Goal: Task Accomplishment & Management: Use online tool/utility

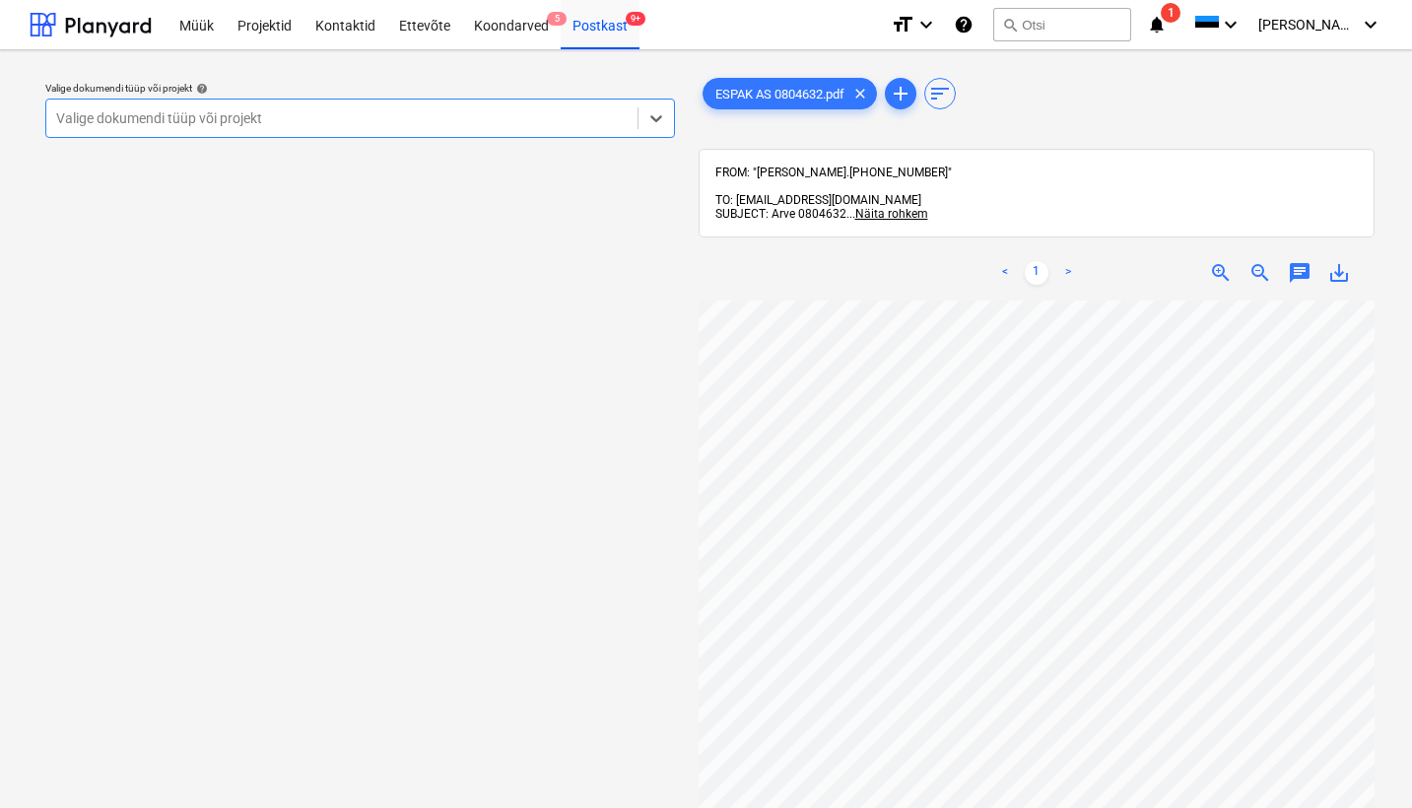
scroll to position [83, 16]
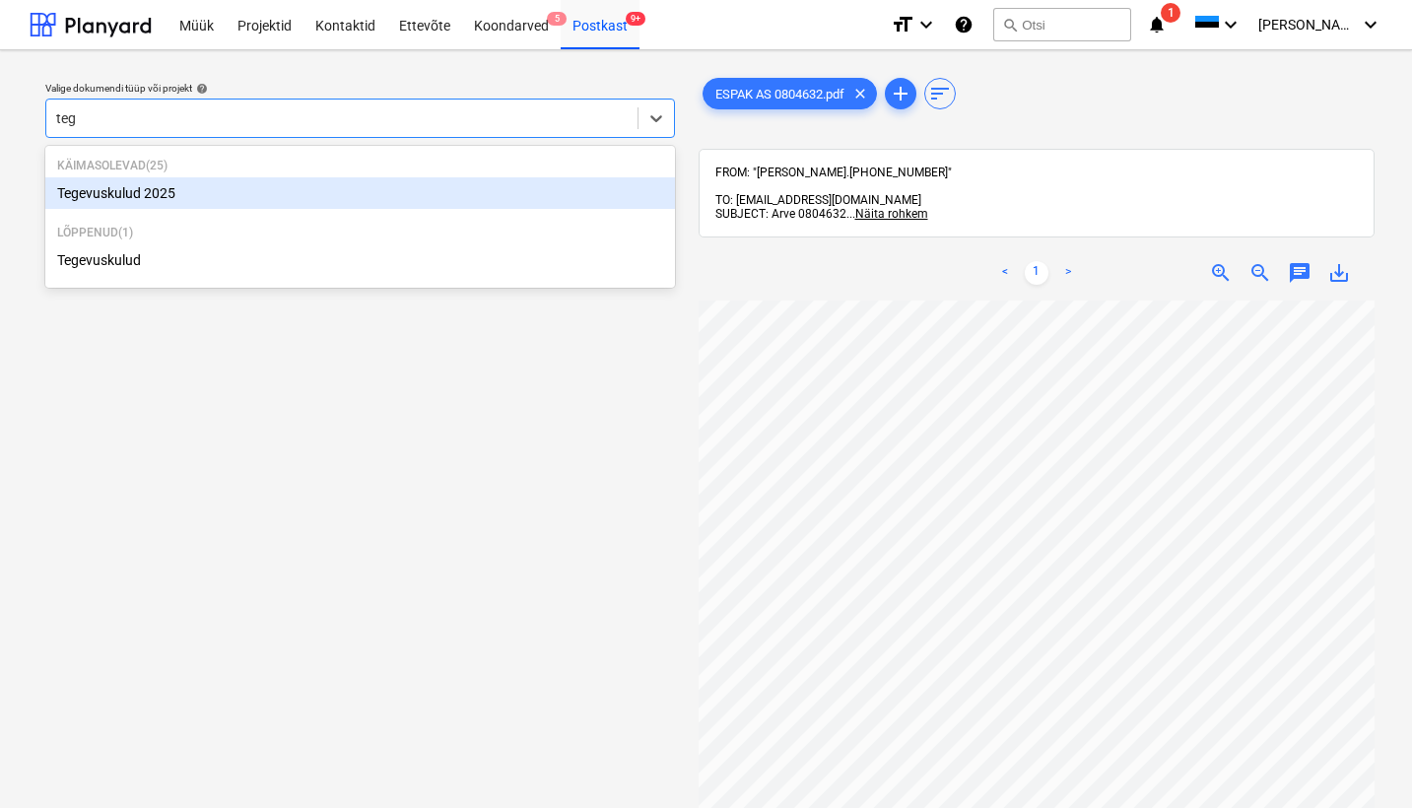
type input "tege"
click at [168, 189] on div "Tegevuskulud 2025" at bounding box center [359, 193] width 629 height 32
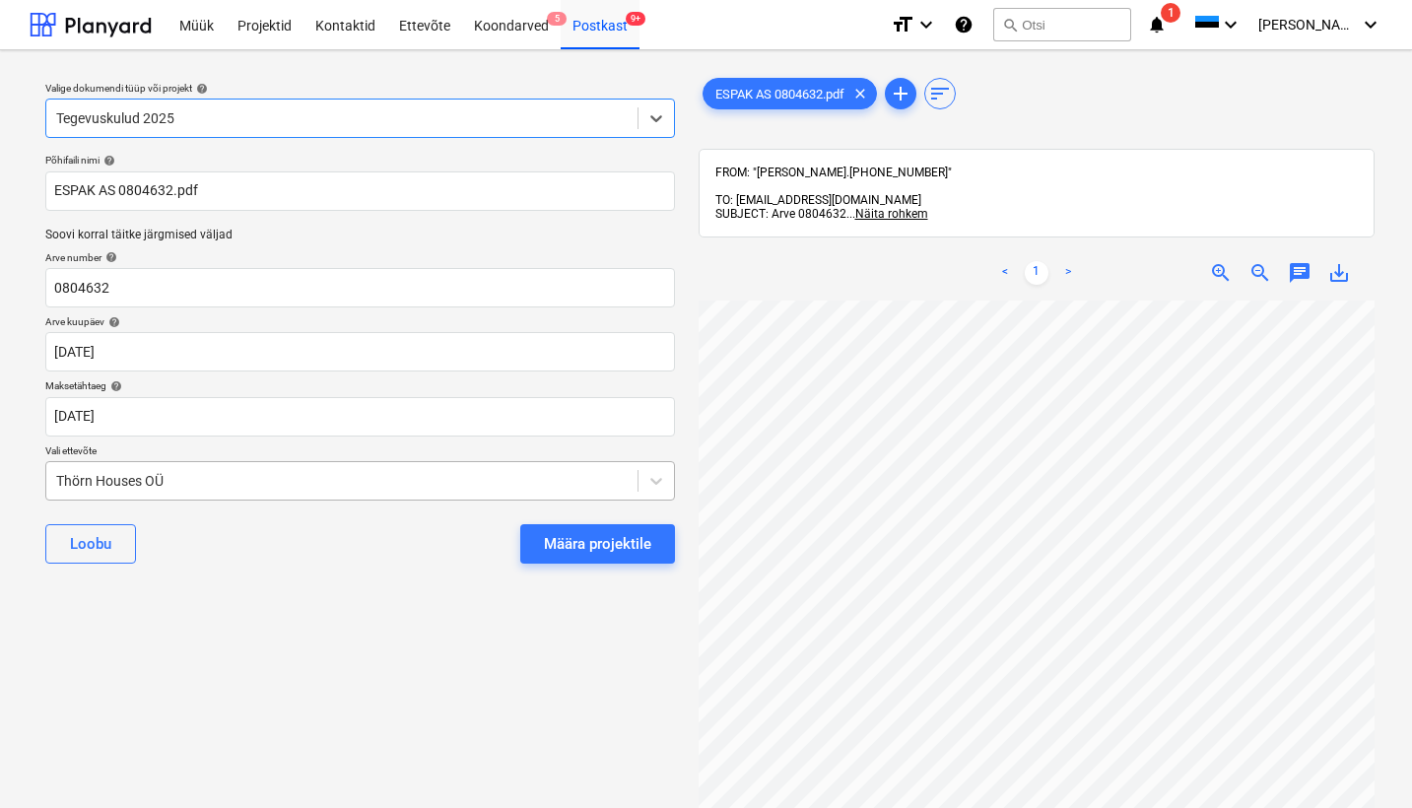
click at [53, 473] on div "Thörn Houses OÜ" at bounding box center [341, 481] width 591 height 28
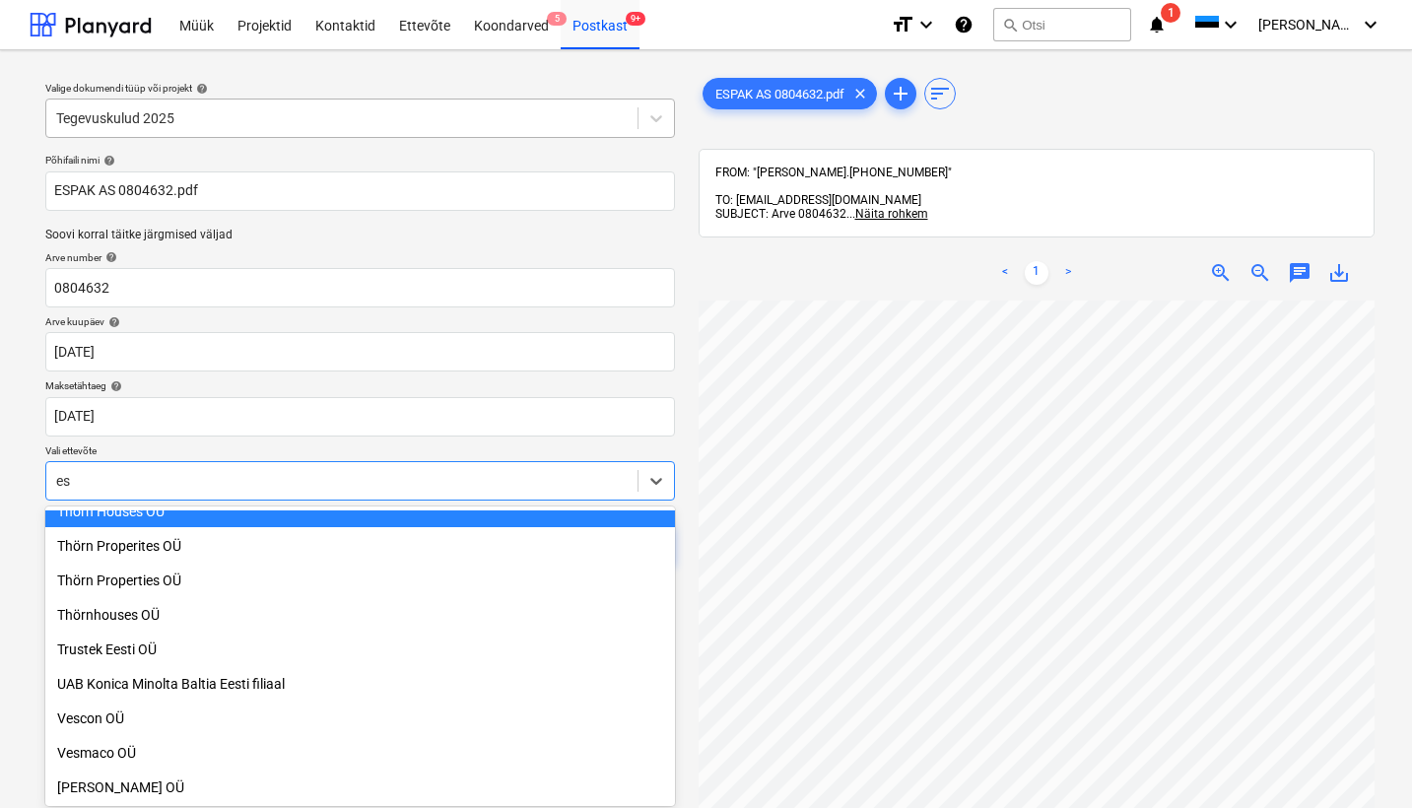
scroll to position [1359, 0]
type input "esp"
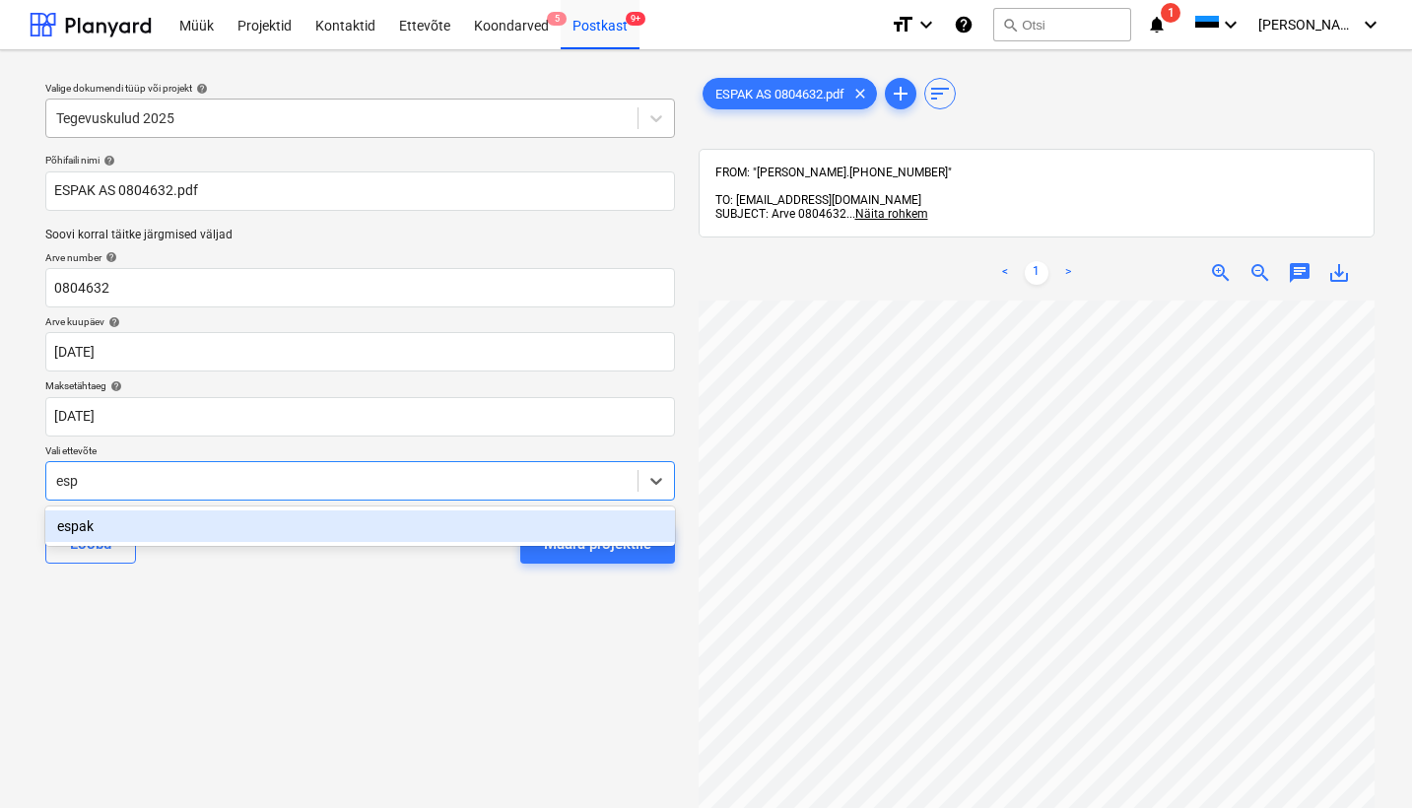
click at [108, 513] on div "espak" at bounding box center [359, 526] width 629 height 32
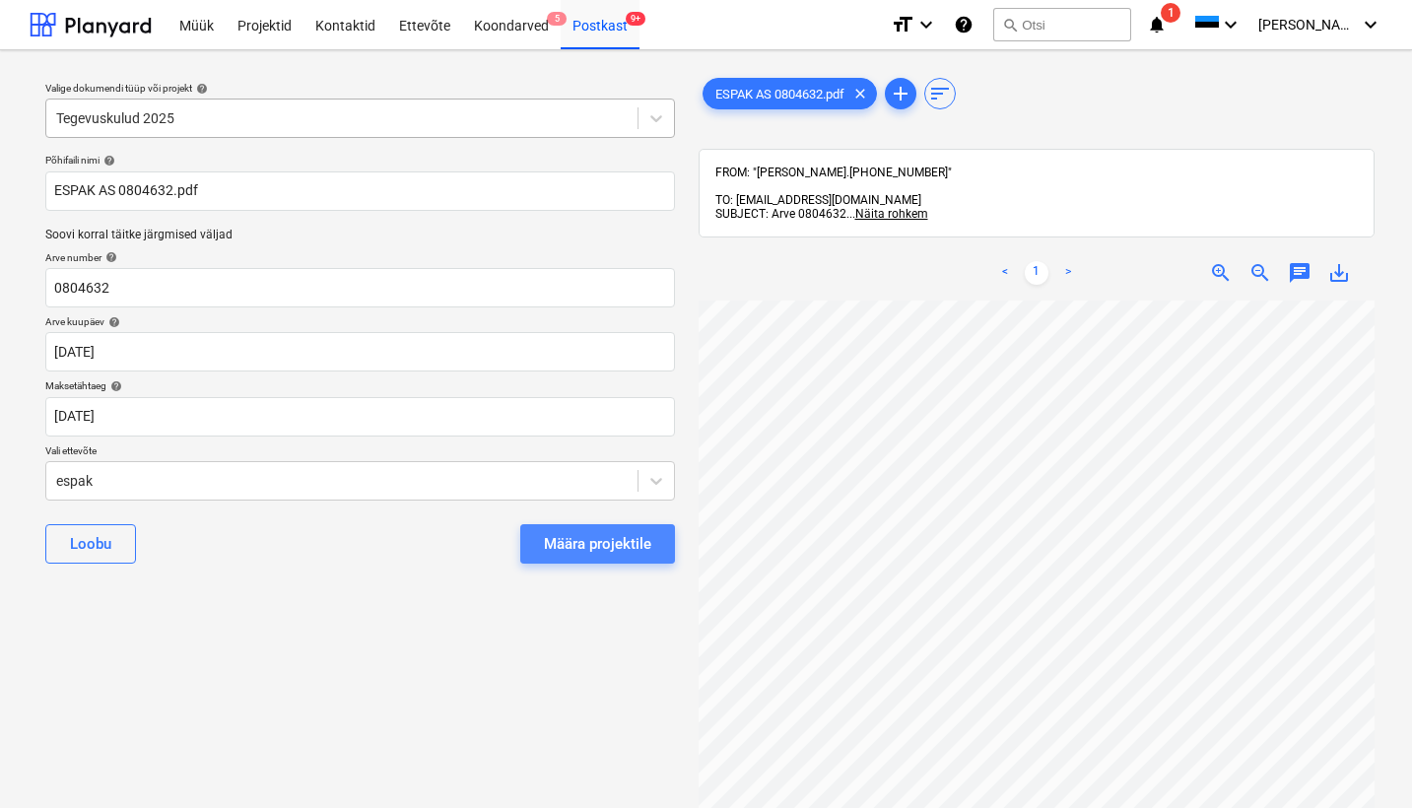
click at [579, 538] on div "Määra projektile" at bounding box center [597, 544] width 107 height 26
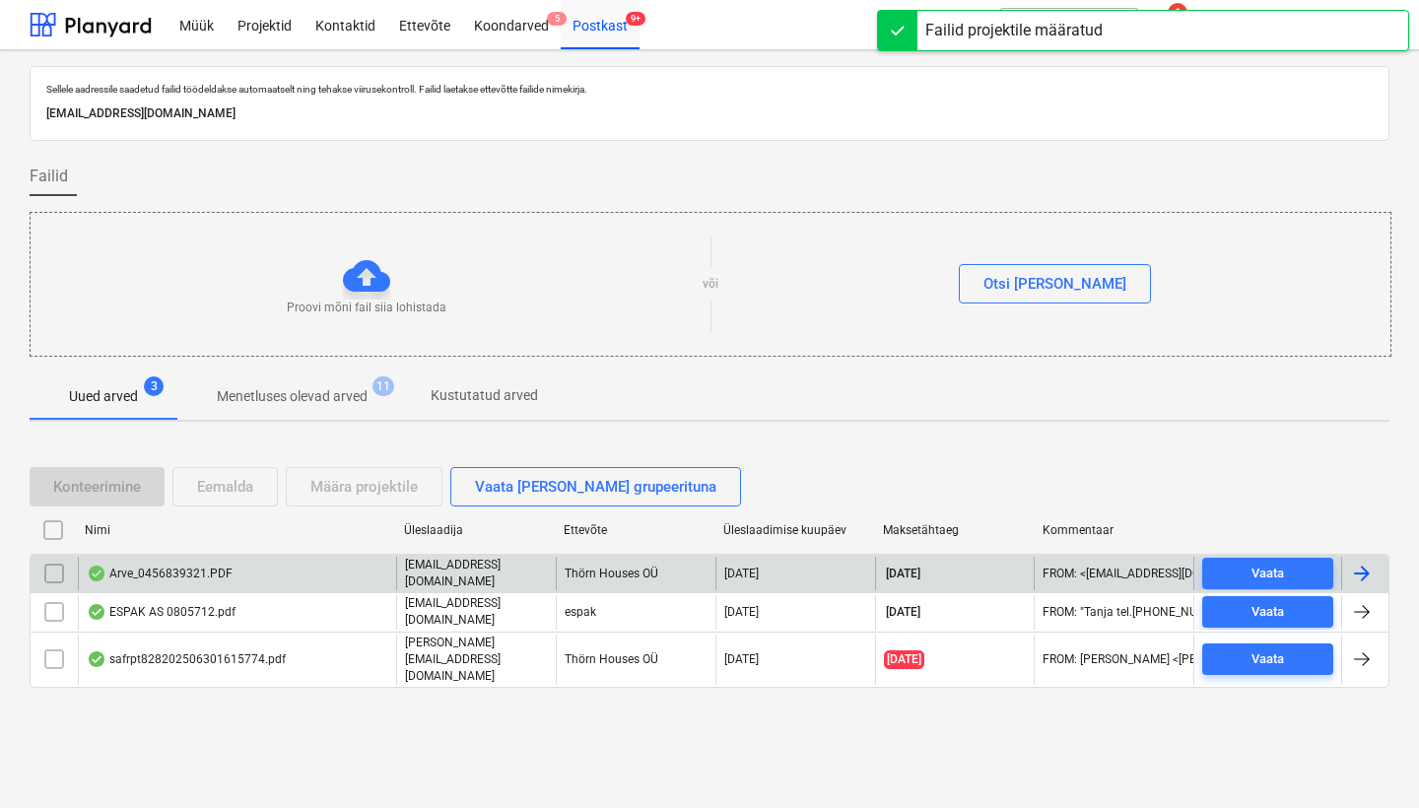
click at [189, 581] on div "Arve_0456839321.PDF" at bounding box center [160, 573] width 146 height 16
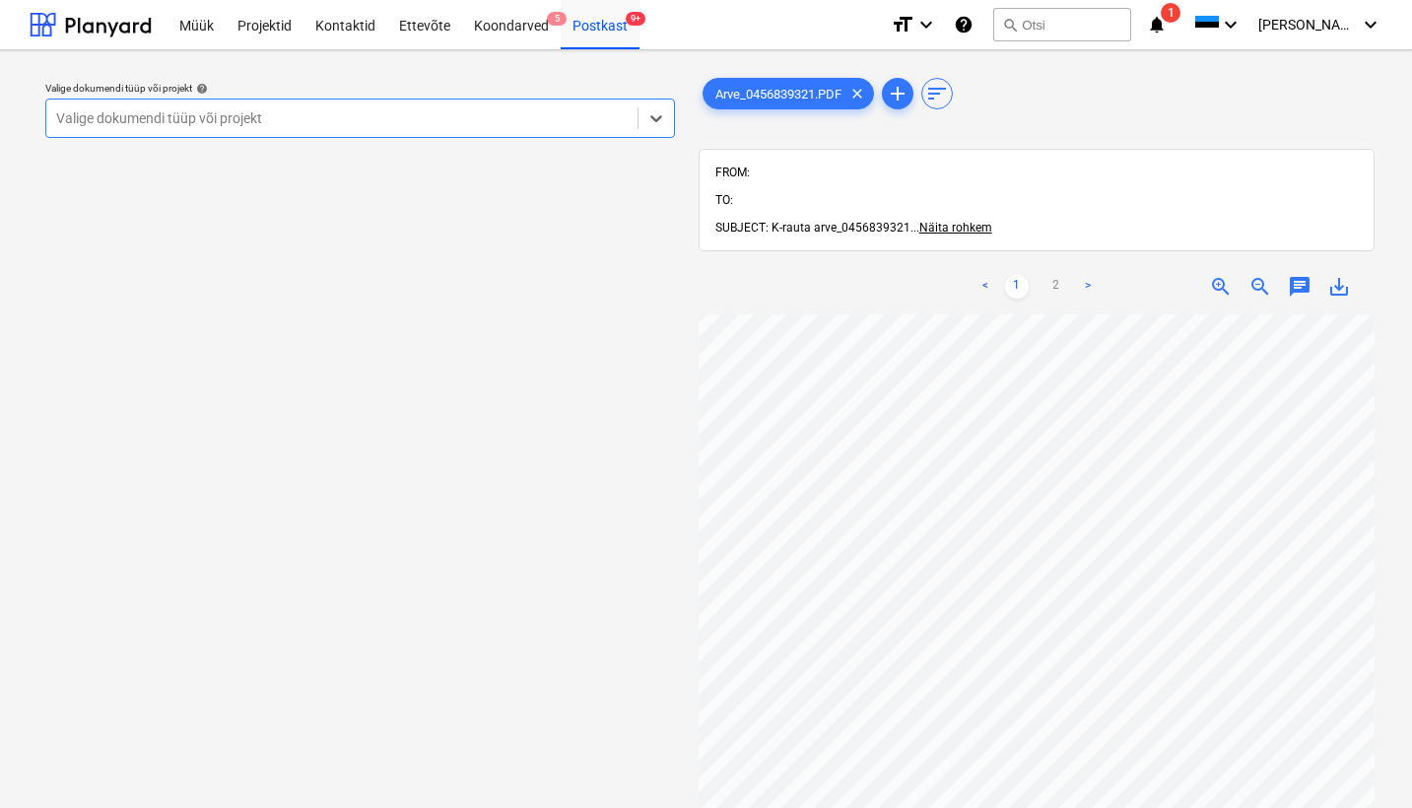
scroll to position [285, 0]
click at [163, 116] on div "Valige dokumendi tüüp või projekt" at bounding box center [341, 118] width 571 height 16
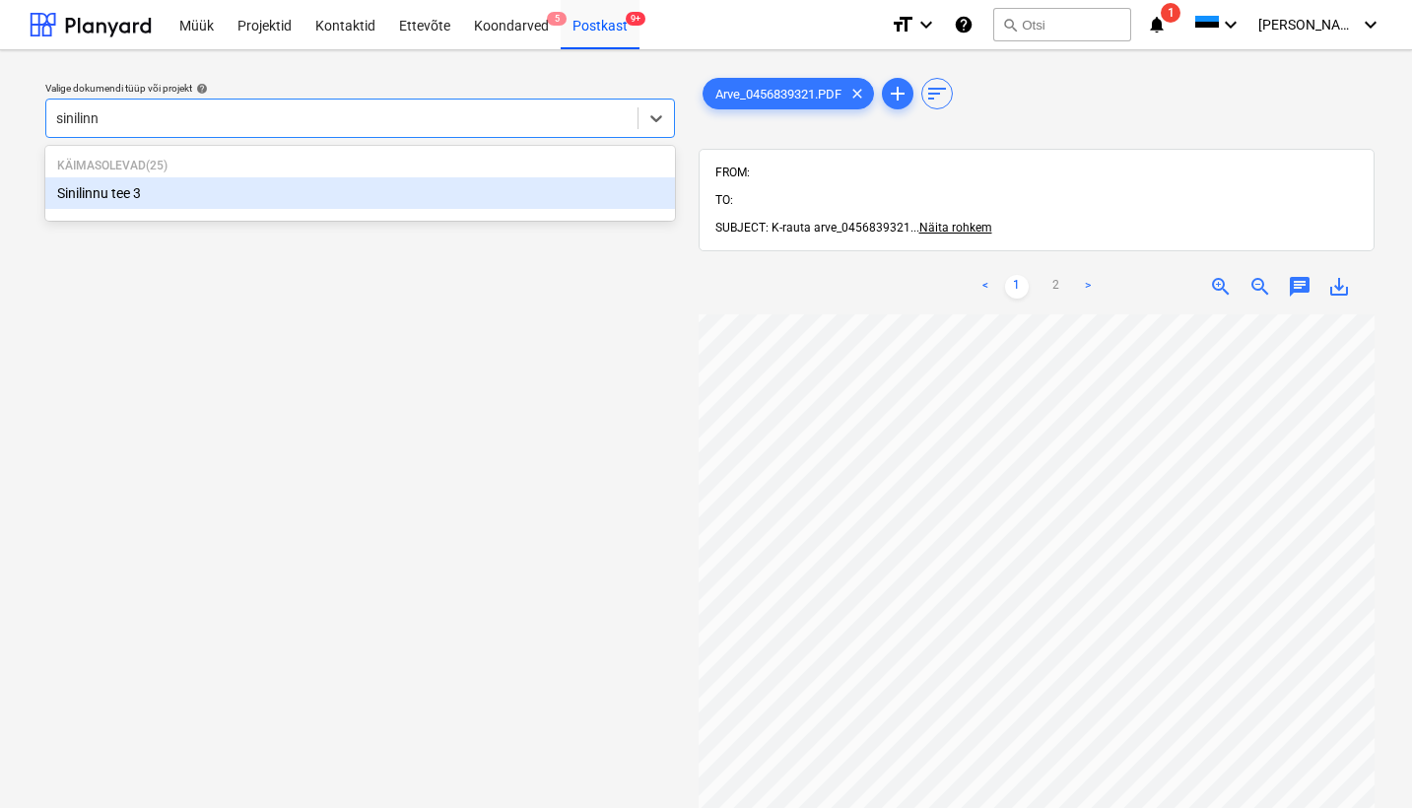
type input "sinilinnu"
click at [97, 187] on div "Sinilinnu tee 3" at bounding box center [359, 193] width 629 height 32
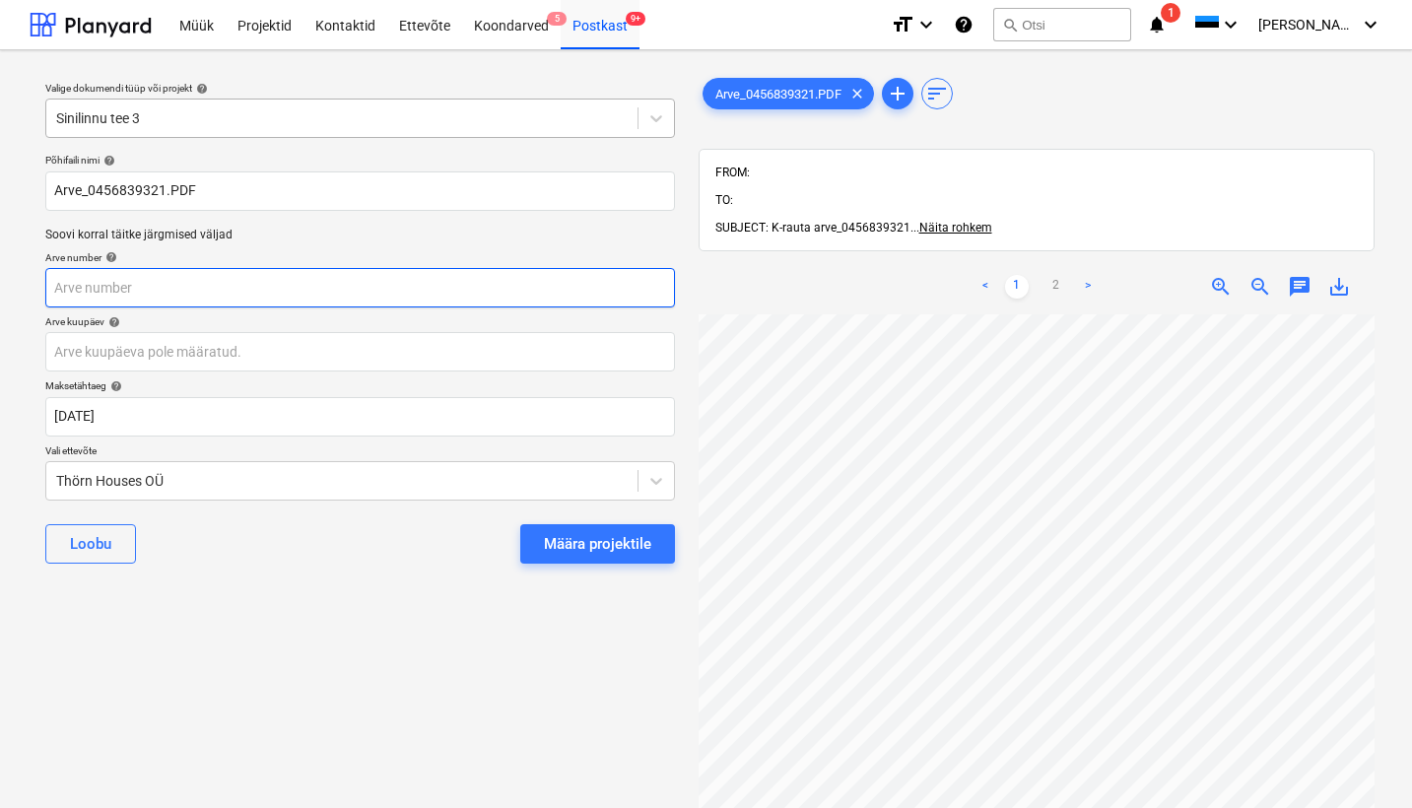
click at [119, 279] on input "text" at bounding box center [359, 287] width 629 height 39
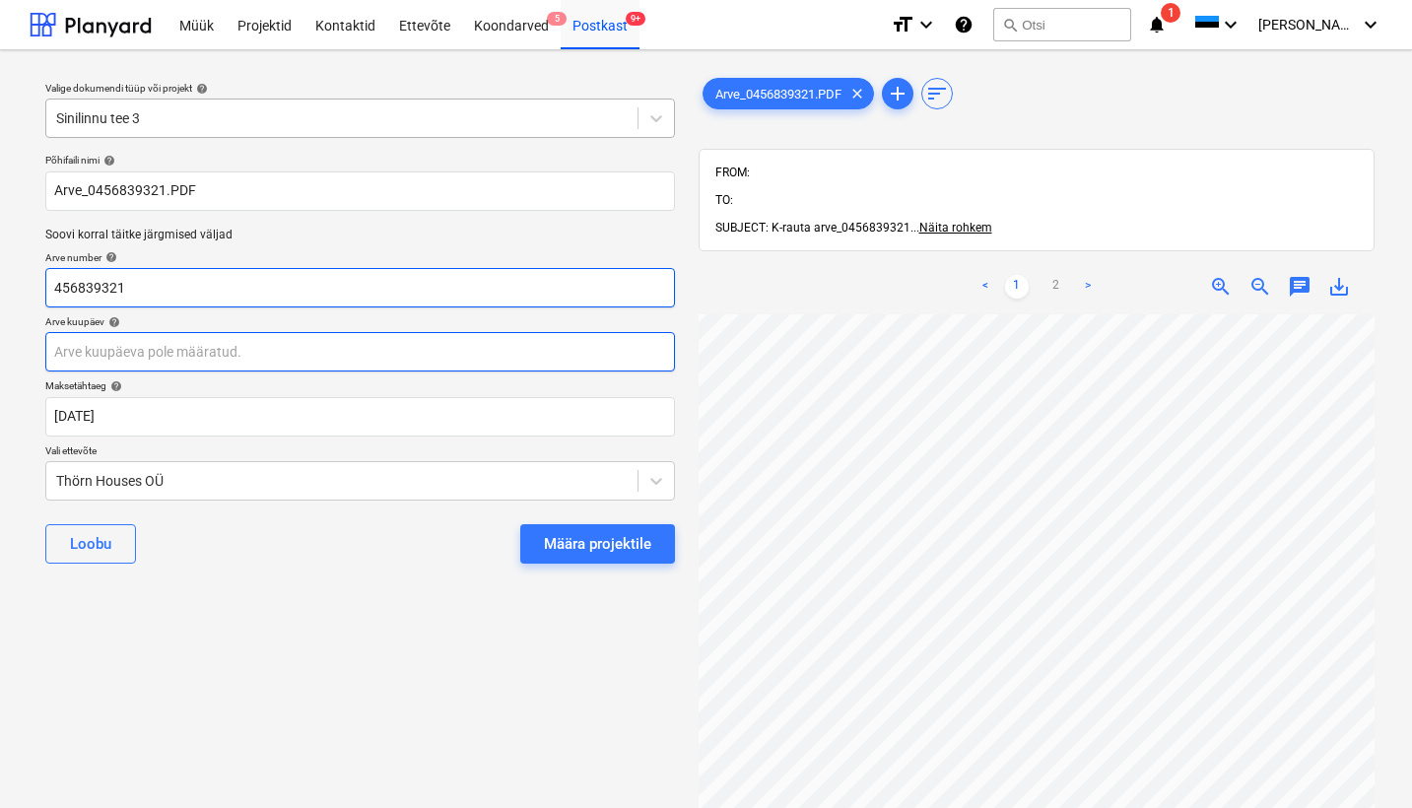
type input "456839321"
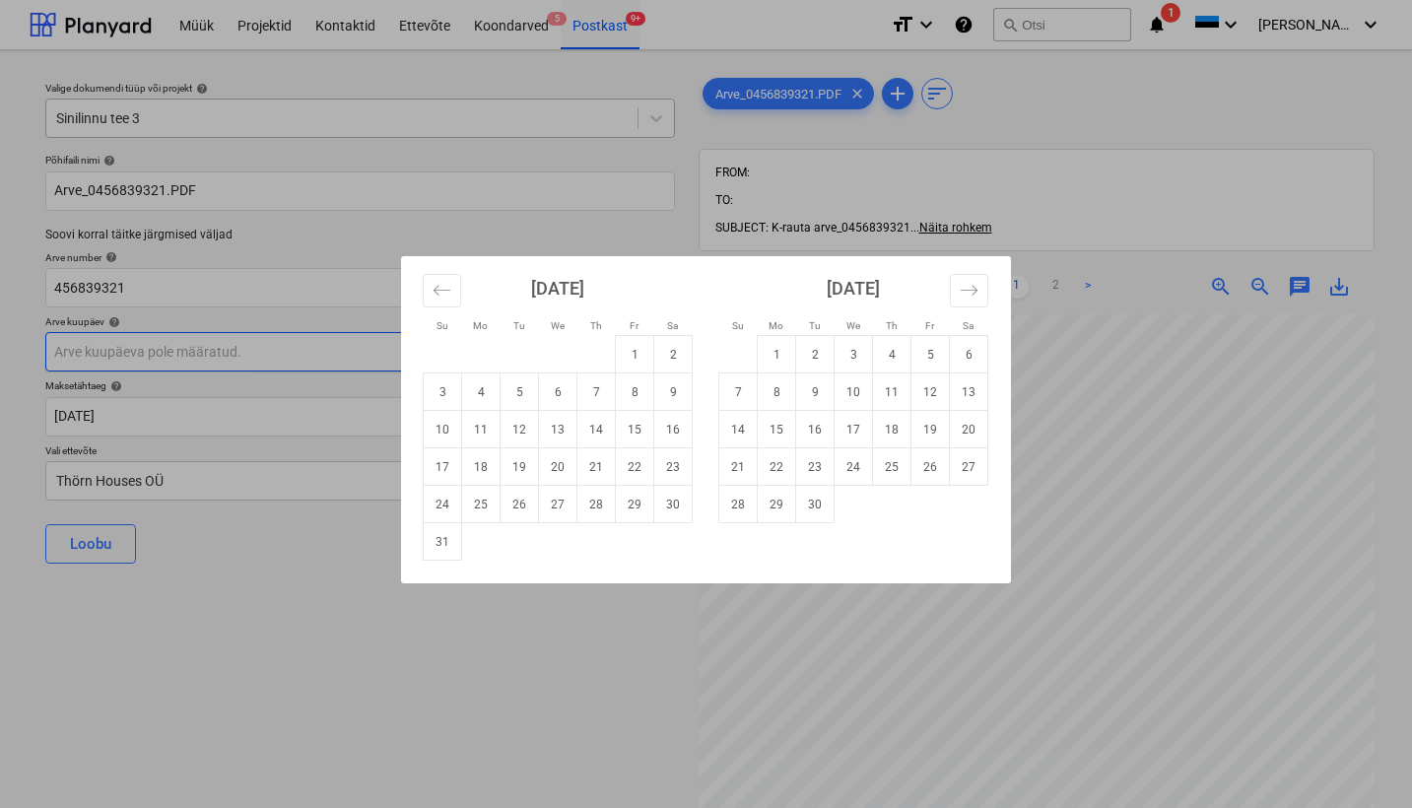
click at [74, 347] on body "Müük Projektid Kontaktid Ettevõte Koondarved 5 Postkast 9+ format_size keyboard…" at bounding box center [706, 404] width 1412 height 808
click at [1104, 433] on div "Su Mo Tu We Th Fr Sa Su Mo Tu We Th Fr Sa [DATE] 1 2 3 4 5 6 7 8 9 10 11 12 13 …" at bounding box center [706, 404] width 1412 height 808
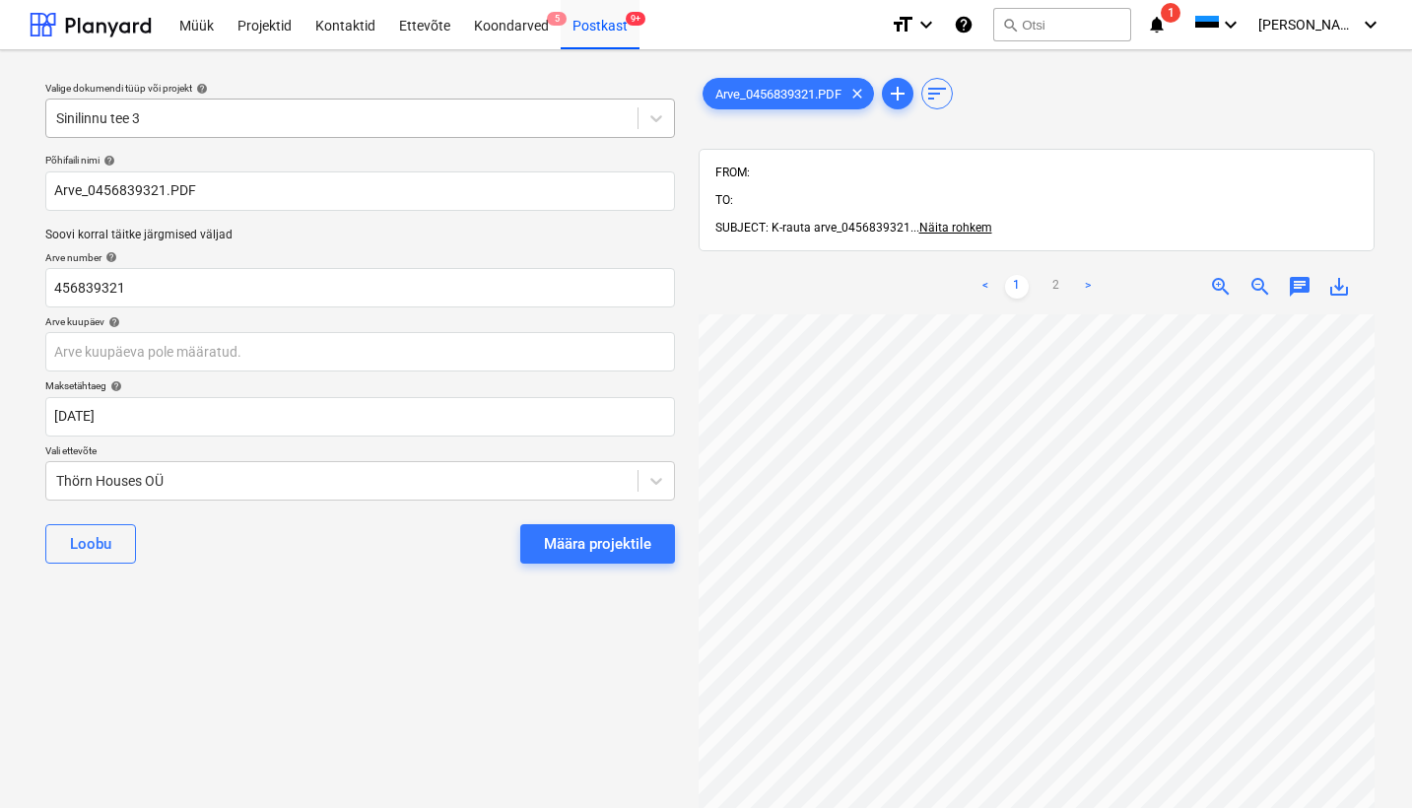
scroll to position [0, 212]
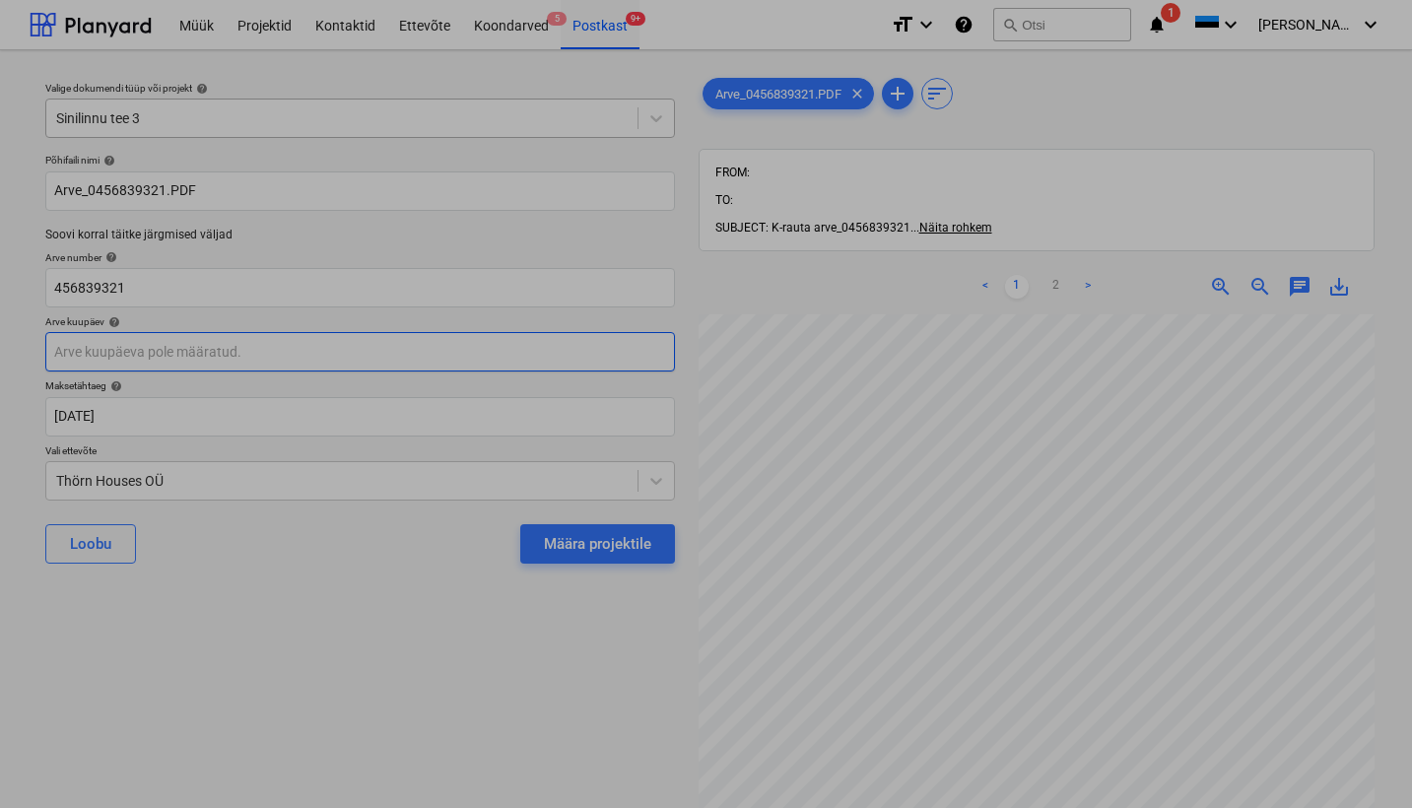
click at [65, 359] on body "Müük Projektid Kontaktid Ettevõte Koondarved 5 Postkast 9+ format_size keyboard…" at bounding box center [706, 404] width 1412 height 808
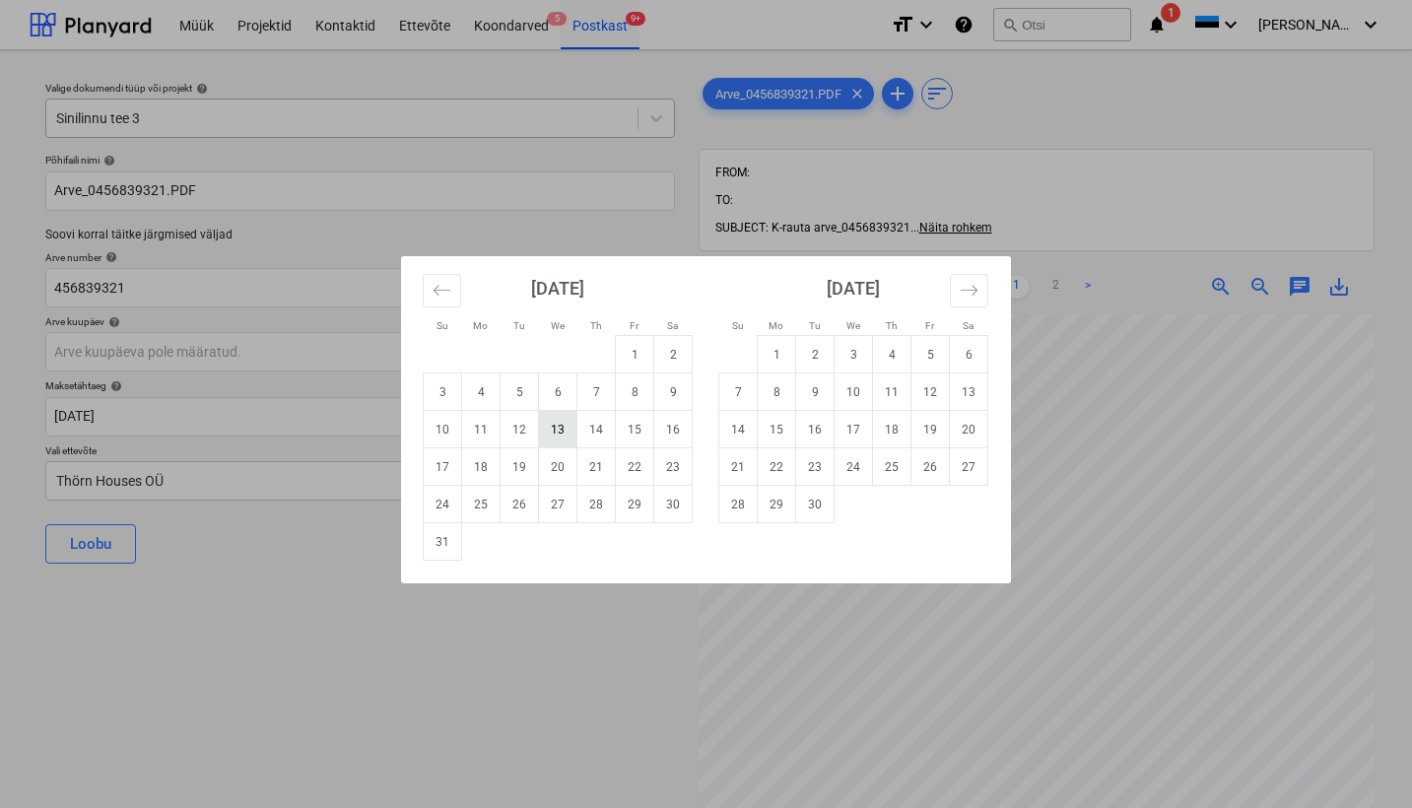
click at [565, 428] on td "13" at bounding box center [558, 429] width 38 height 37
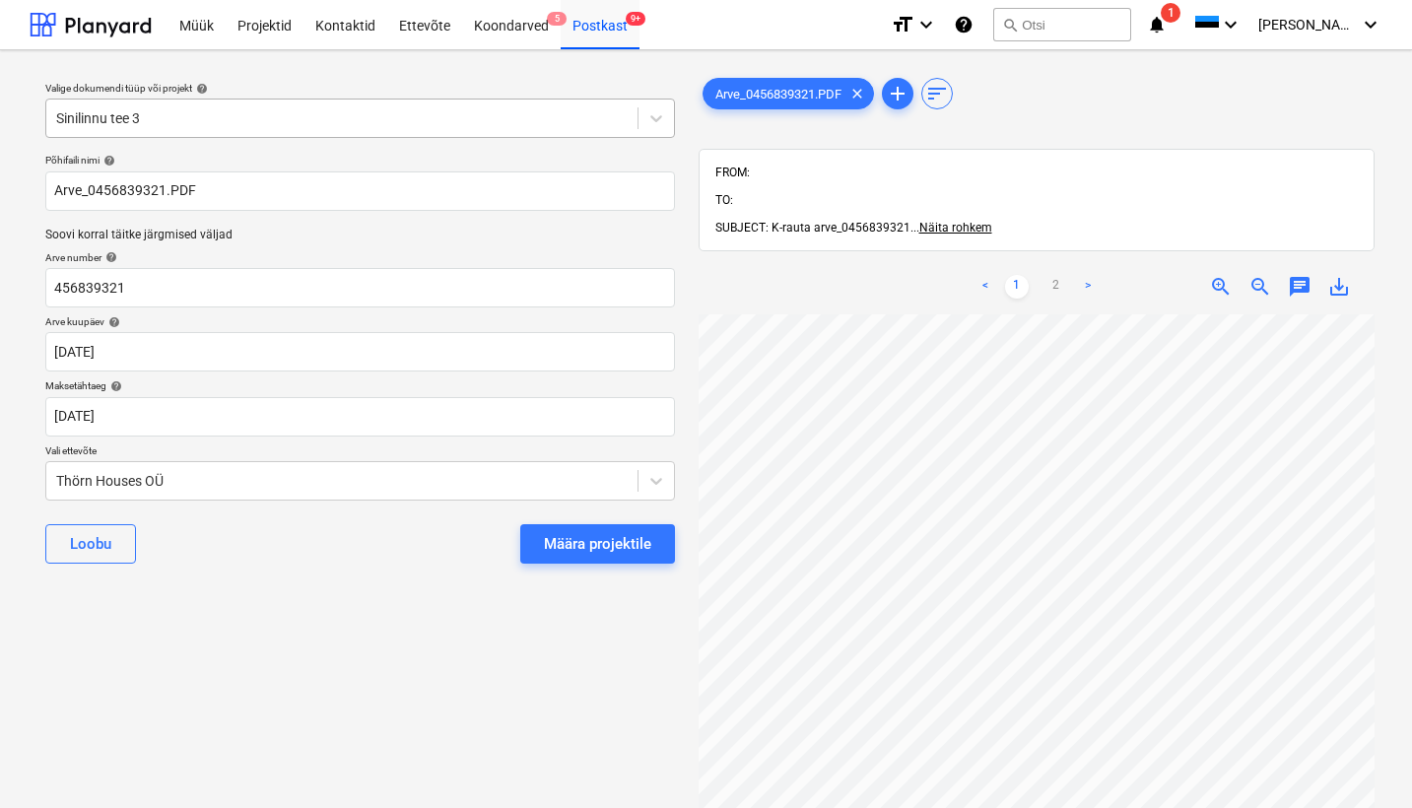
type input "[DATE]"
click at [55, 480] on div "Thörn Houses OÜ" at bounding box center [341, 481] width 591 height 28
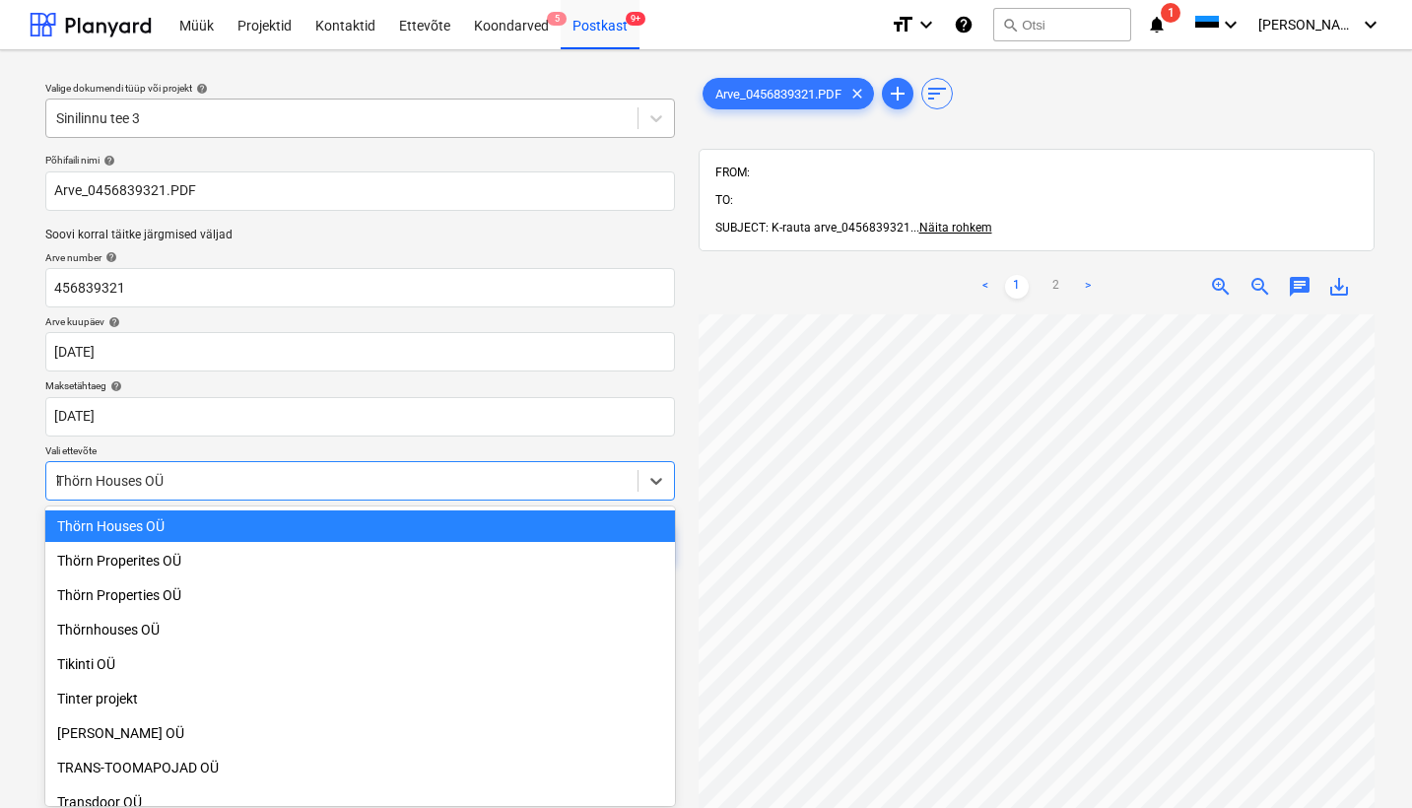
scroll to position [3394, 0]
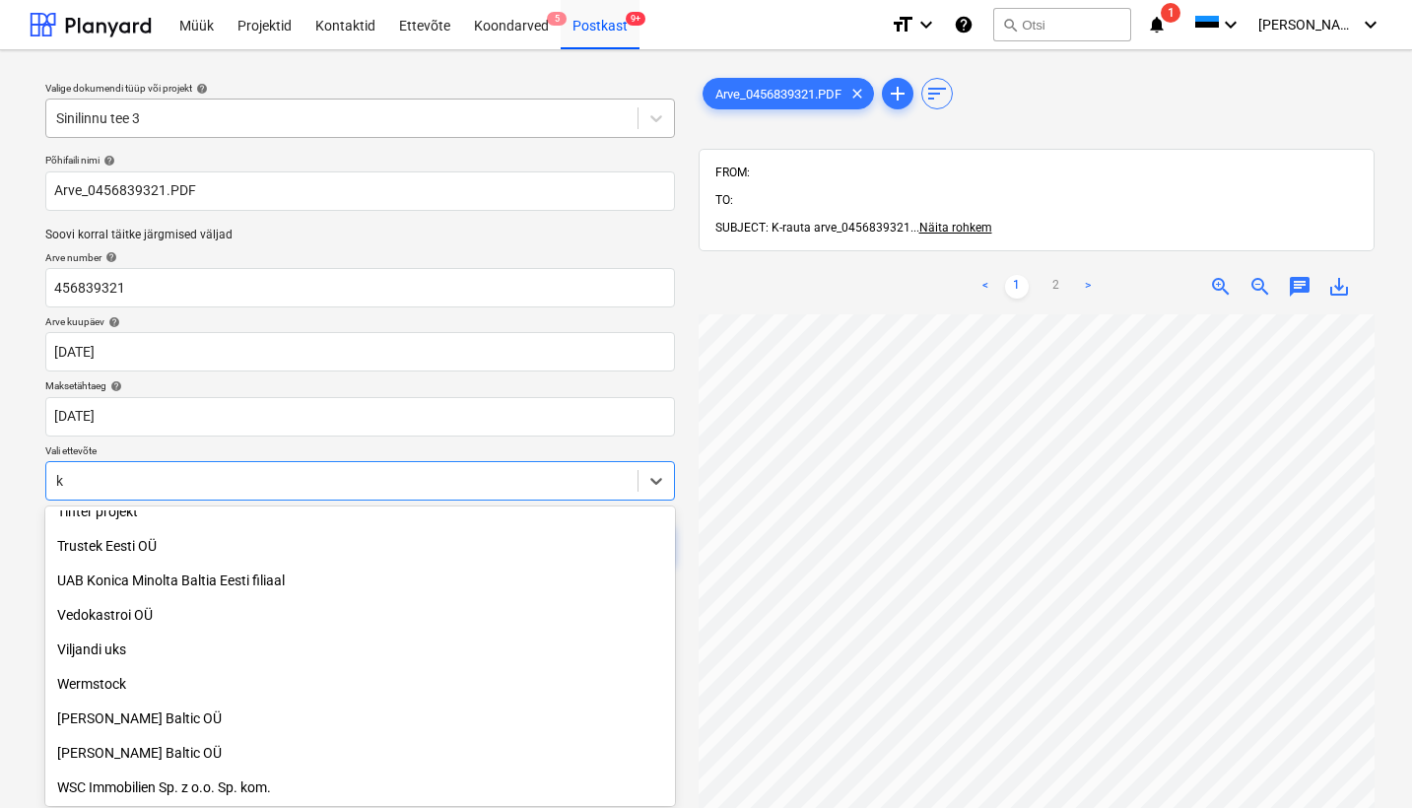
type input "k-"
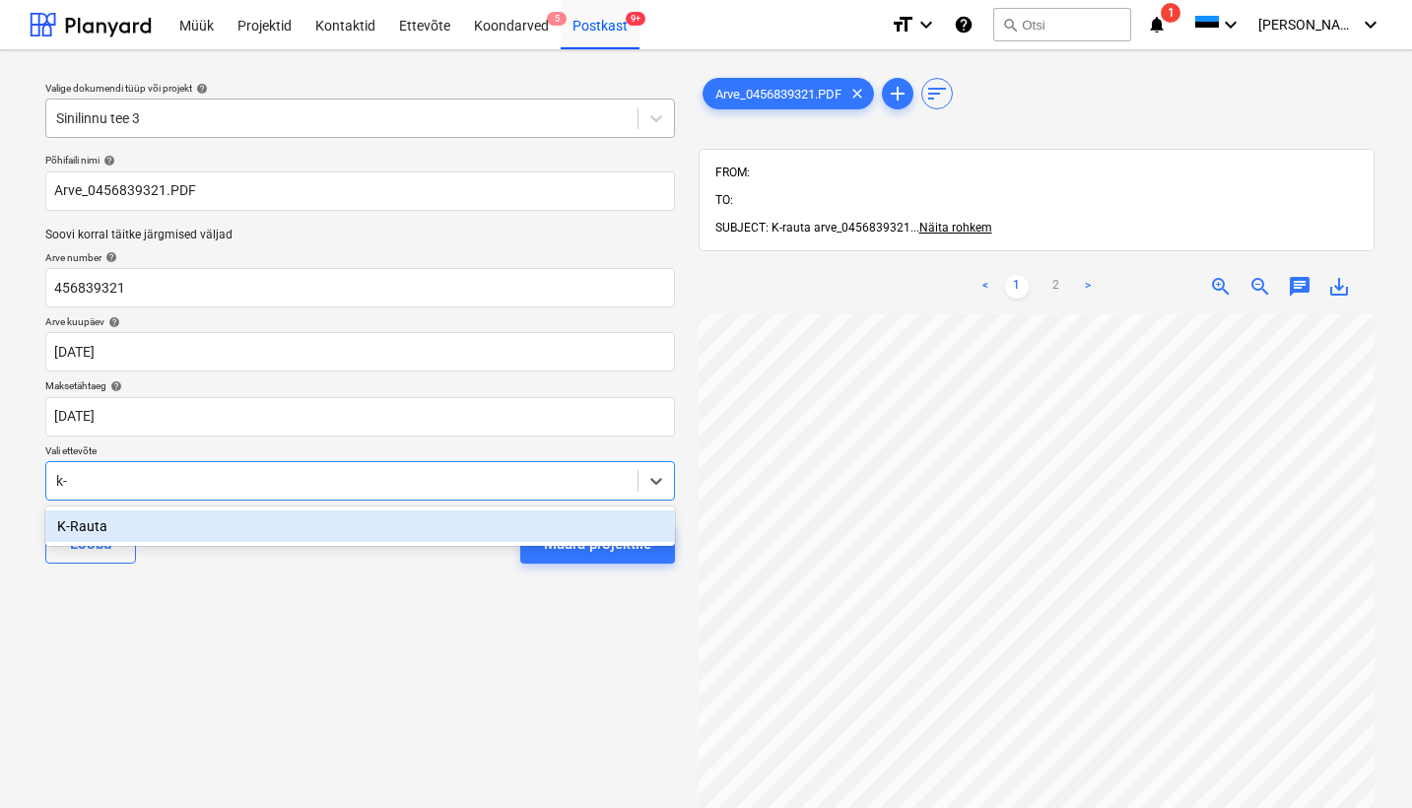
click at [80, 523] on div "K-Rauta" at bounding box center [359, 526] width 629 height 32
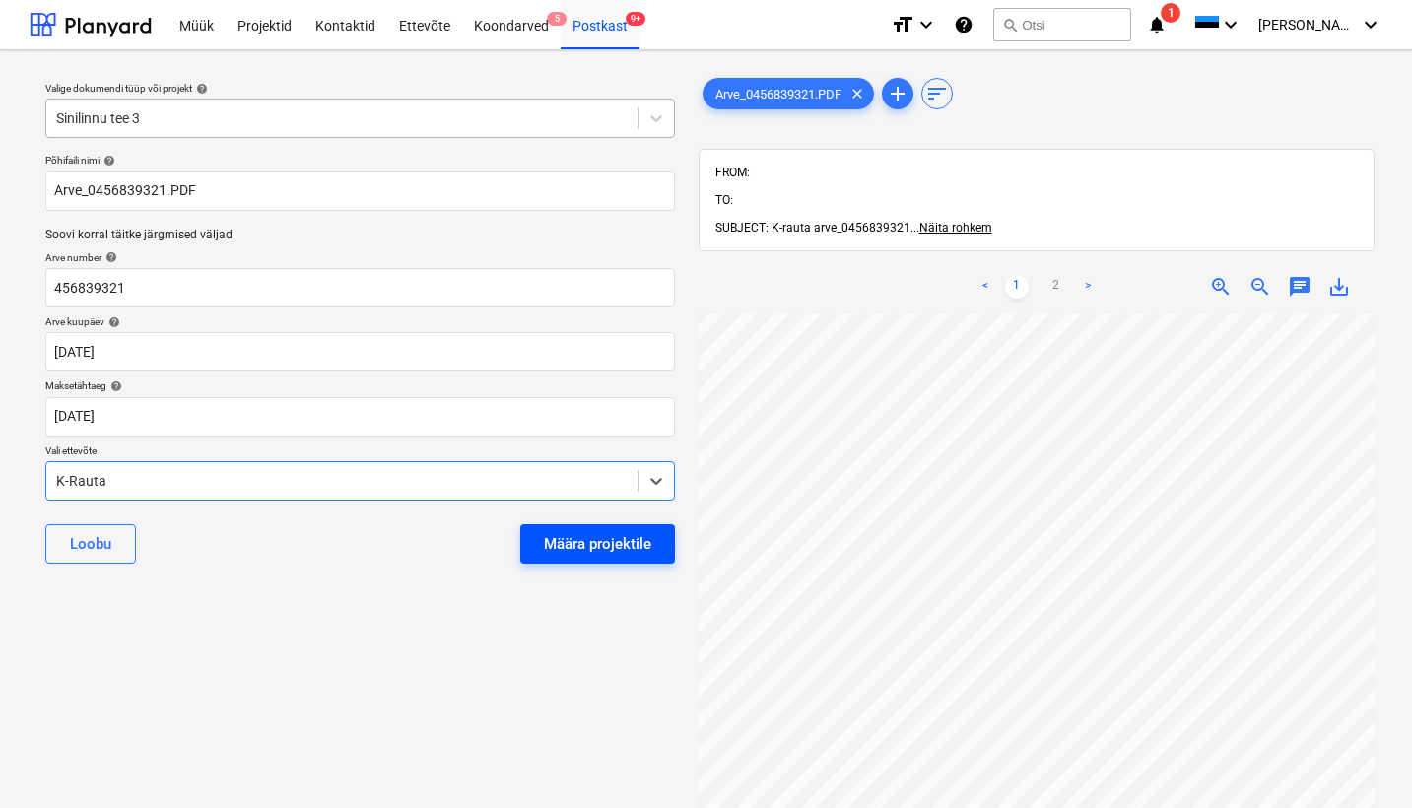
click at [585, 538] on div "Määra projektile" at bounding box center [597, 544] width 107 height 26
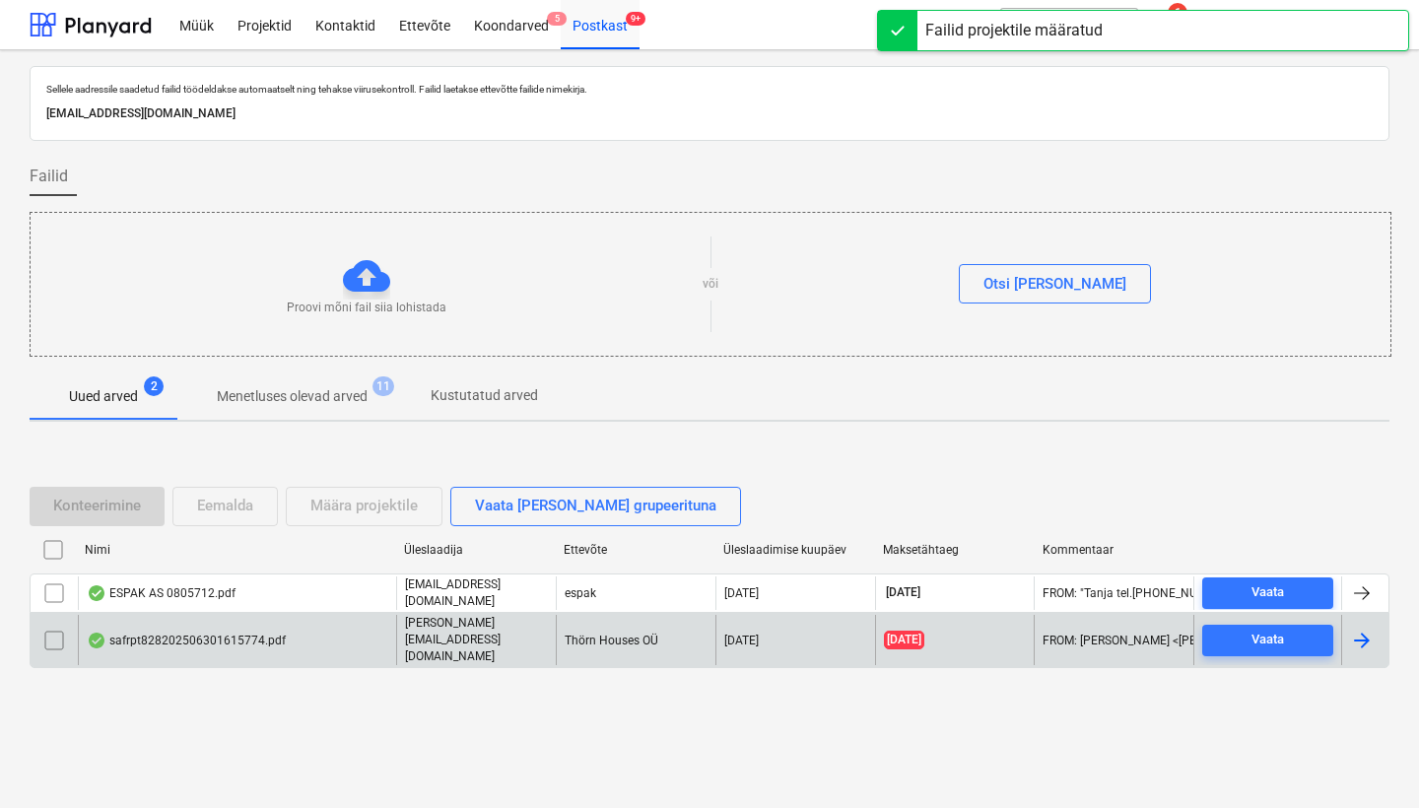
click at [184, 641] on div "safrpt828202506301615774.pdf" at bounding box center [186, 640] width 199 height 16
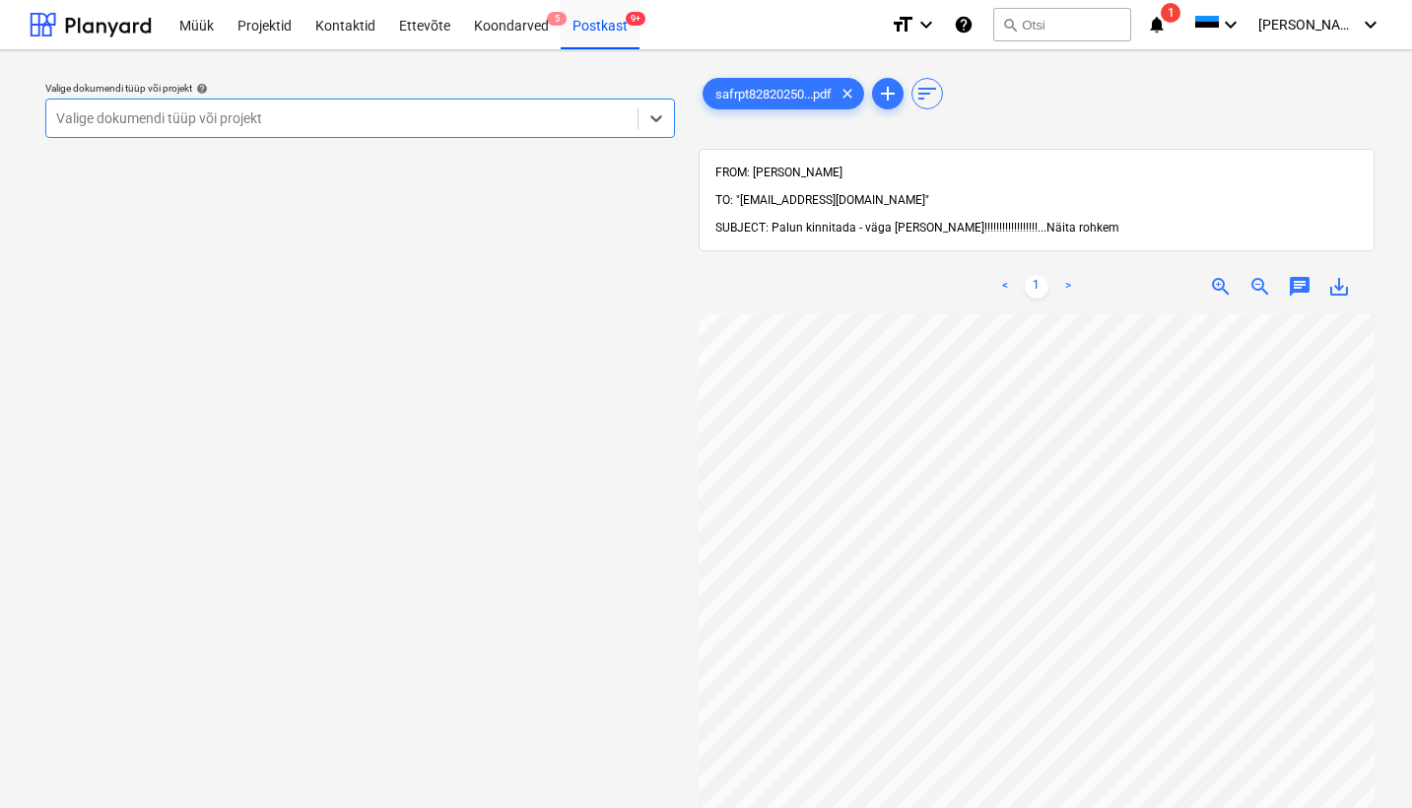
click at [1047, 221] on span "Näita rohkem" at bounding box center [1082, 228] width 73 height 14
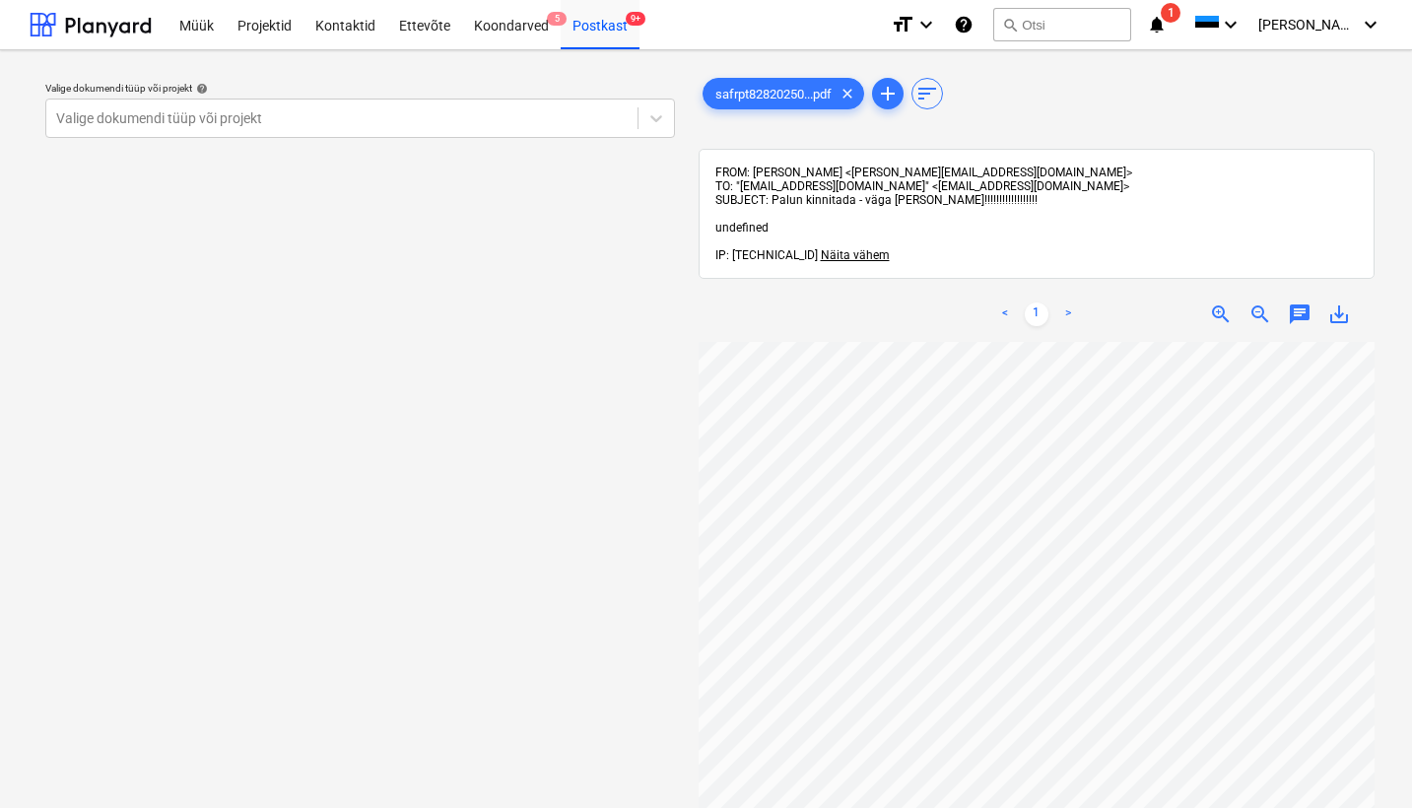
click at [1086, 20] on div "Projekti nimekirja ületoomine ebaõnnestus" at bounding box center [1066, 21] width 296 height 24
click at [1079, 27] on div "Projekti nimekirja ületoomine ebaõnnestus" at bounding box center [1066, 21] width 296 height 24
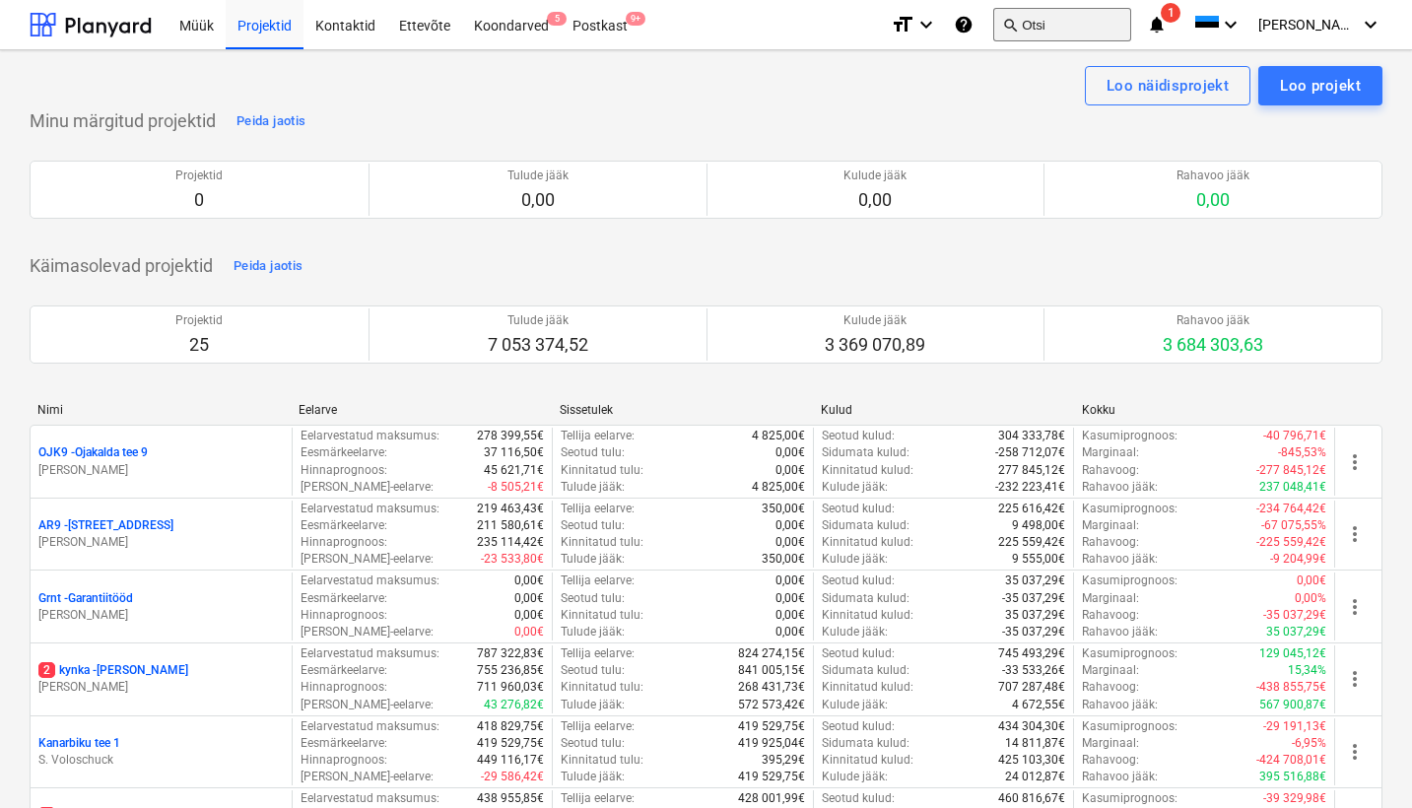
click at [1112, 18] on button "search Otsi" at bounding box center [1062, 24] width 138 height 33
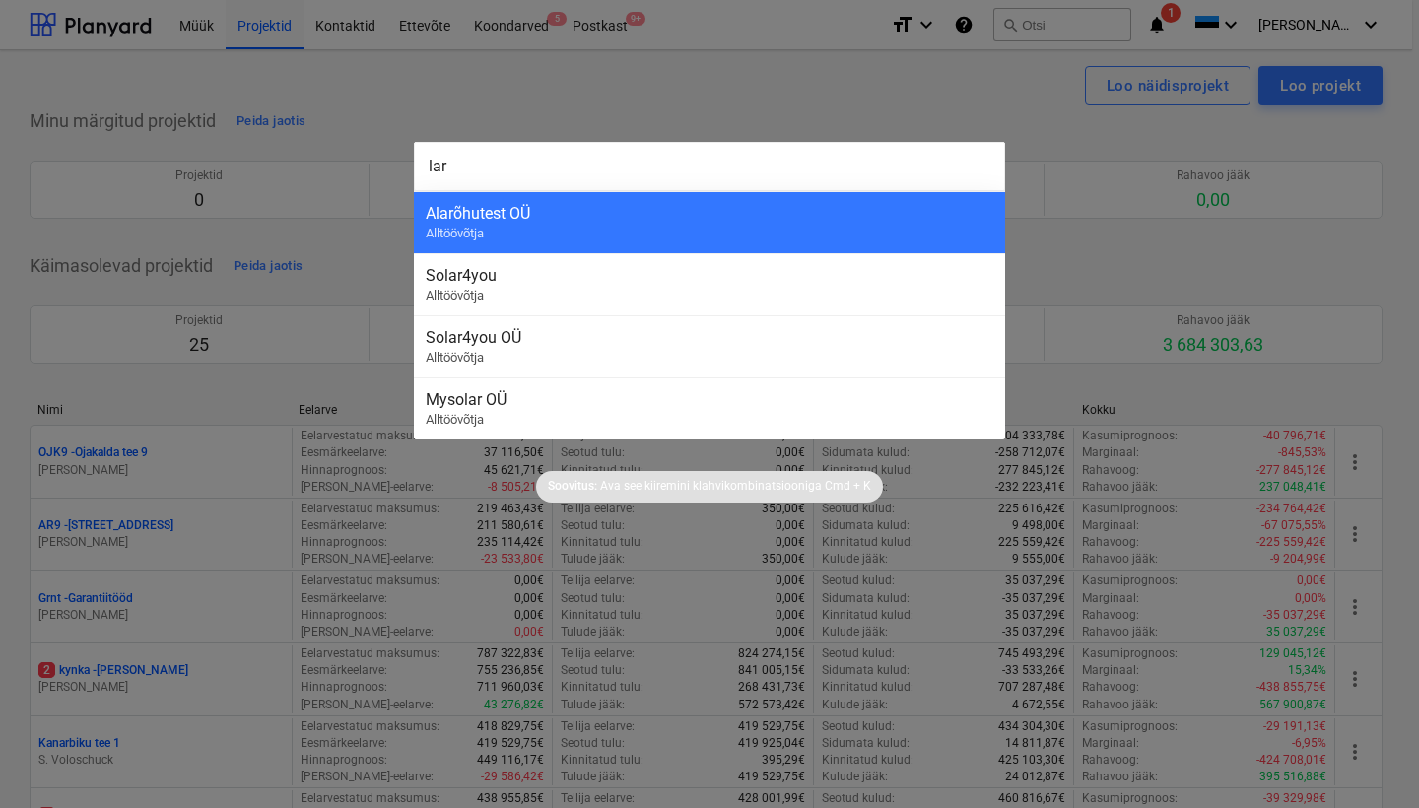
type input "lari"
click at [807, 74] on div at bounding box center [709, 404] width 1419 height 808
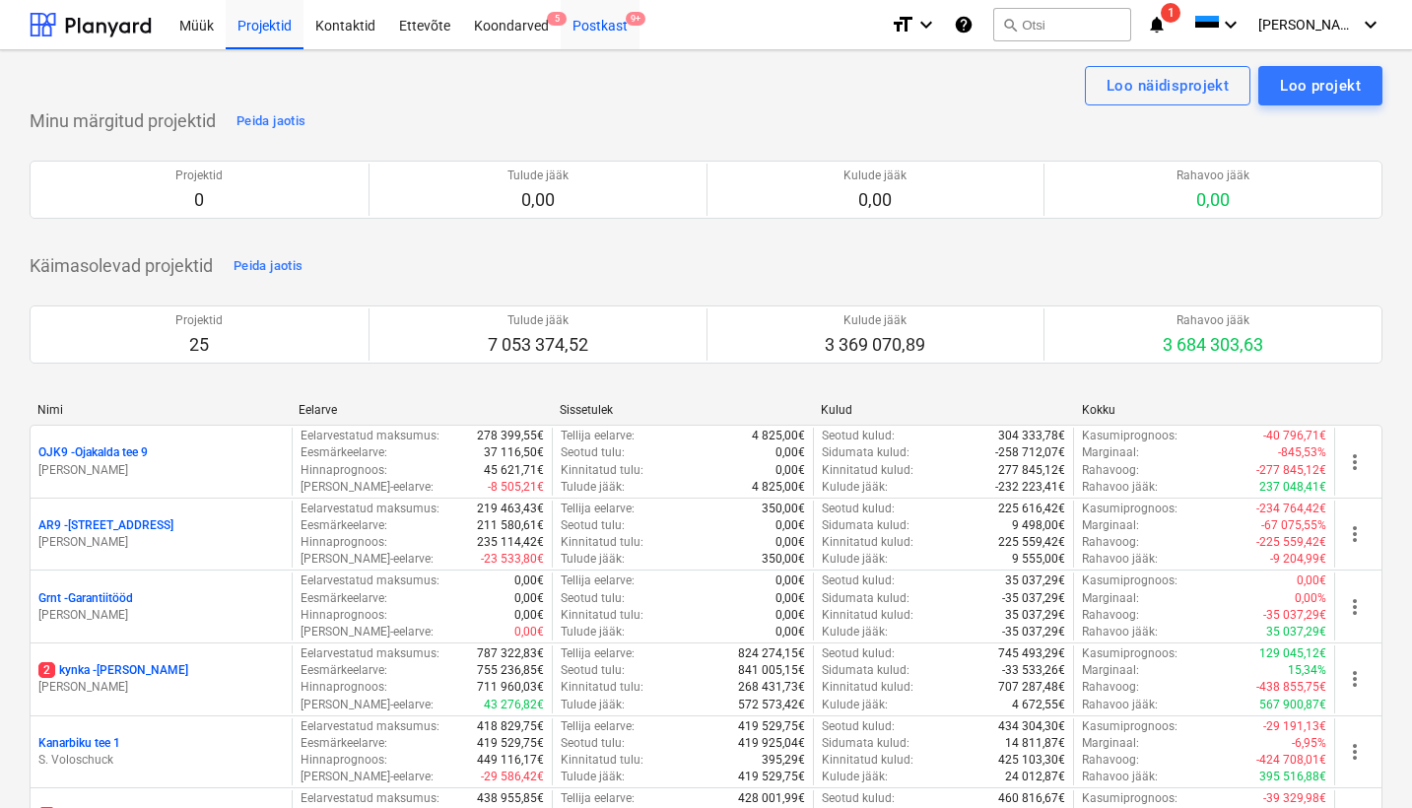
click at [605, 28] on div "Postkast 9+" at bounding box center [600, 24] width 79 height 50
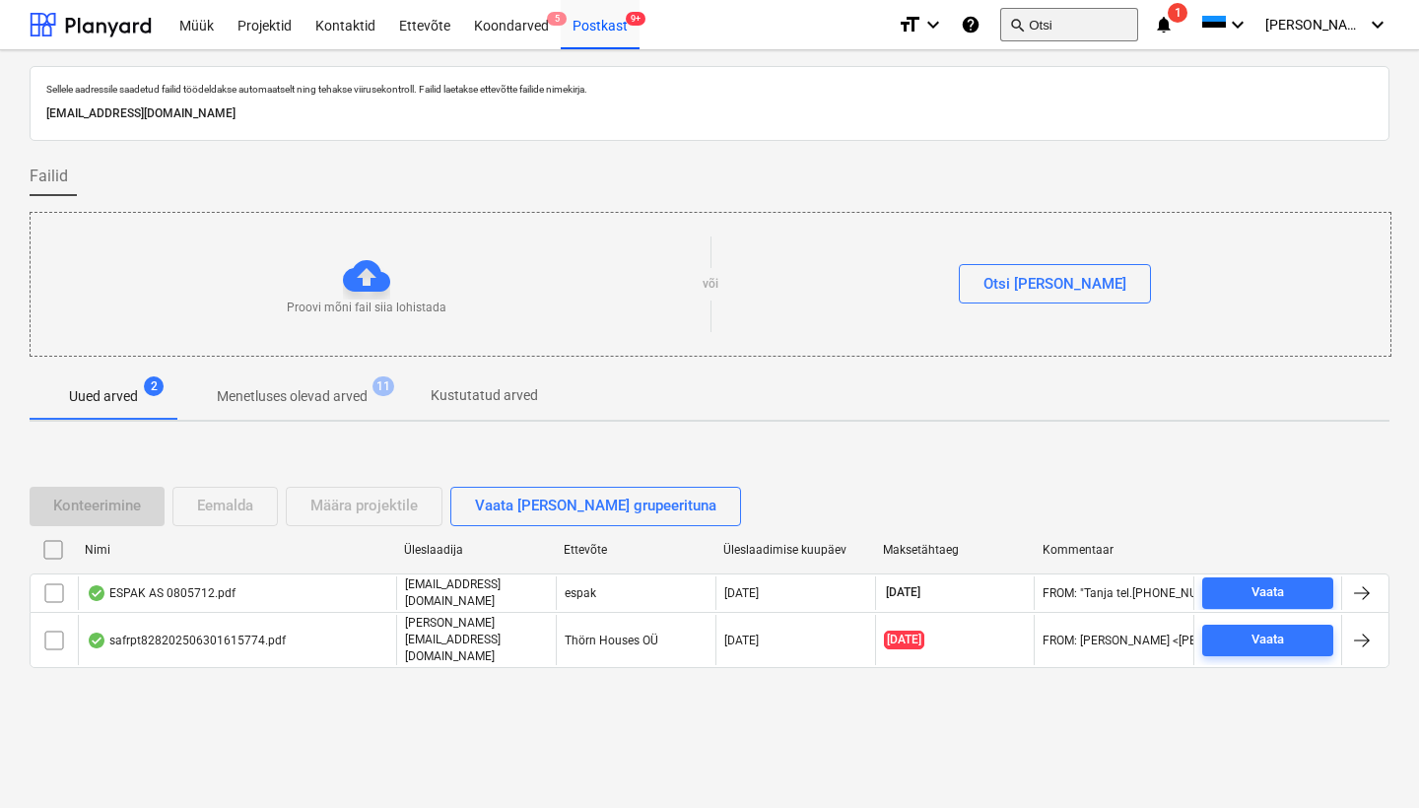
click at [1079, 20] on button "search Otsi" at bounding box center [1069, 24] width 138 height 33
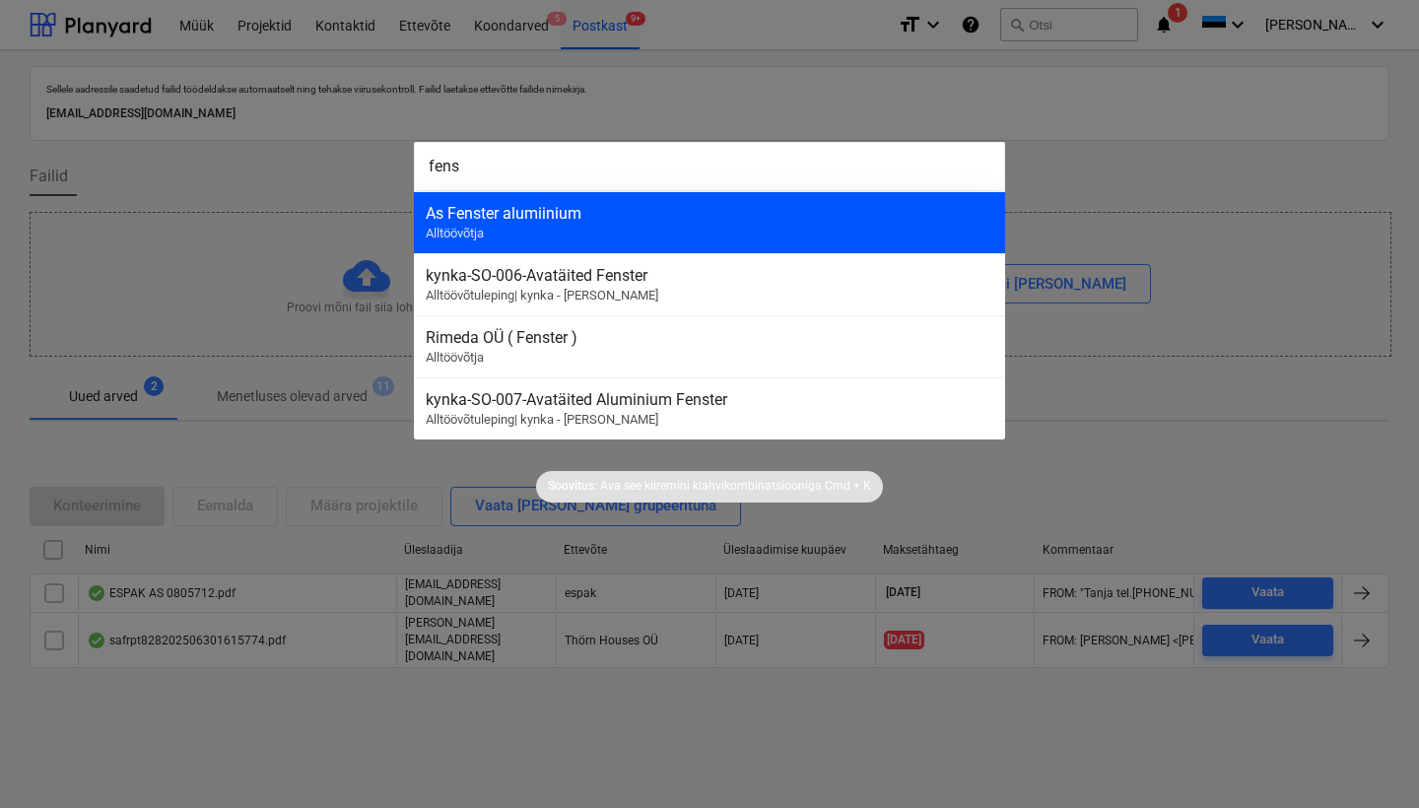
type input "fens"
click at [553, 213] on div "As Fenster alumiinium" at bounding box center [709, 213] width 567 height 19
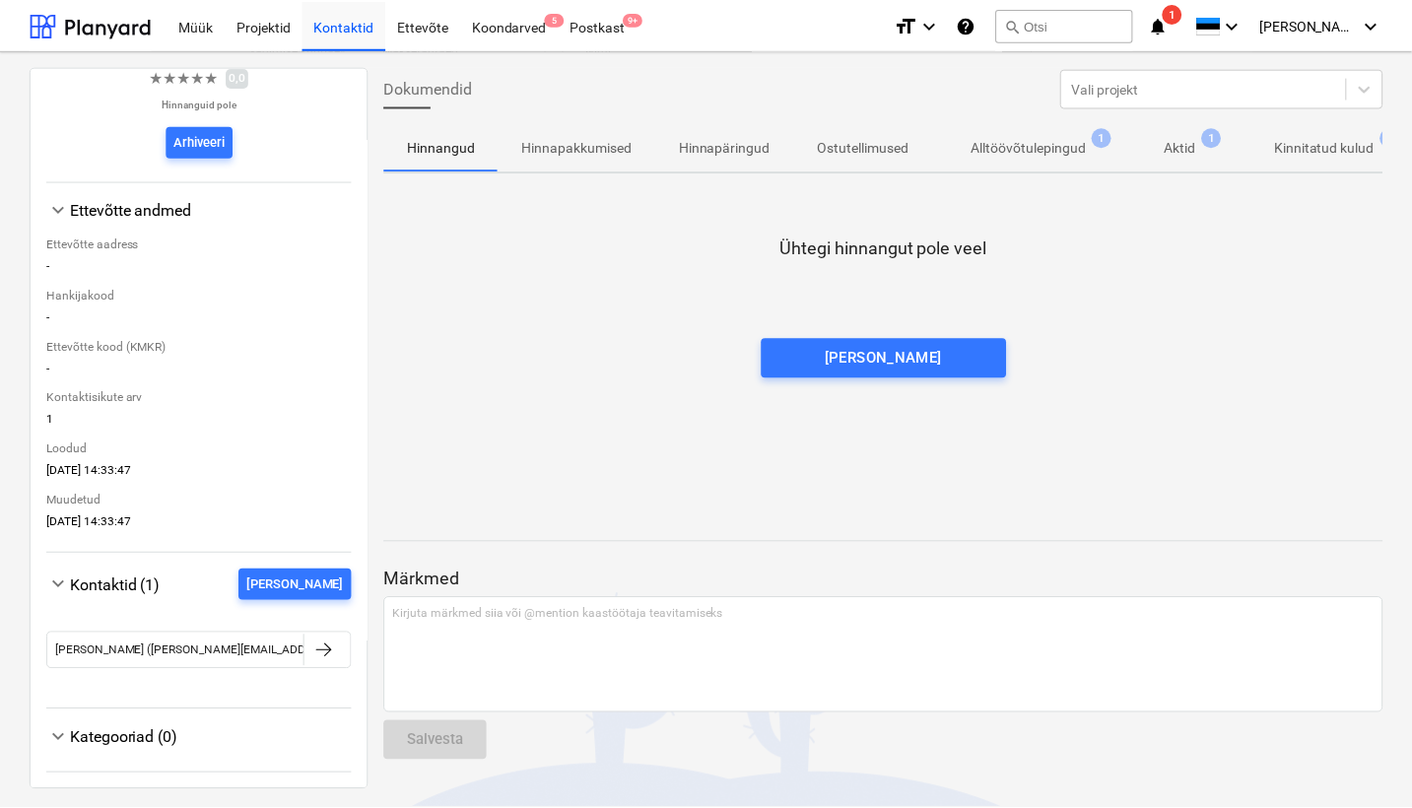
scroll to position [180, 0]
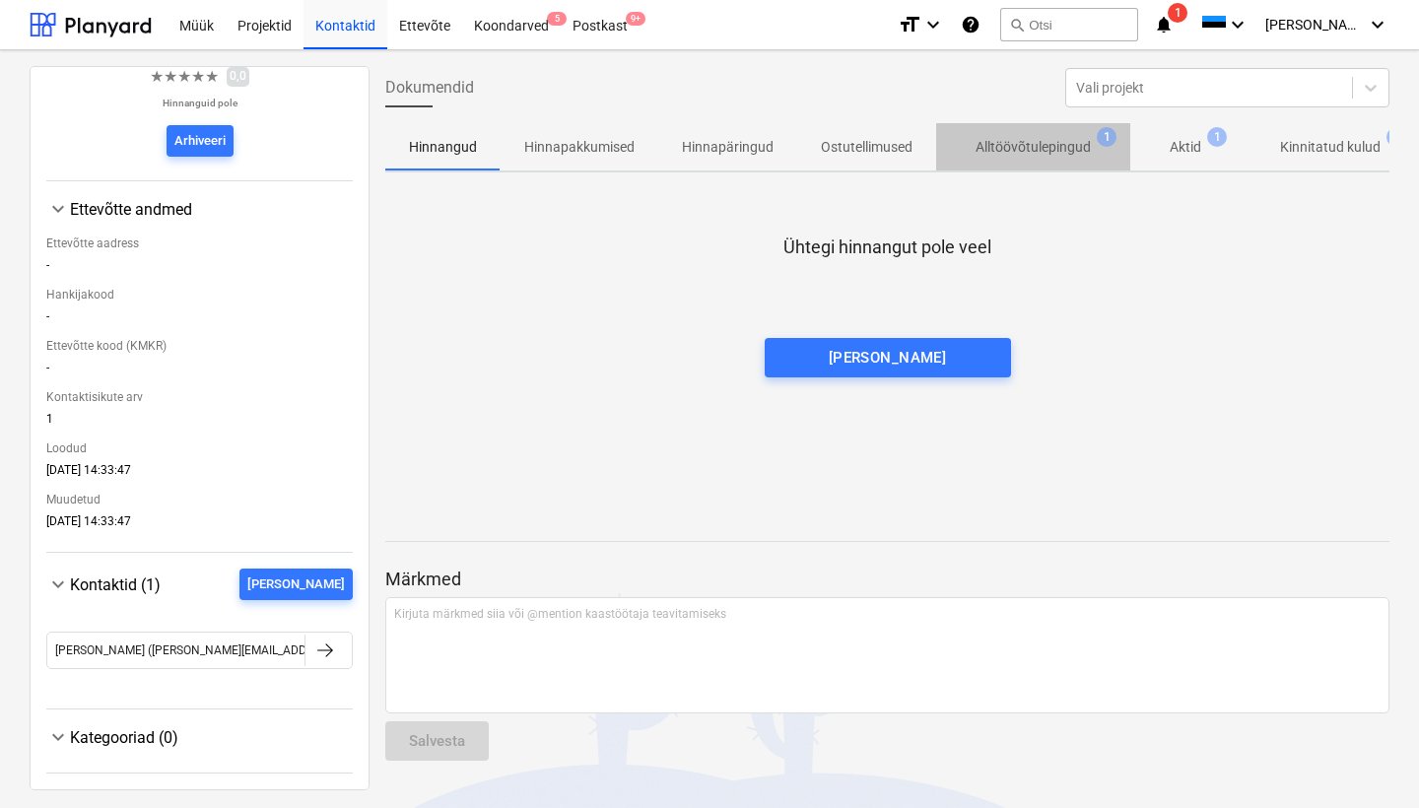
click at [1061, 141] on p "Alltöövõtulepingud" at bounding box center [1032, 147] width 115 height 21
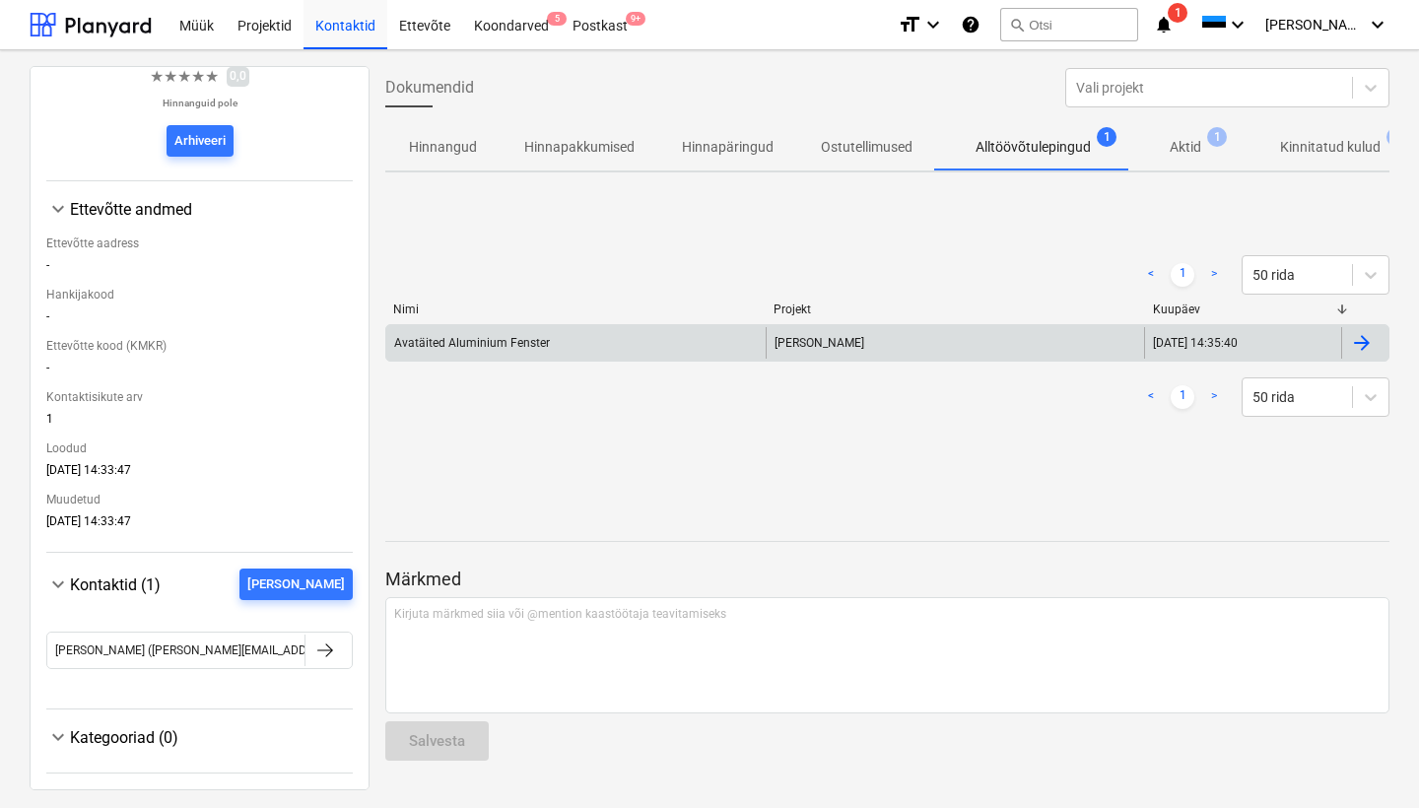
click at [1366, 334] on div at bounding box center [1364, 343] width 47 height 32
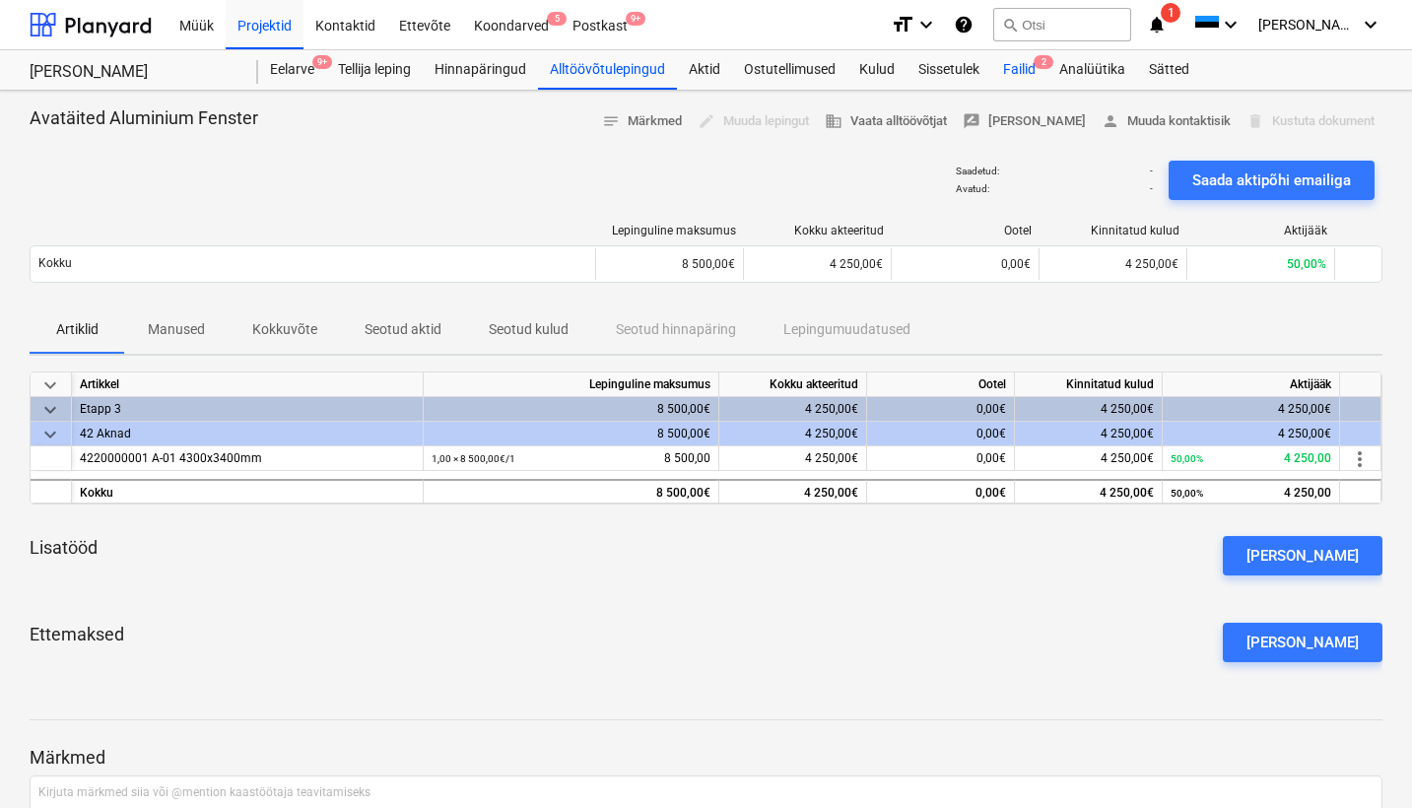
click at [1026, 73] on div "Failid 2" at bounding box center [1019, 69] width 56 height 39
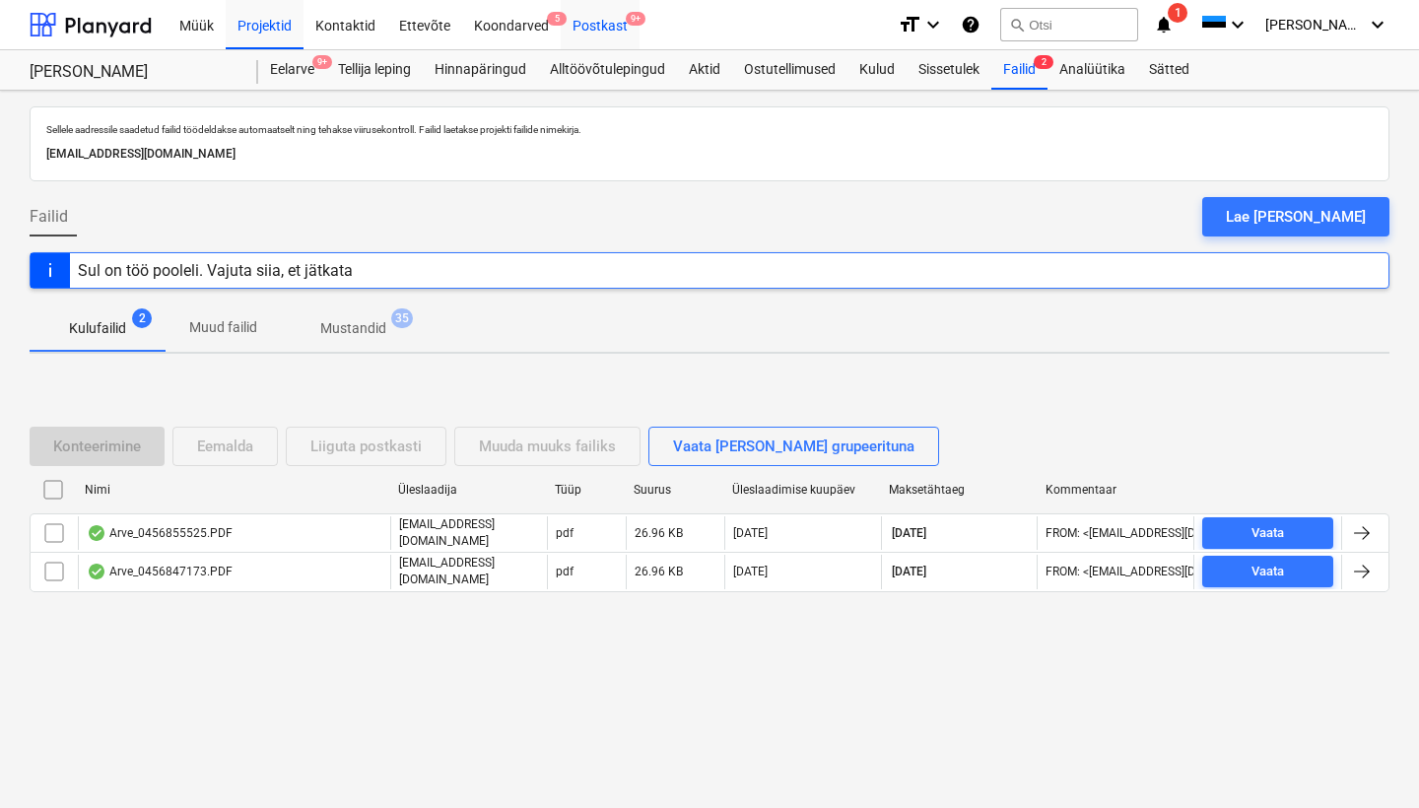
click at [619, 13] on div "Postkast 9+" at bounding box center [600, 24] width 79 height 50
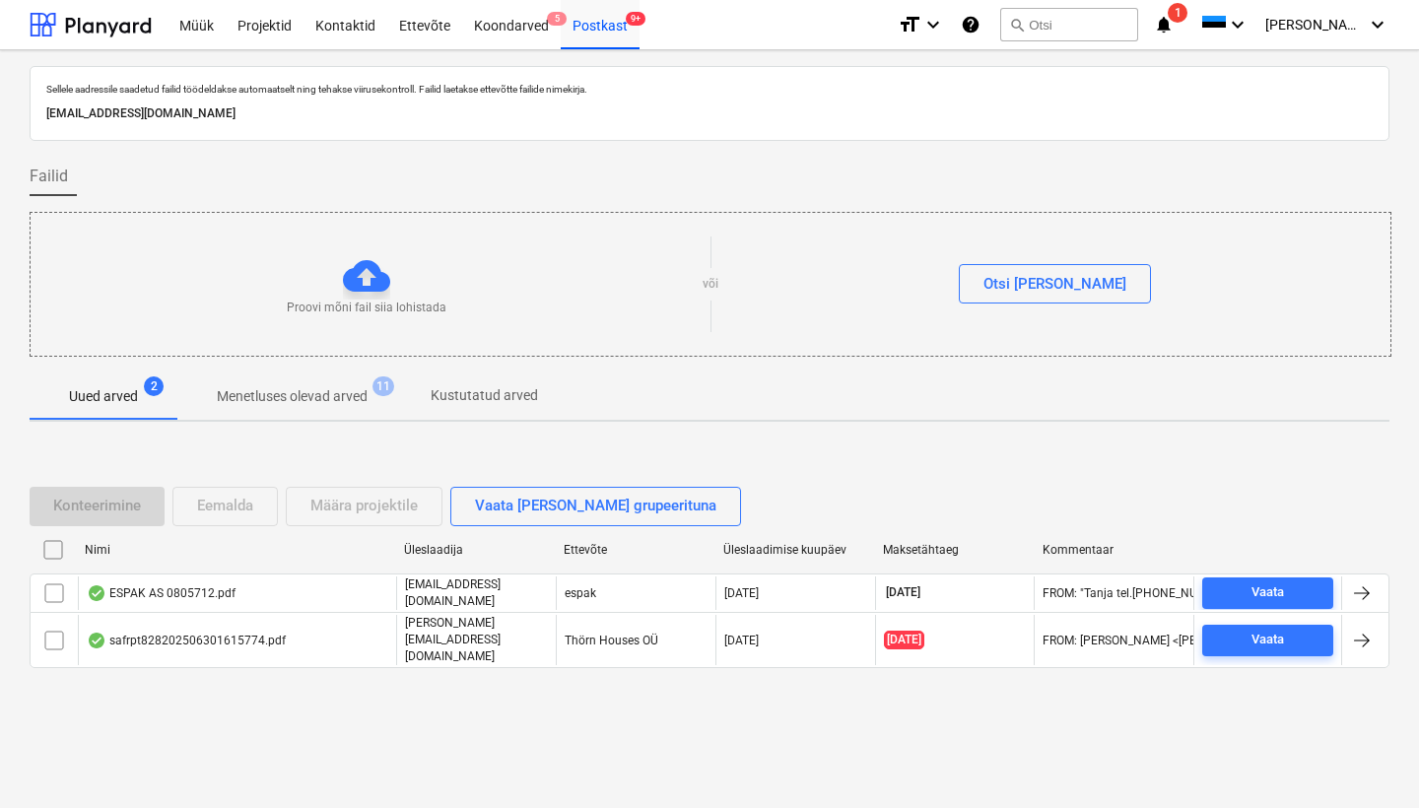
click at [335, 395] on p "Menetluses olevad arved" at bounding box center [292, 396] width 151 height 21
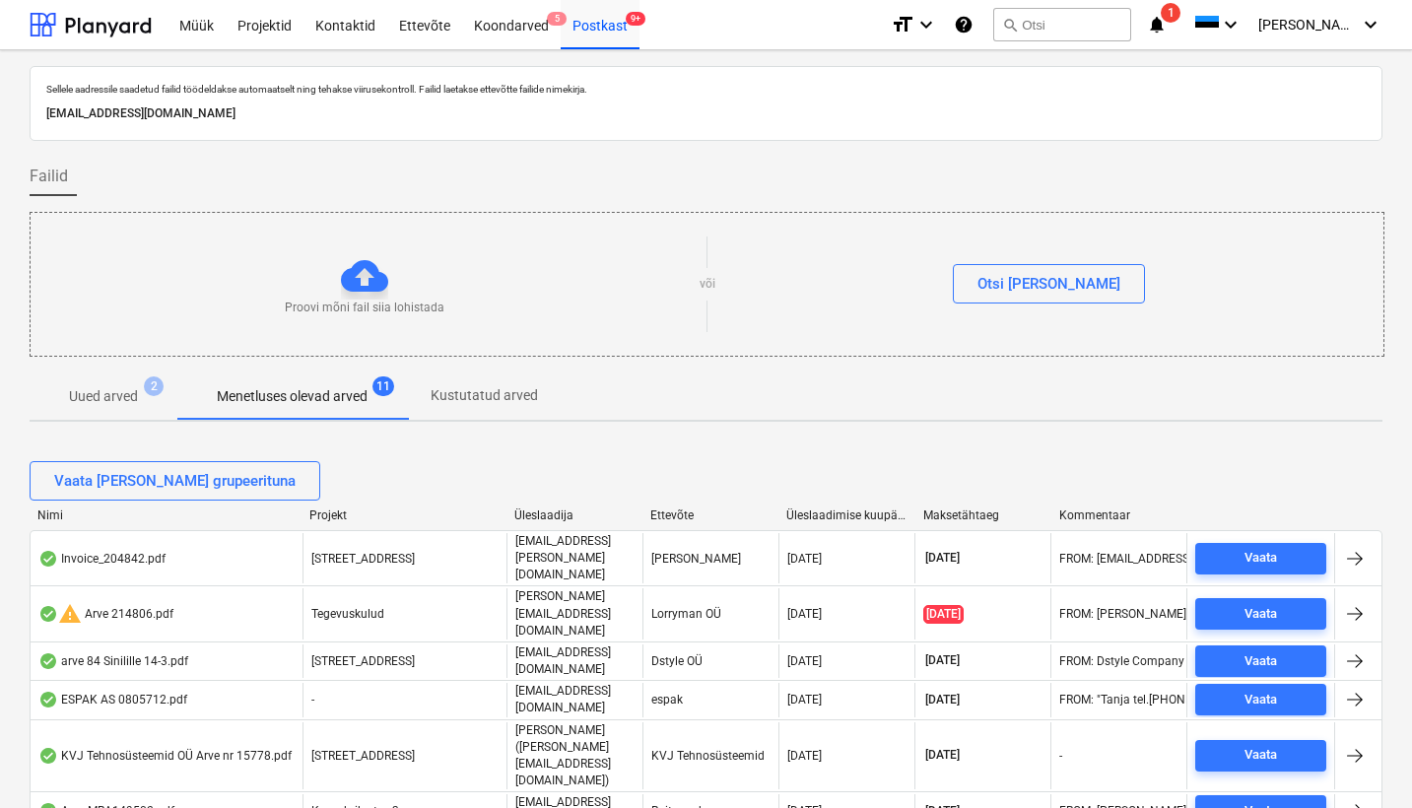
click at [556, 513] on div "Üleslaadija" at bounding box center [574, 515] width 120 height 14
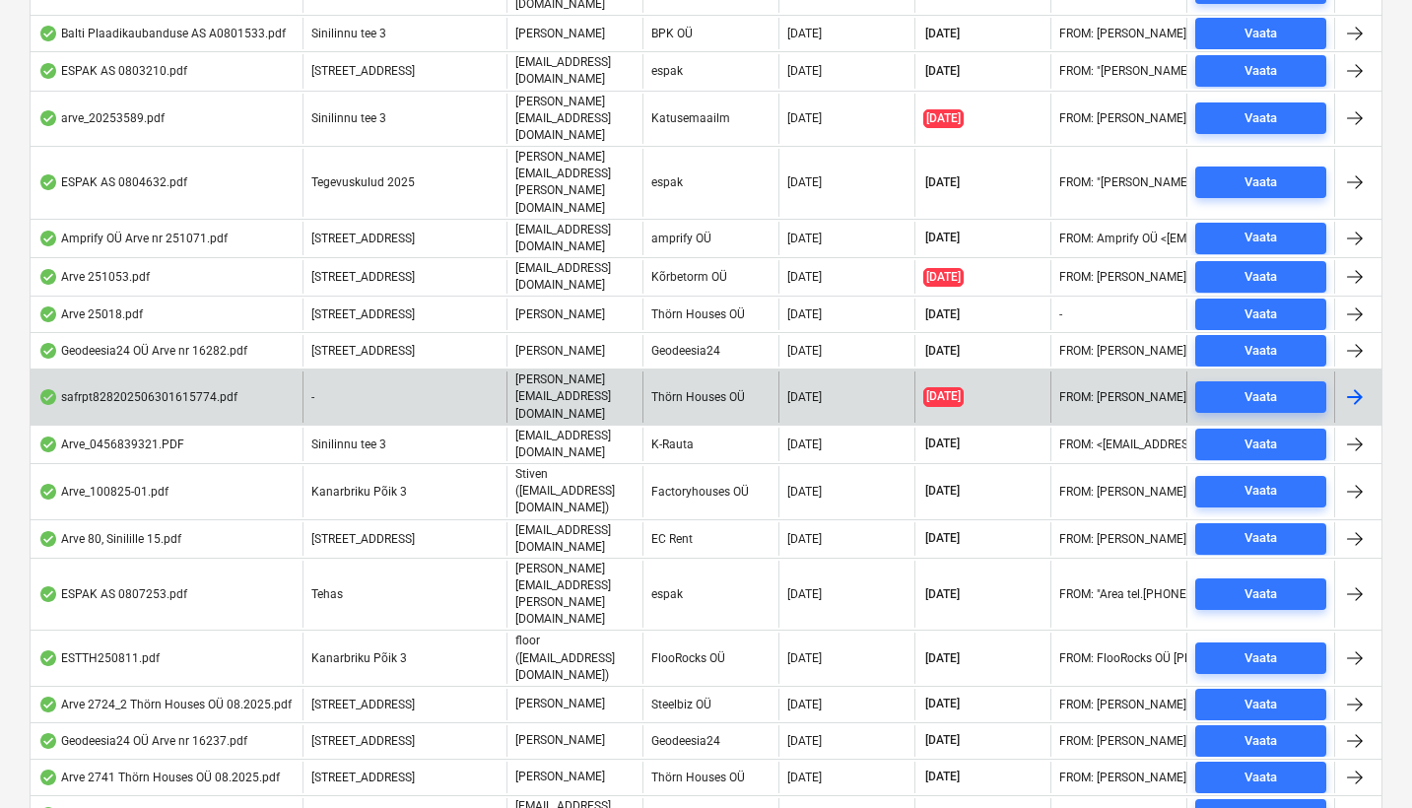
click at [179, 389] on div "safrpt828202506301615774.pdf" at bounding box center [137, 397] width 199 height 16
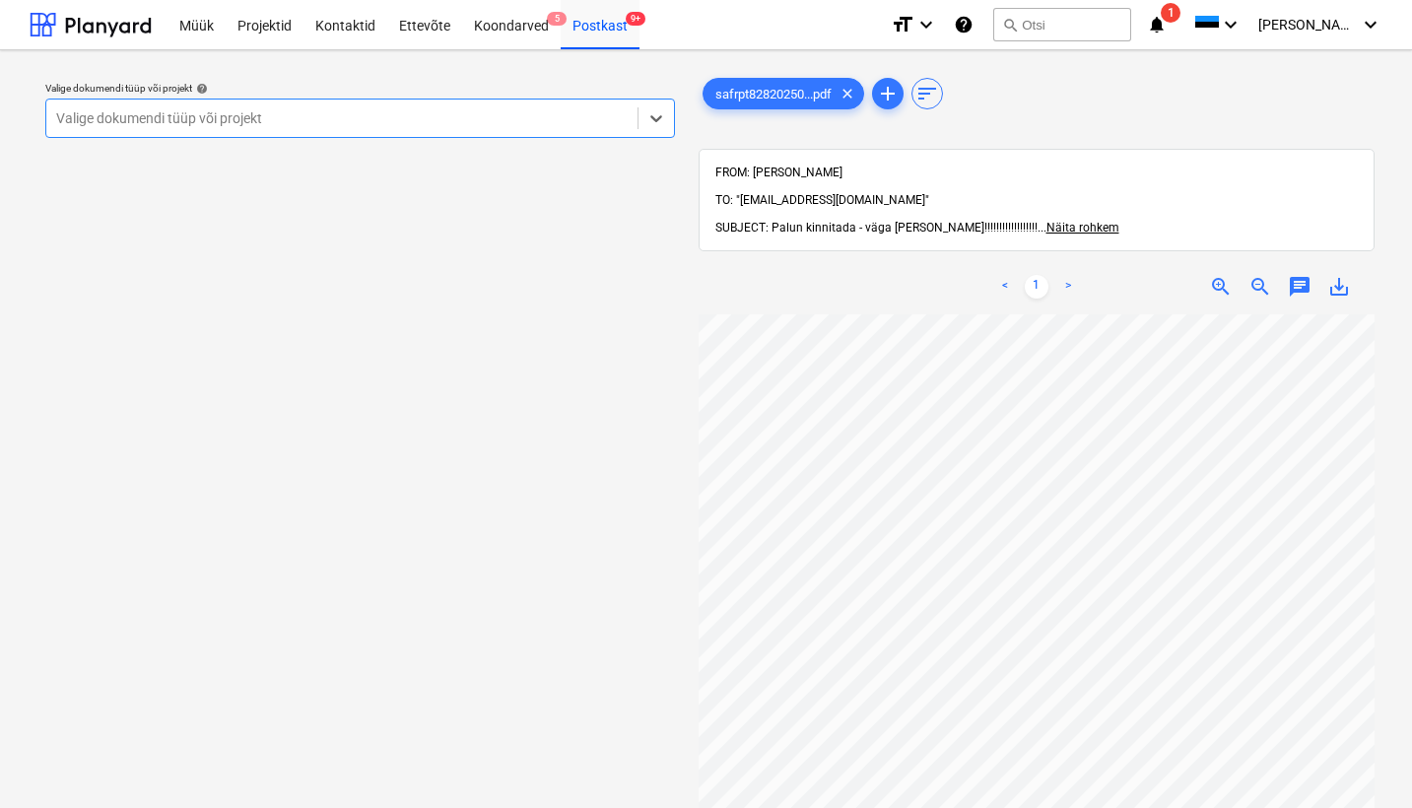
click at [1046, 192] on div "FROM: Ruth Sarapuu TO: "arved@thornhouses.com" SUBJECT: Palun kinnitada - väga …" at bounding box center [1036, 200] width 643 height 69
click at [1046, 221] on span "Näita rohkem" at bounding box center [1082, 228] width 73 height 14
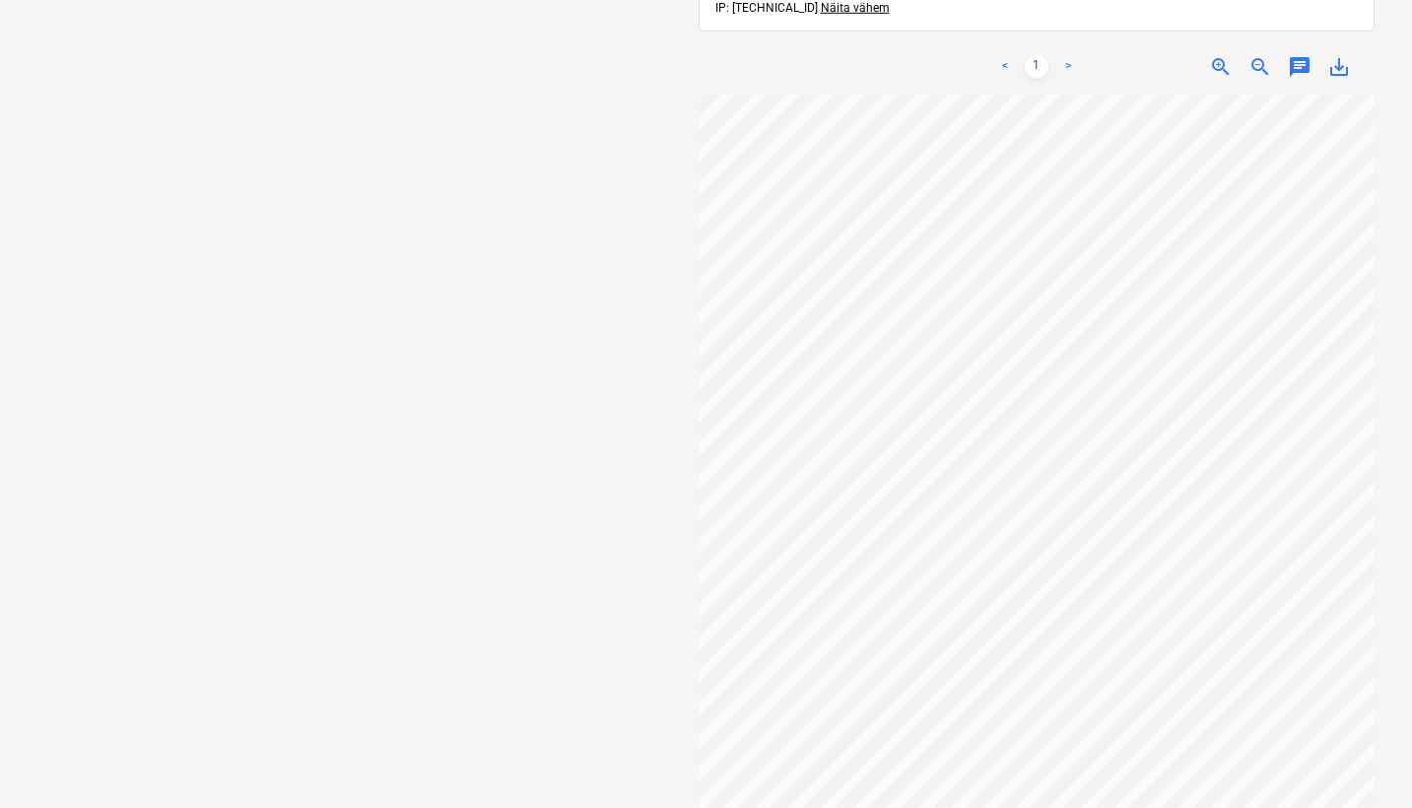
scroll to position [477, 6]
click at [1345, 72] on span "save_alt" at bounding box center [1339, 67] width 24 height 24
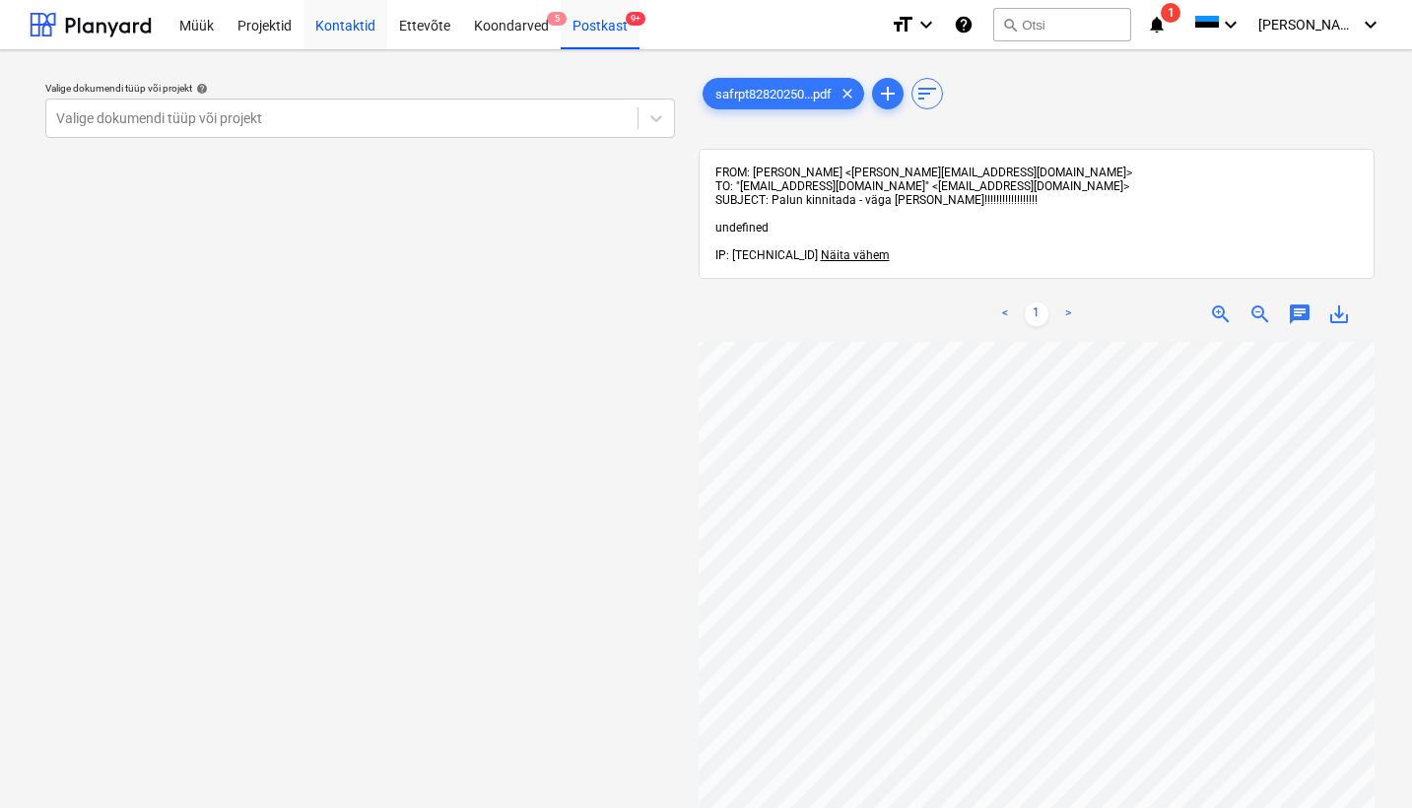
scroll to position [0, 0]
click at [274, 24] on div "Projektid" at bounding box center [265, 24] width 78 height 50
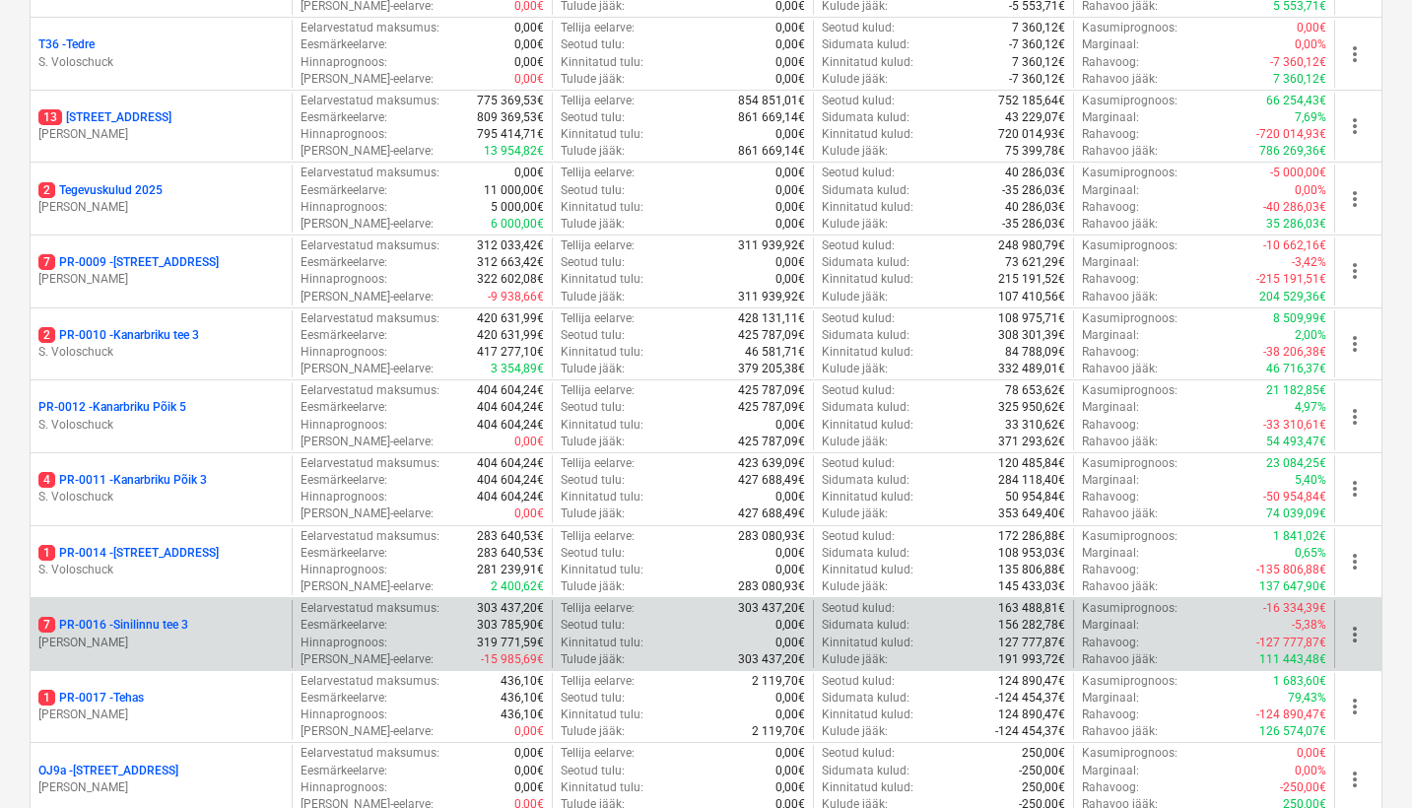
scroll to position [1023, 0]
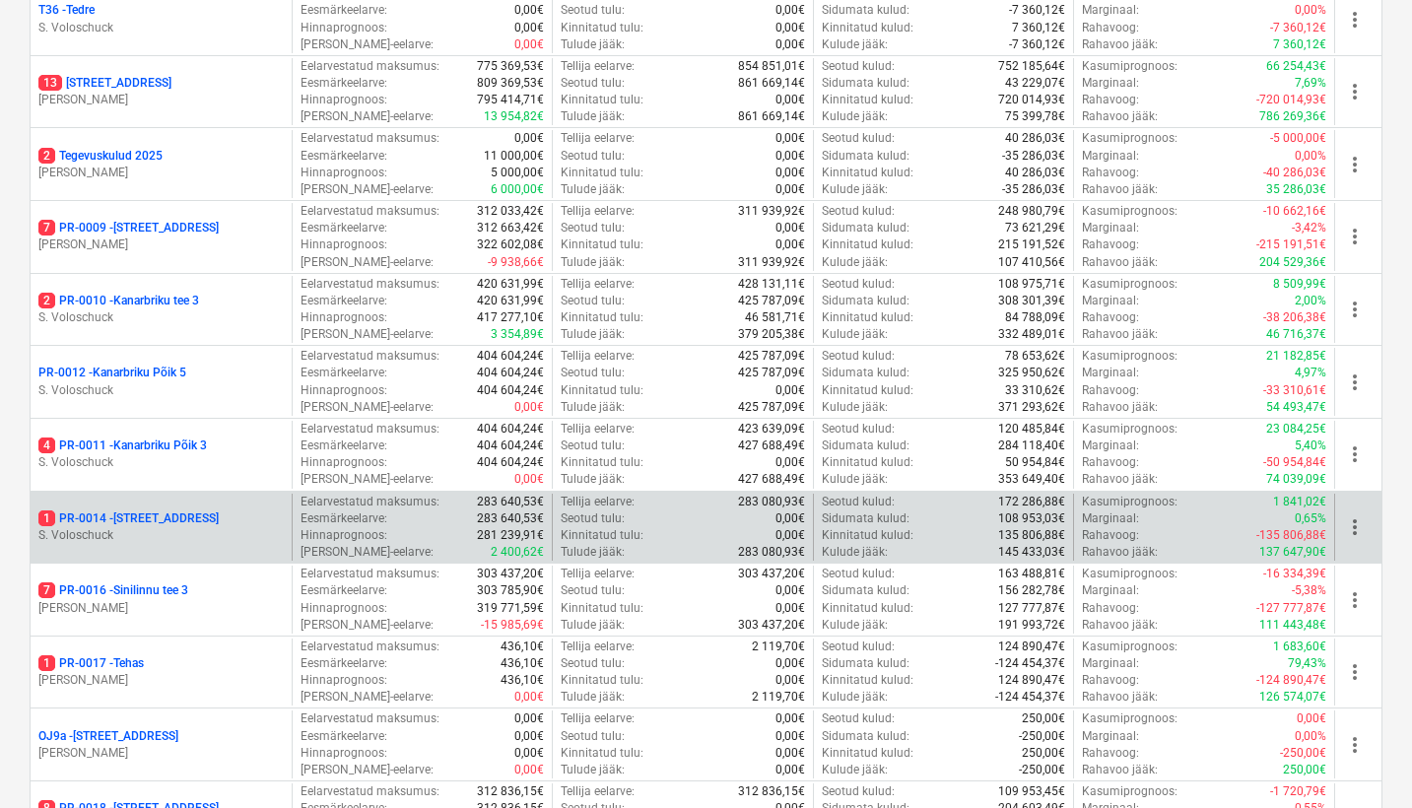
click at [162, 510] on p "1 PR-0014 - Luige tee 29" at bounding box center [128, 518] width 180 height 17
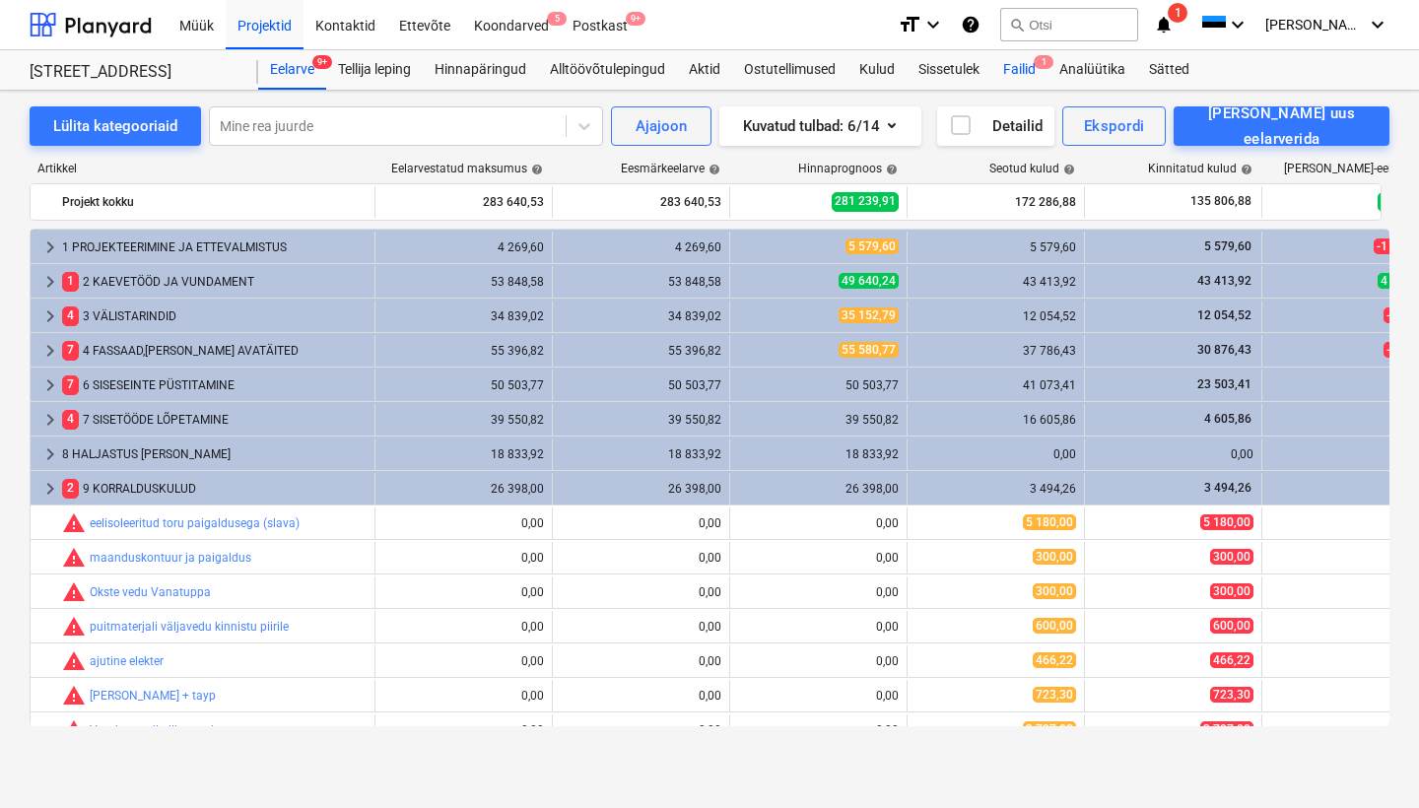
click at [1024, 70] on div "Failid 1" at bounding box center [1019, 69] width 56 height 39
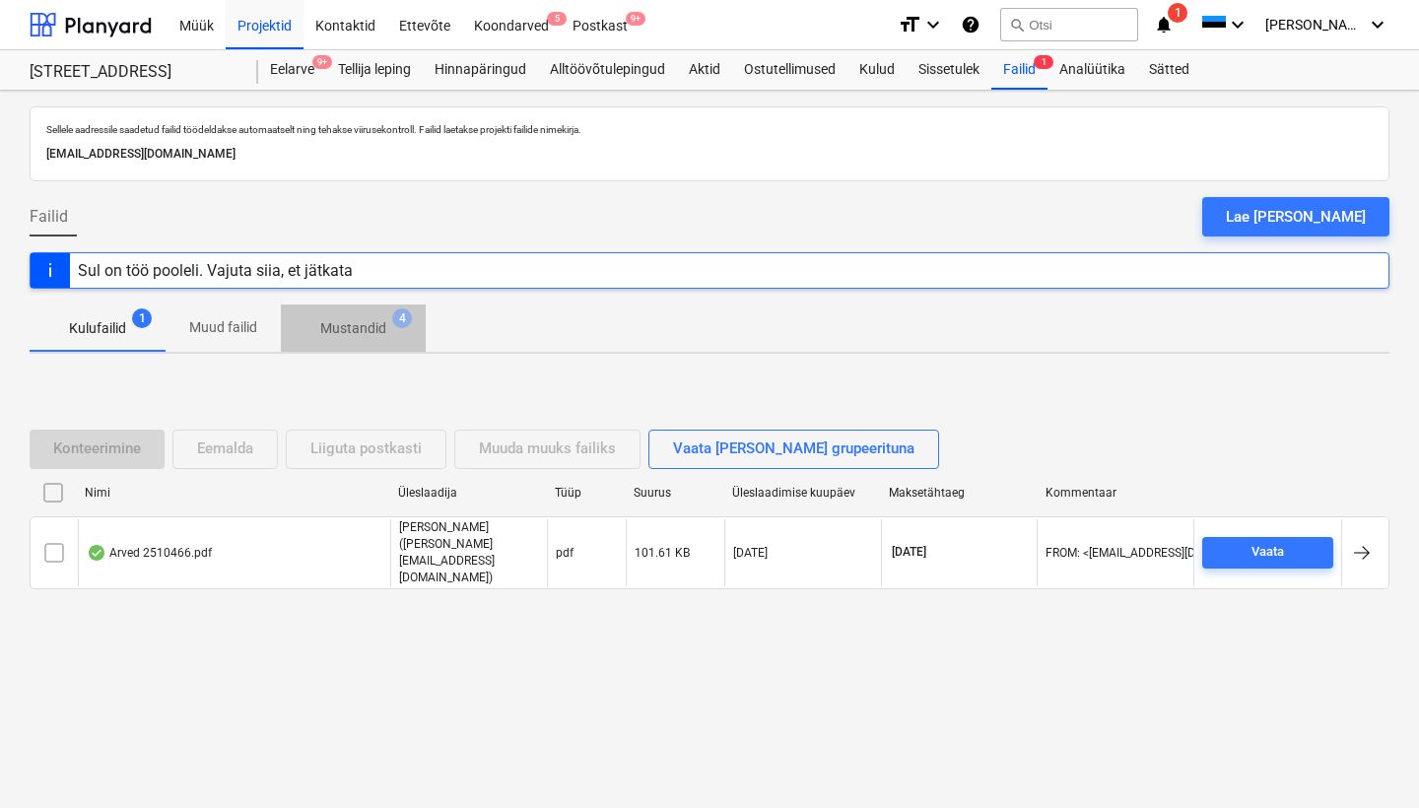
click at [382, 325] on p "Mustandid" at bounding box center [353, 328] width 66 height 21
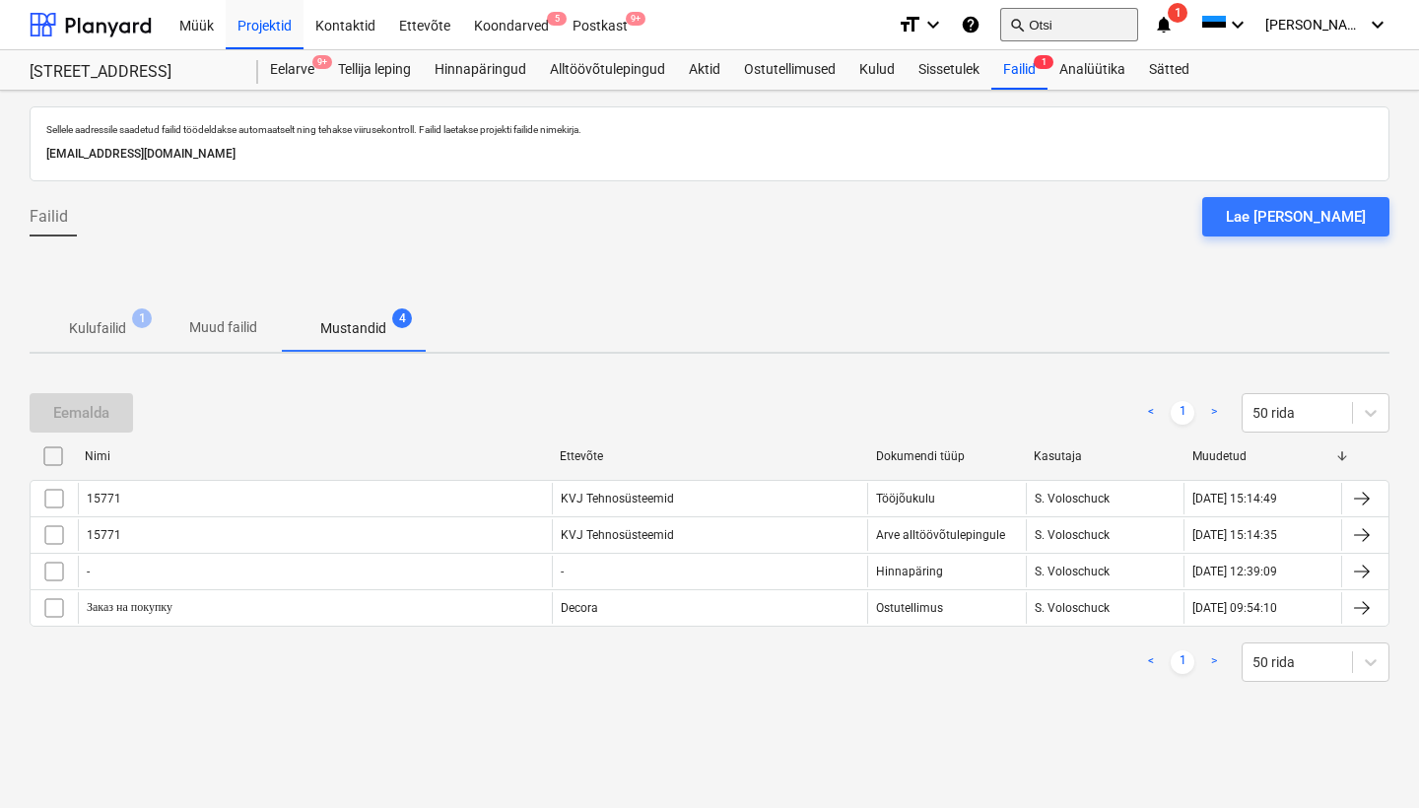
click at [1091, 19] on button "search Otsi" at bounding box center [1069, 24] width 138 height 33
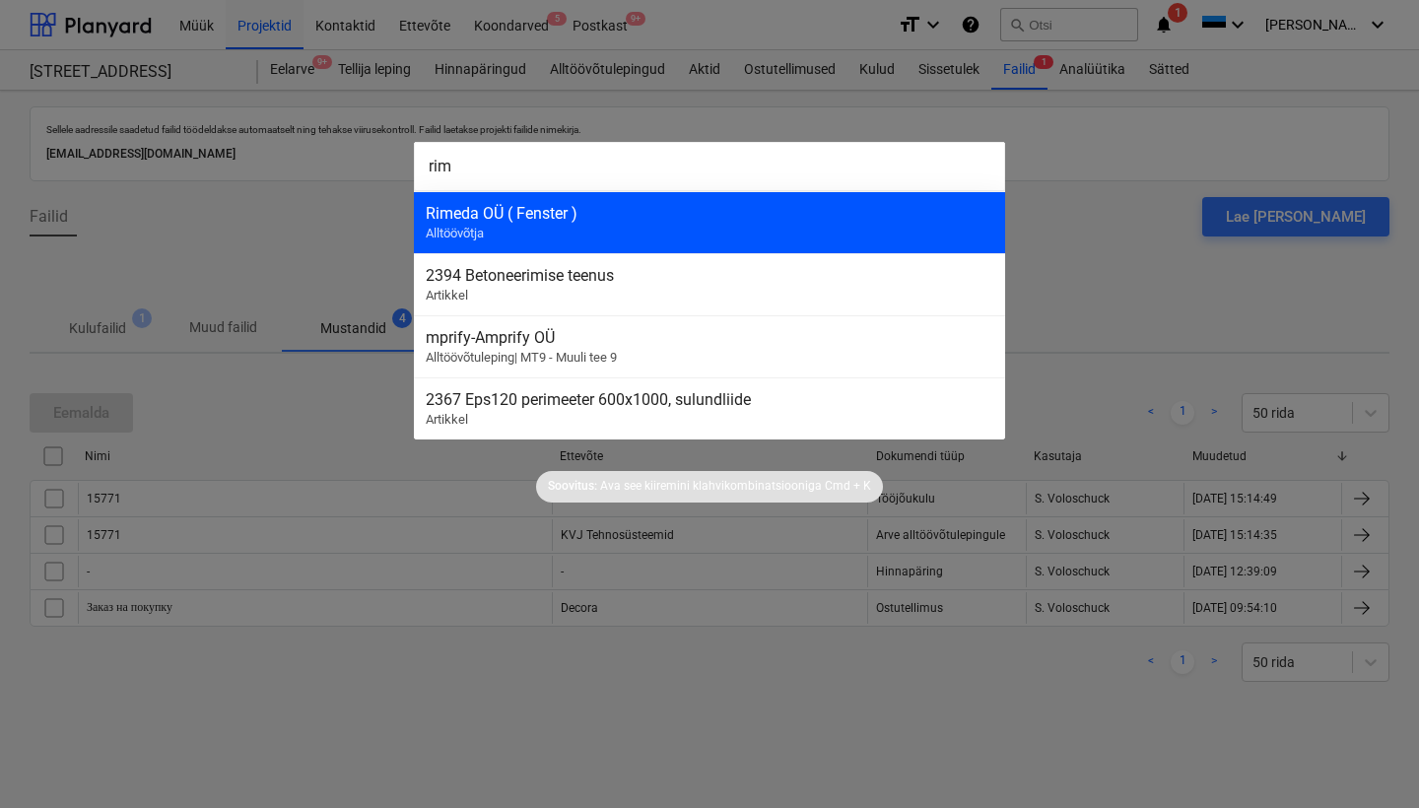
type input "rim"
click at [530, 226] on div "Rimeda OÜ ( Fenster ) Alltöövõtja" at bounding box center [709, 222] width 591 height 62
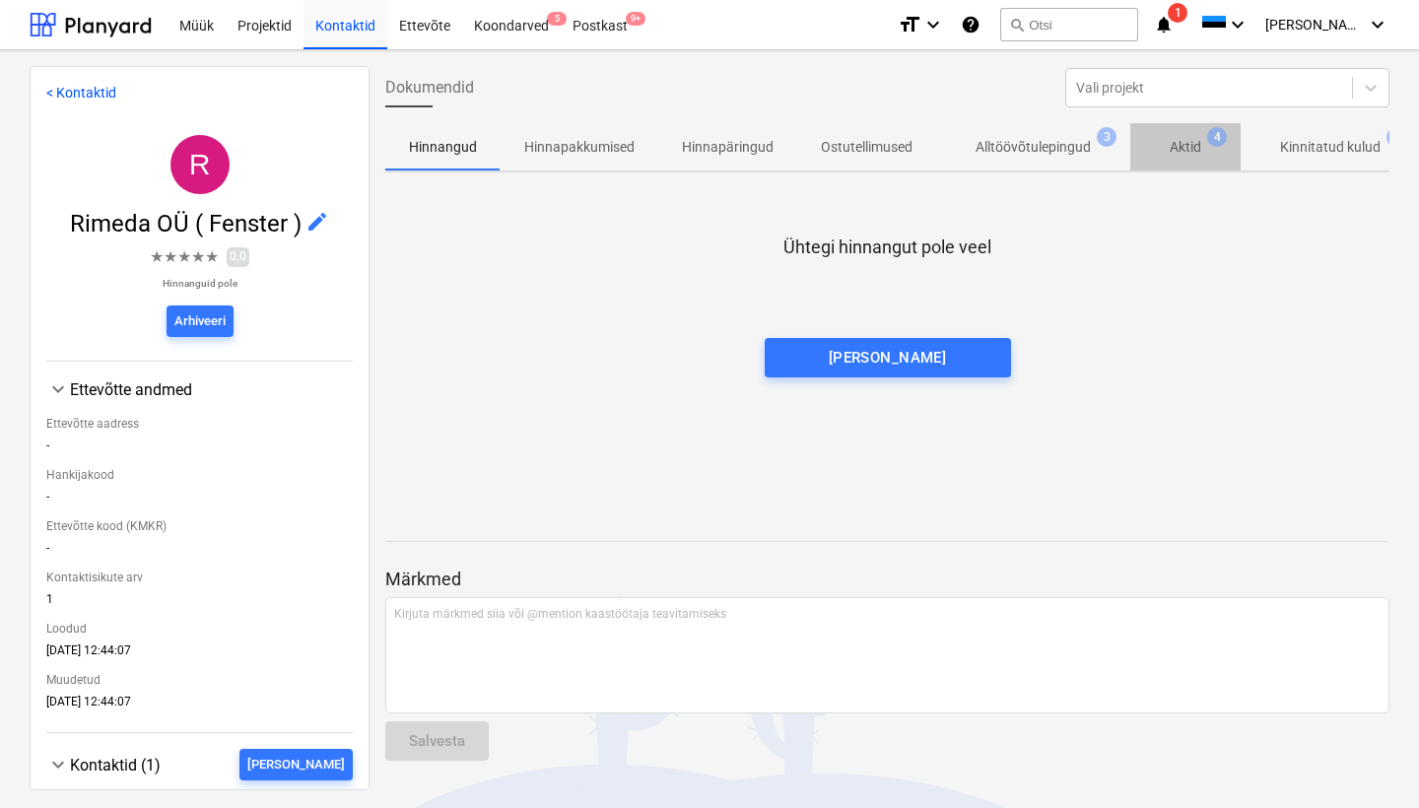
click at [1189, 151] on p "Aktid" at bounding box center [1185, 147] width 32 height 21
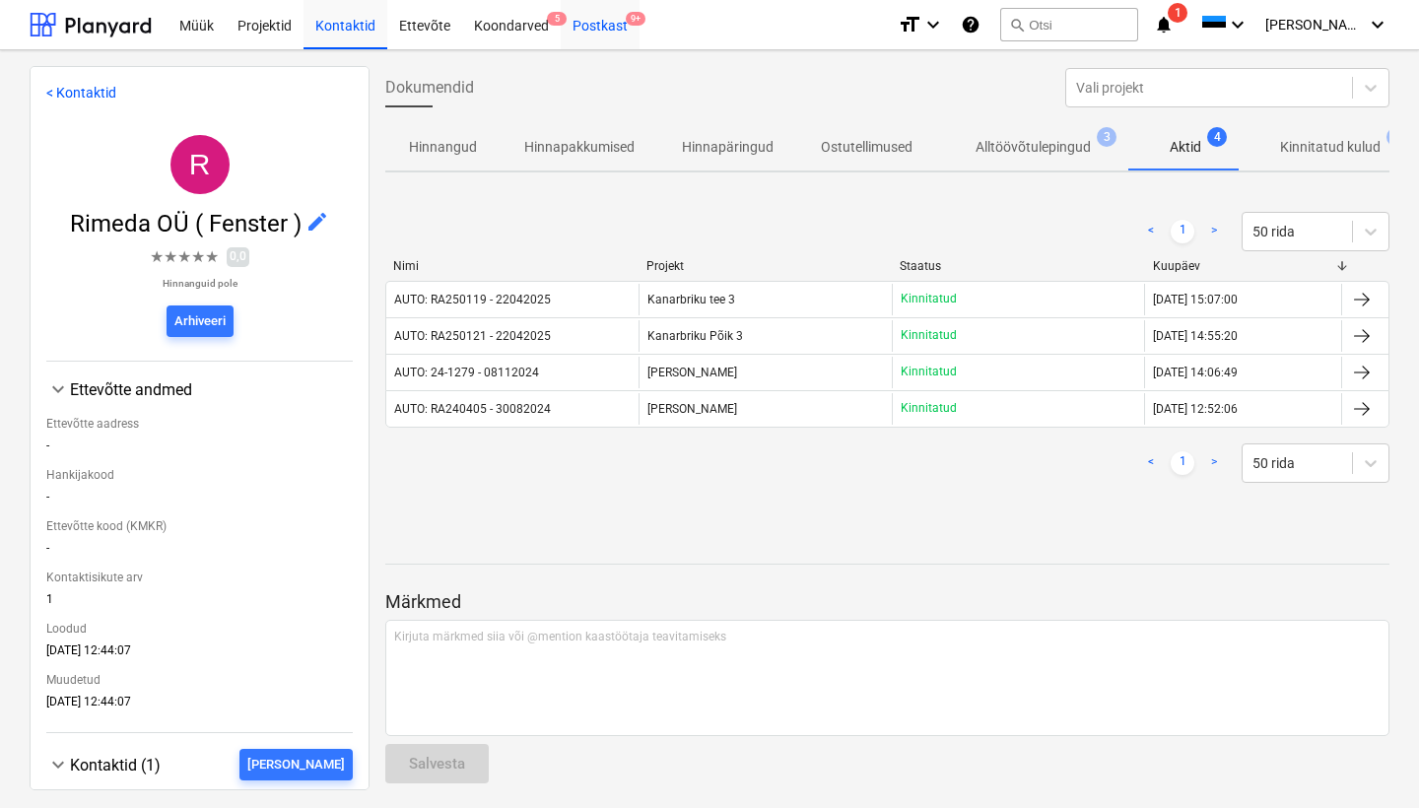
click at [595, 17] on div "Postkast 9+" at bounding box center [600, 24] width 79 height 50
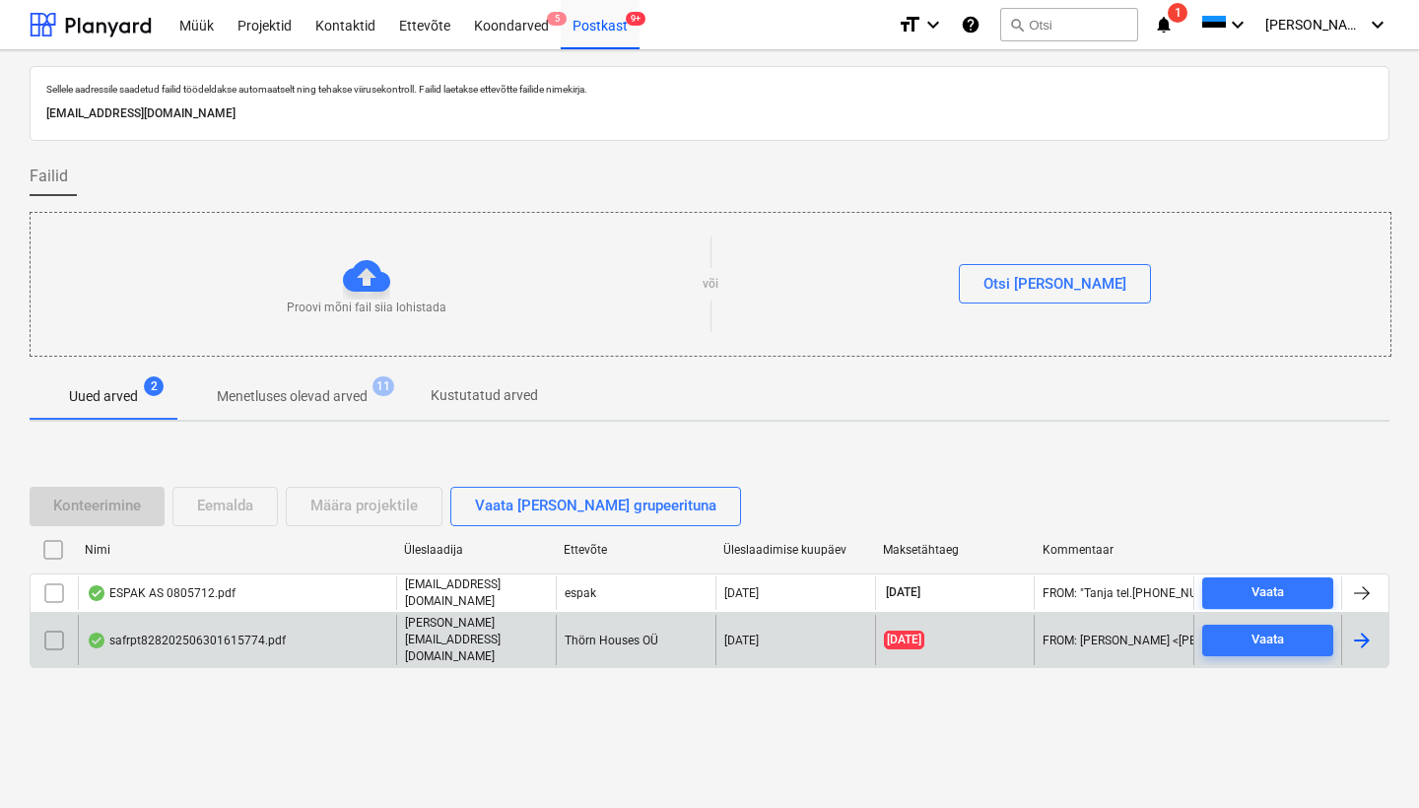
click at [249, 638] on div "safrpt828202506301615774.pdf" at bounding box center [186, 640] width 199 height 16
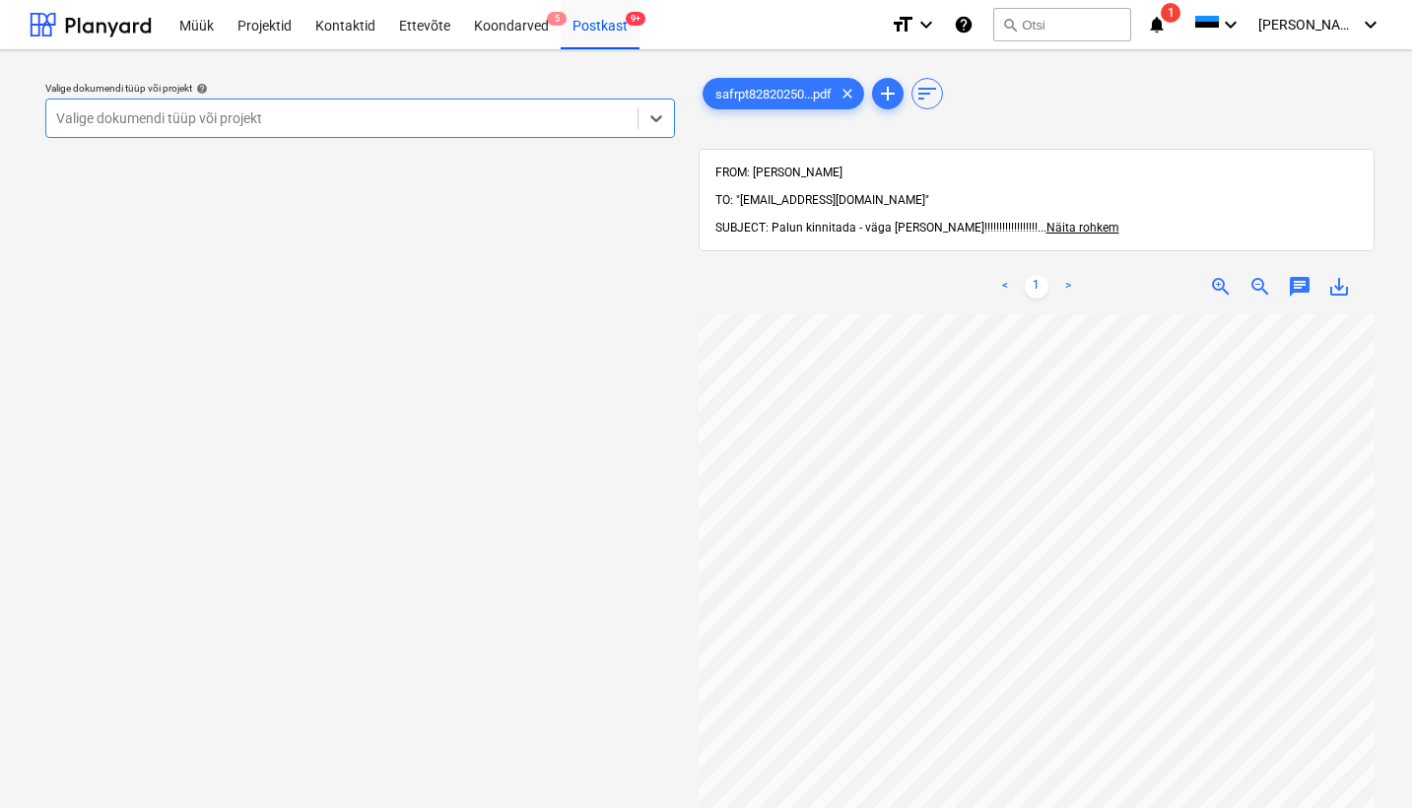
click at [1340, 275] on span "save_alt" at bounding box center [1339, 287] width 24 height 24
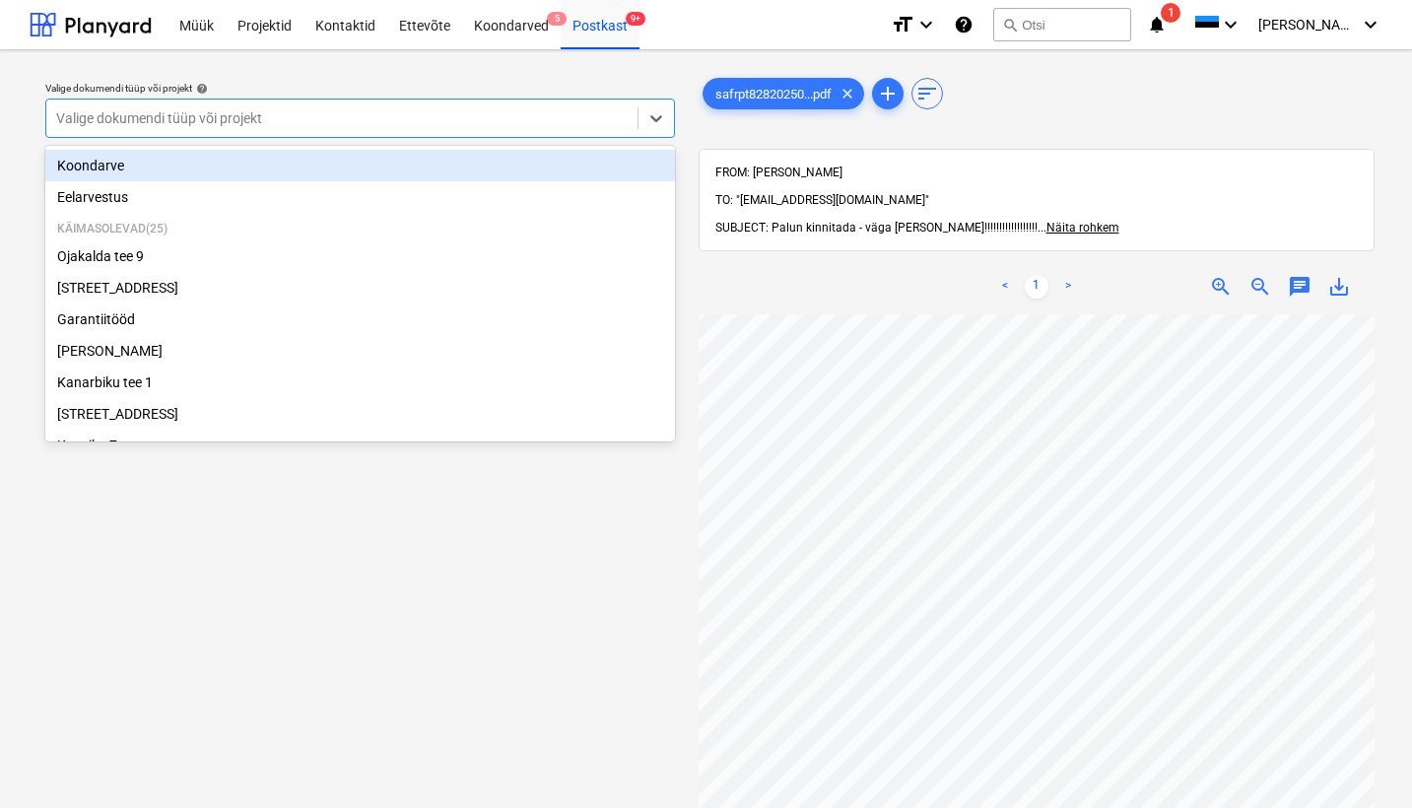
click at [160, 119] on div "Valige dokumendi tüüp või projekt" at bounding box center [341, 118] width 571 height 16
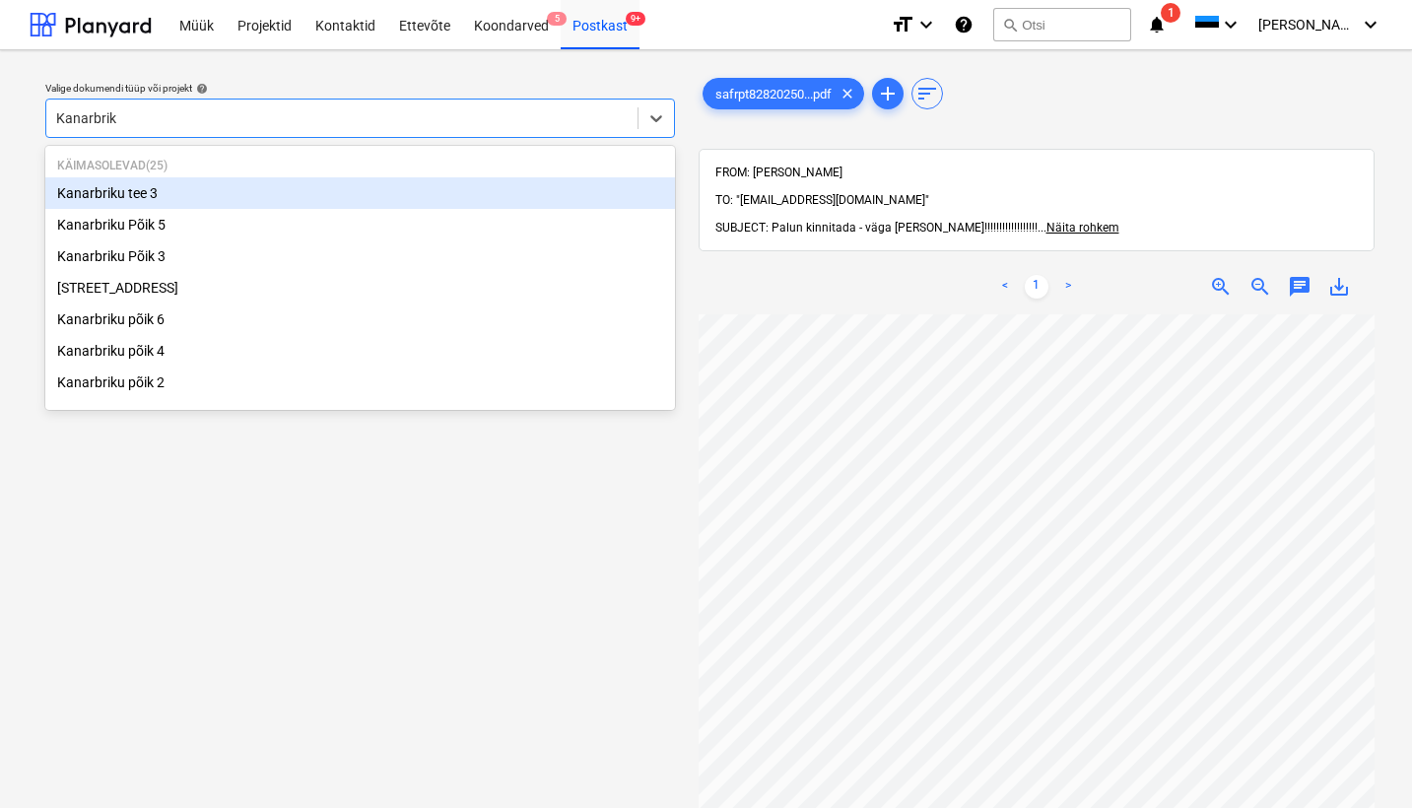
type input "Kanarbriku"
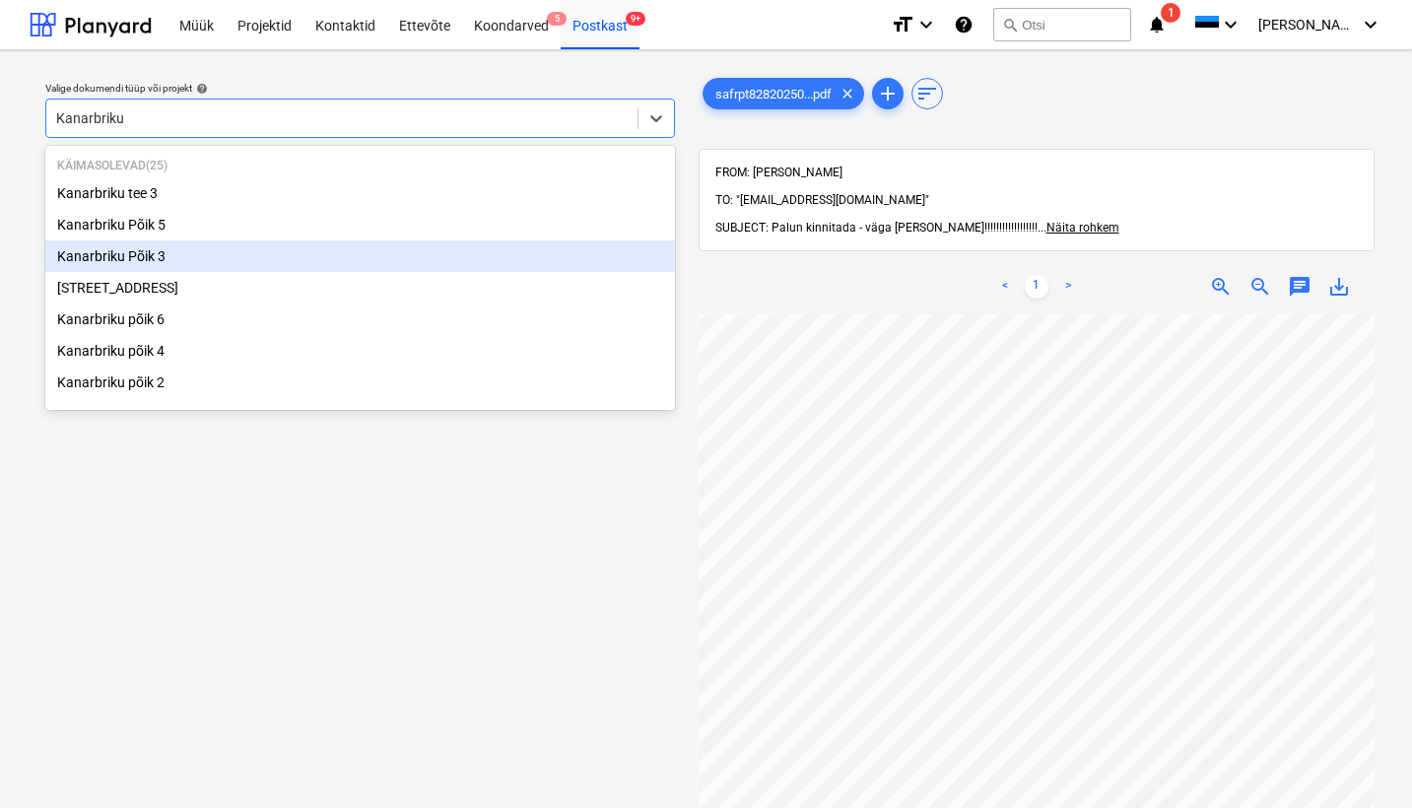
click at [163, 240] on div "Kanarbriku Põik 3" at bounding box center [359, 256] width 629 height 32
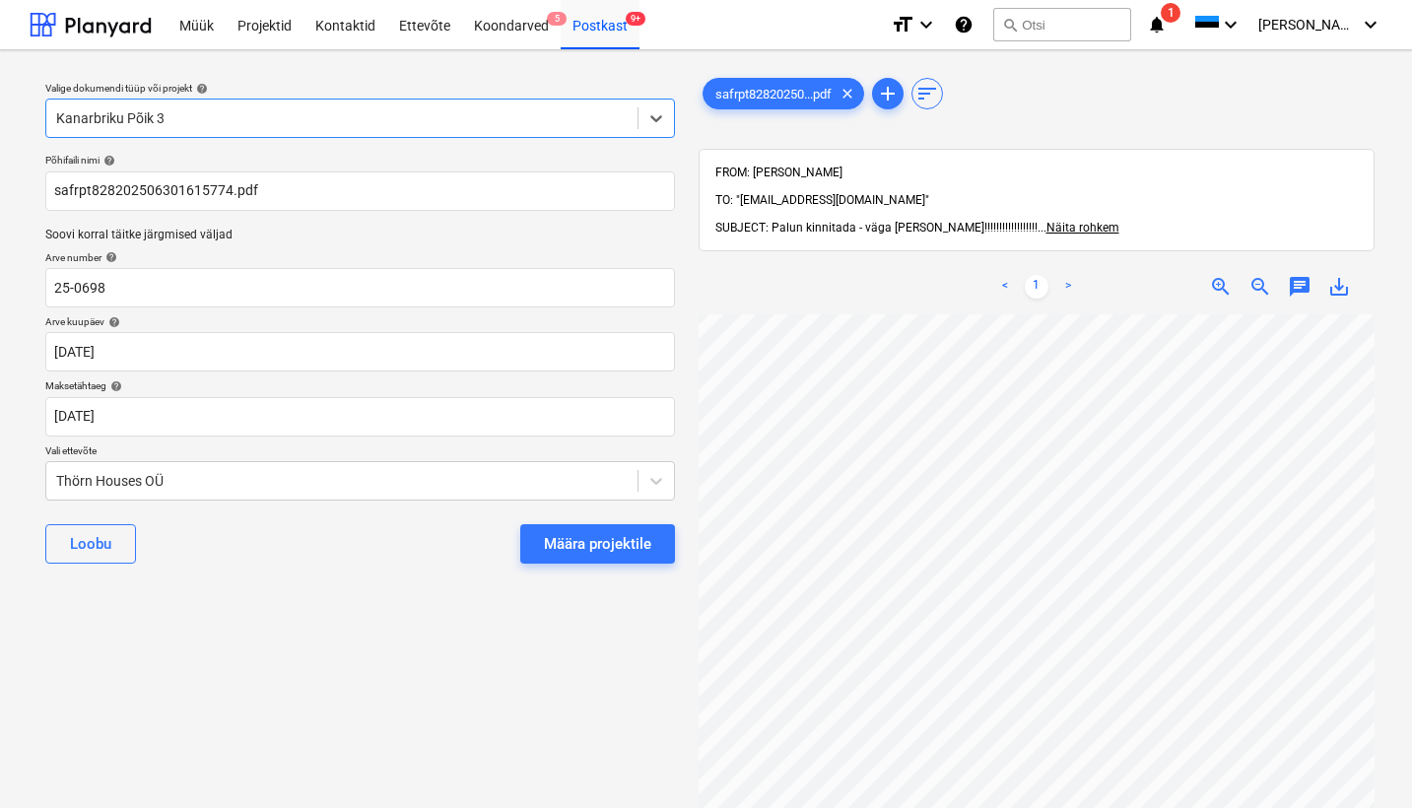
scroll to position [0, 214]
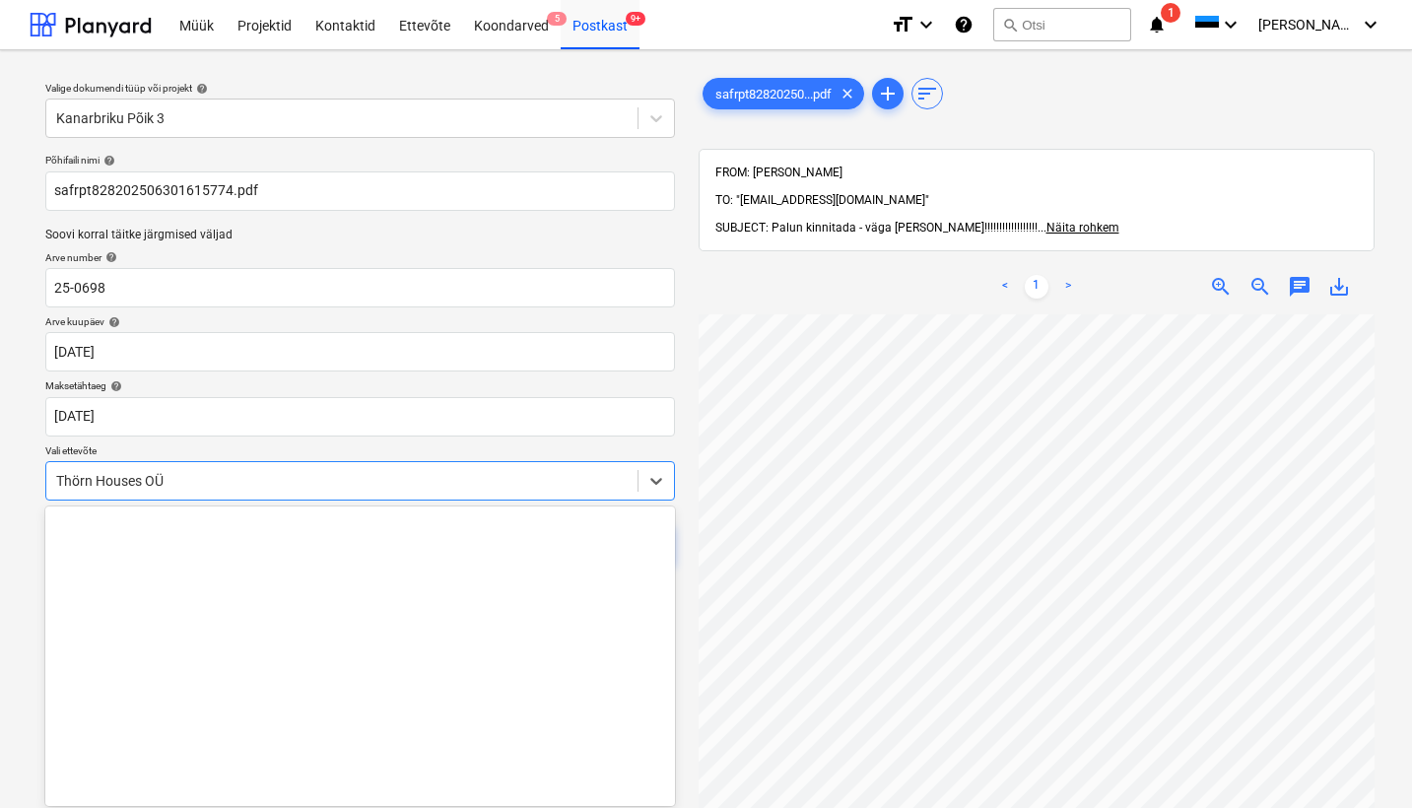
click at [54, 474] on div "Thörn Houses OÜ" at bounding box center [341, 481] width 591 height 28
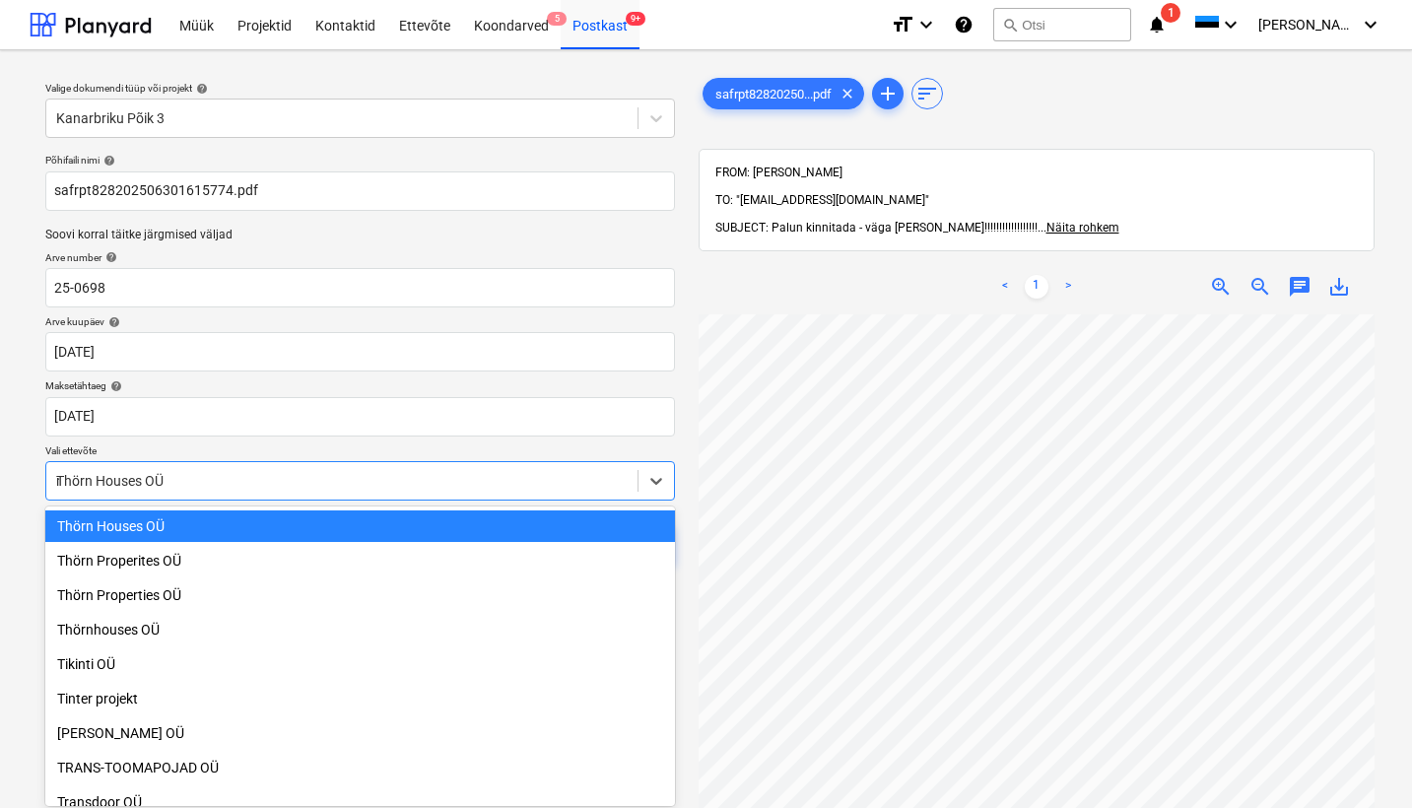
scroll to position [6531, 0]
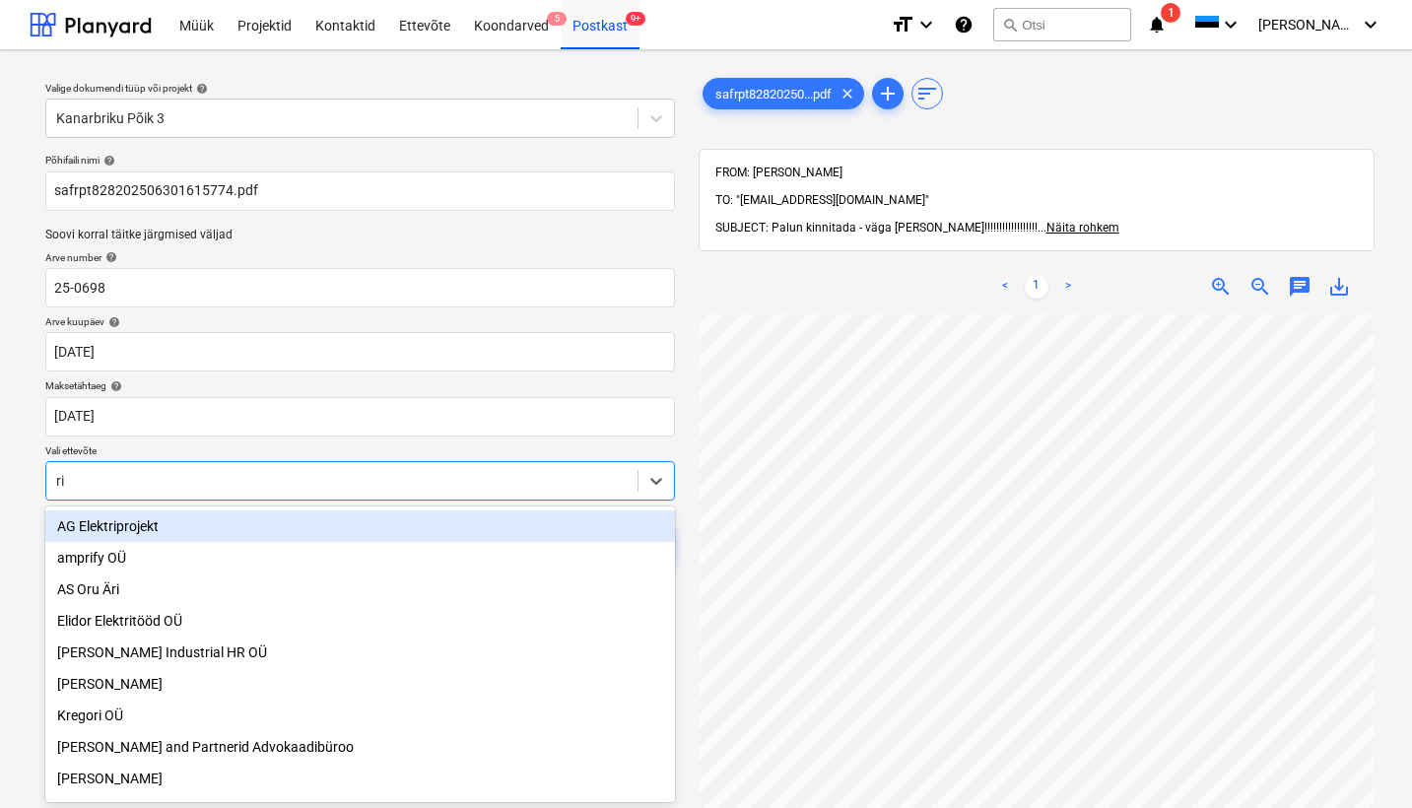
type input "rim"
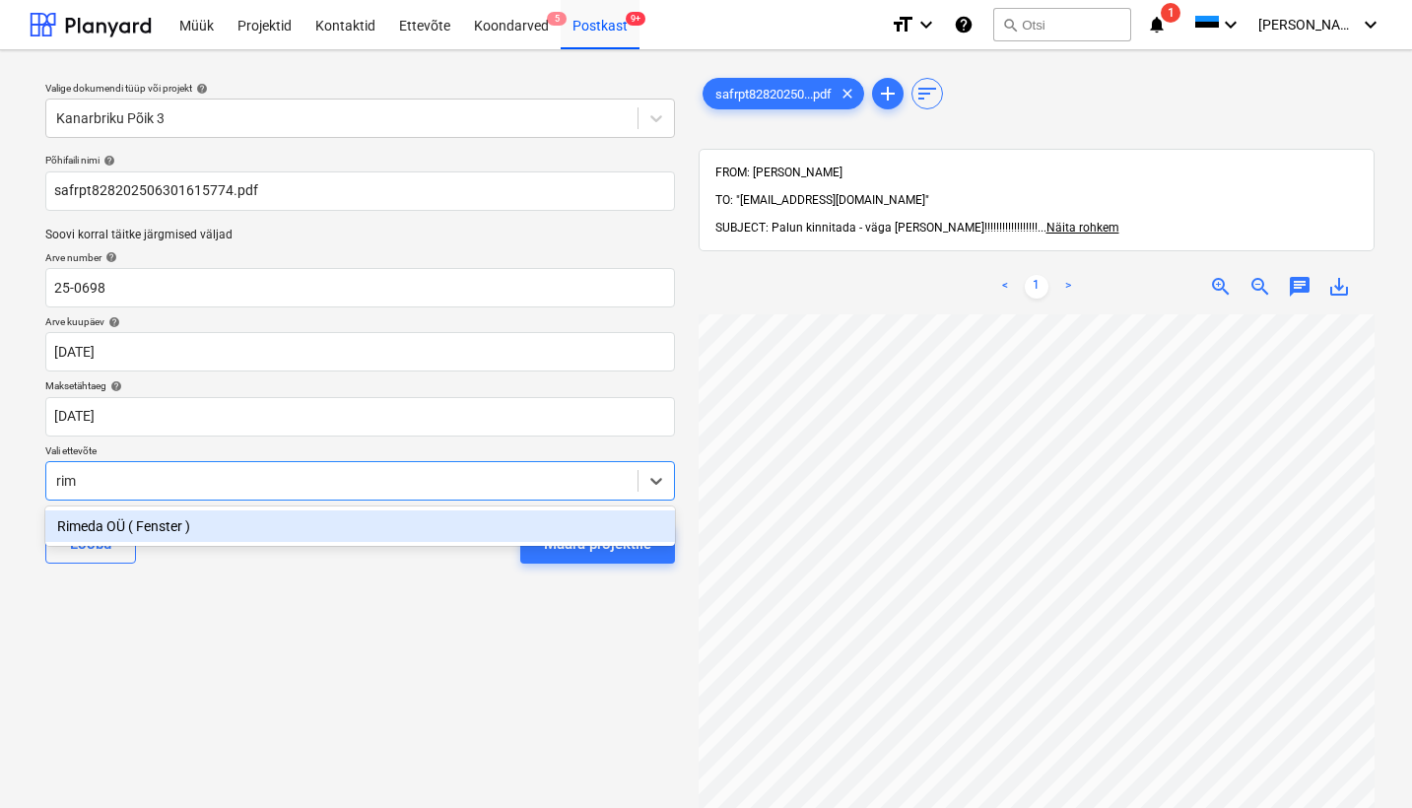
click at [122, 525] on div "Rimeda OÜ ( Fenster )" at bounding box center [359, 526] width 629 height 32
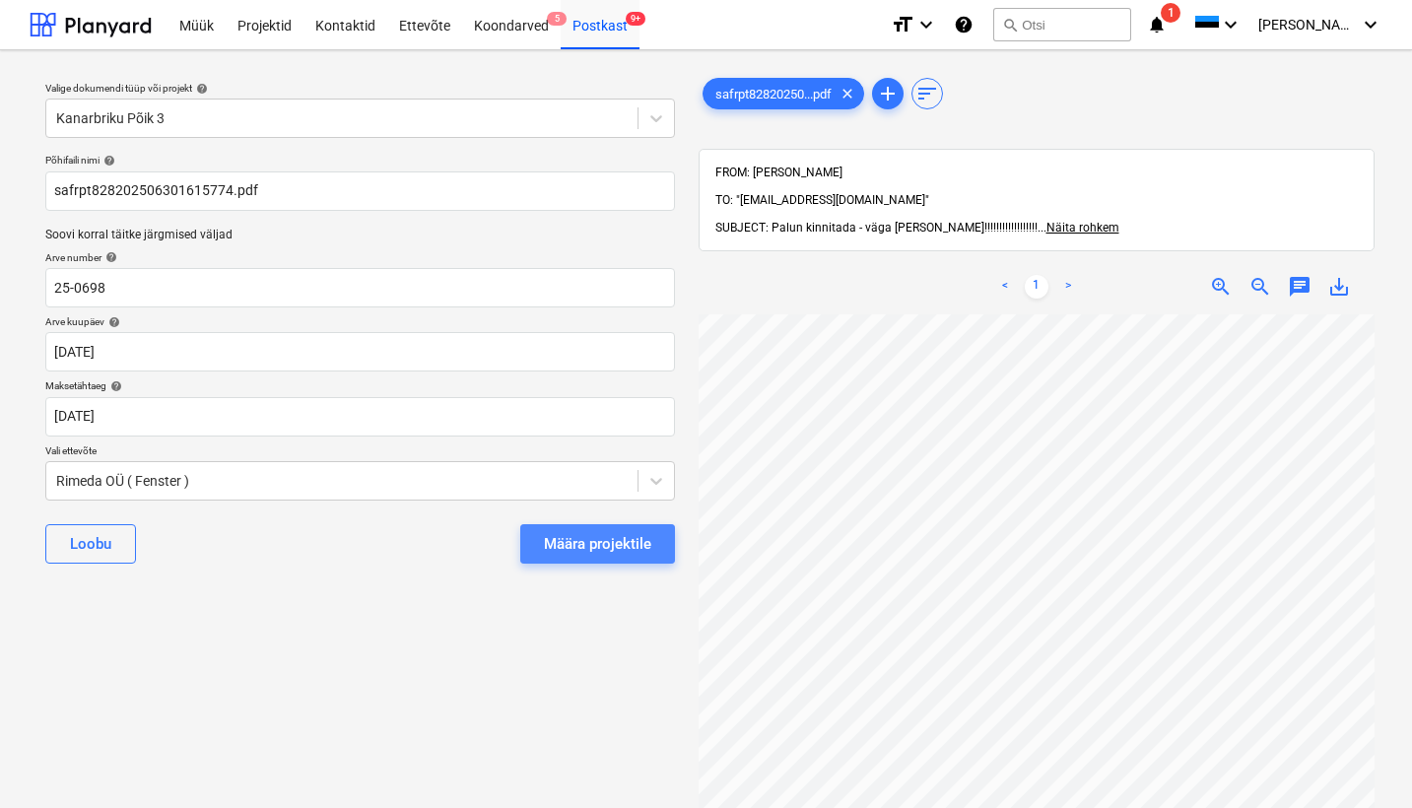
click at [615, 546] on div "Määra projektile" at bounding box center [597, 544] width 107 height 26
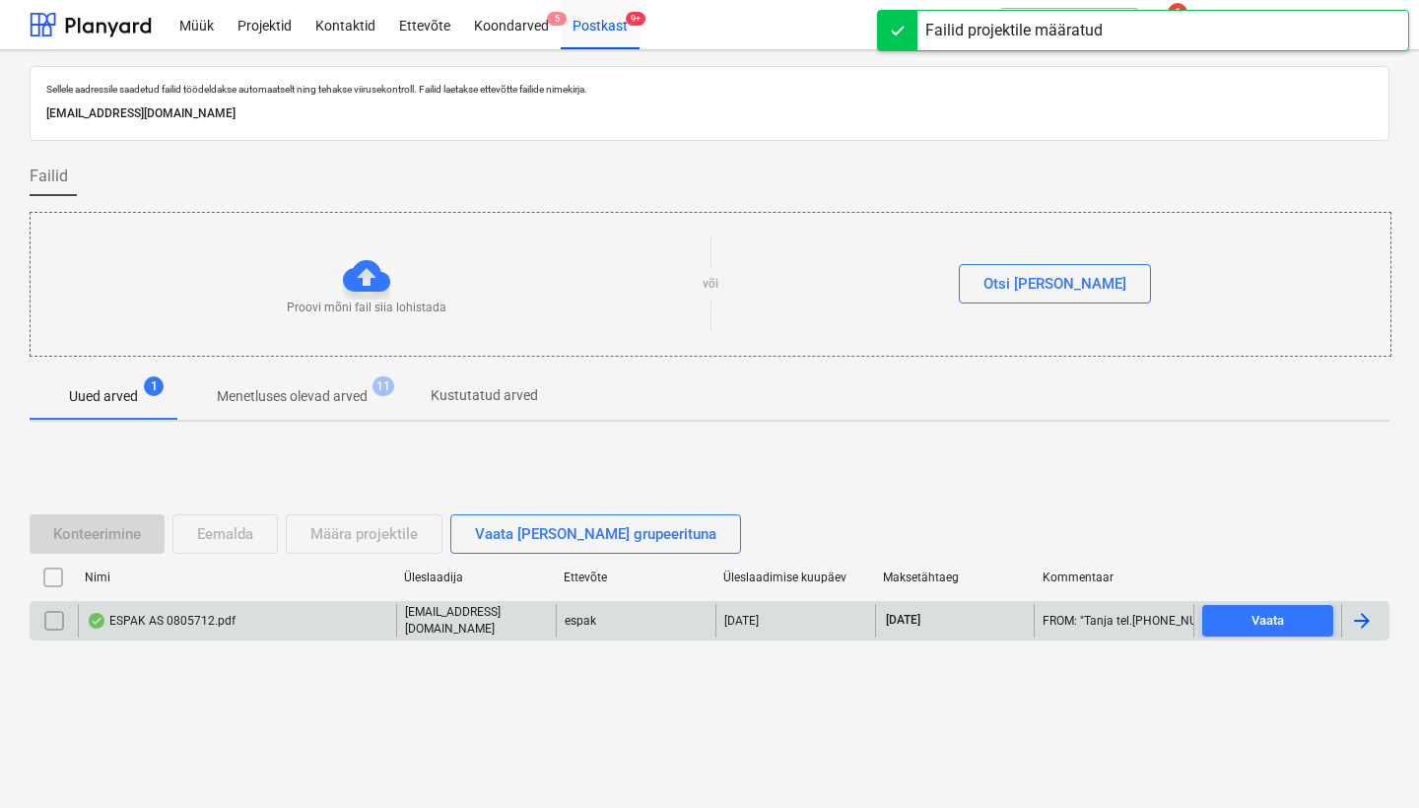
click at [227, 623] on div "ESPAK AS 0805712.pdf" at bounding box center [161, 621] width 149 height 16
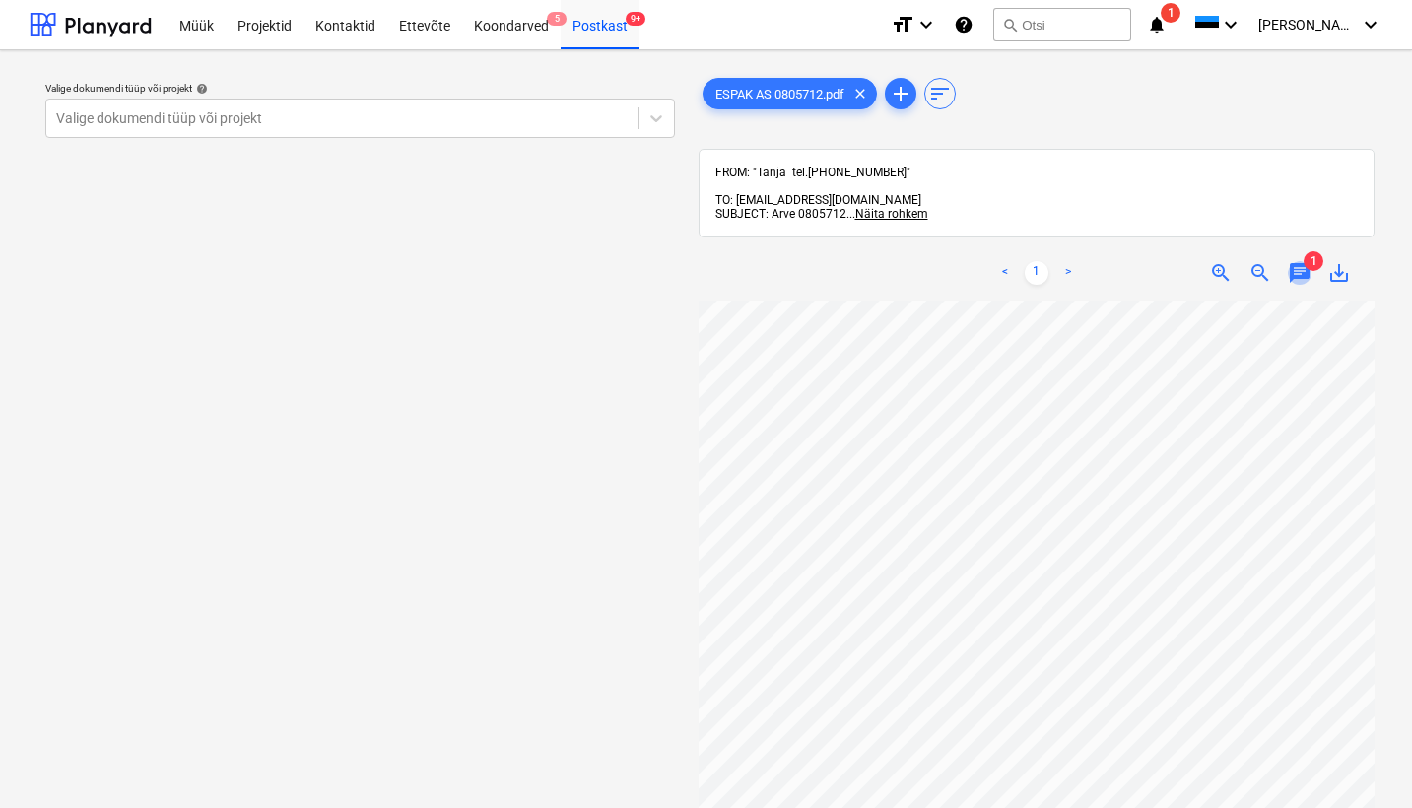
click at [1292, 261] on span "chat" at bounding box center [1300, 273] width 24 height 24
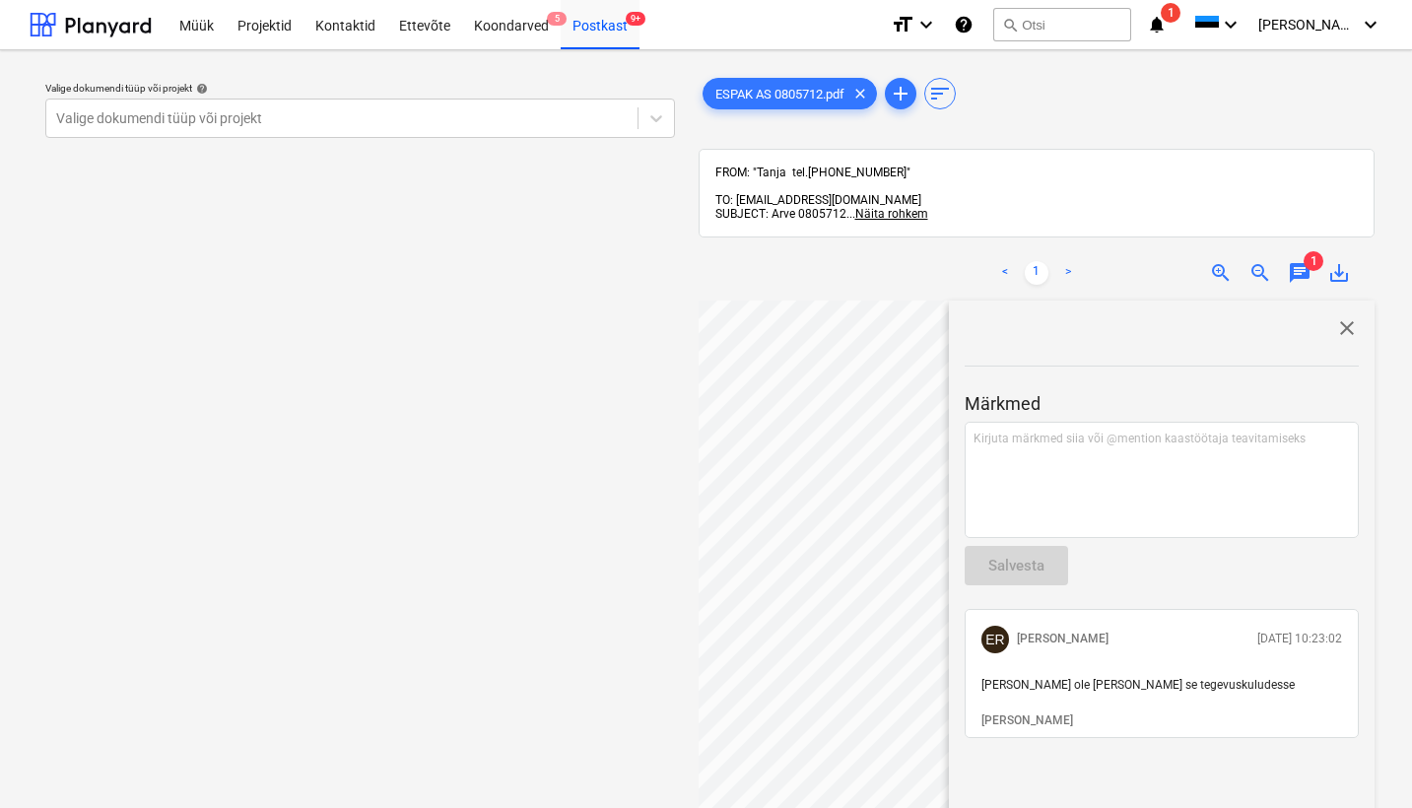
click at [532, 317] on div "Valige dokumendi tüüp või projekt help Valige dokumendi tüüp või projekt" at bounding box center [360, 563] width 661 height 995
click at [163, 119] on div "Valige dokumendi tüüp või projekt" at bounding box center [341, 118] width 571 height 16
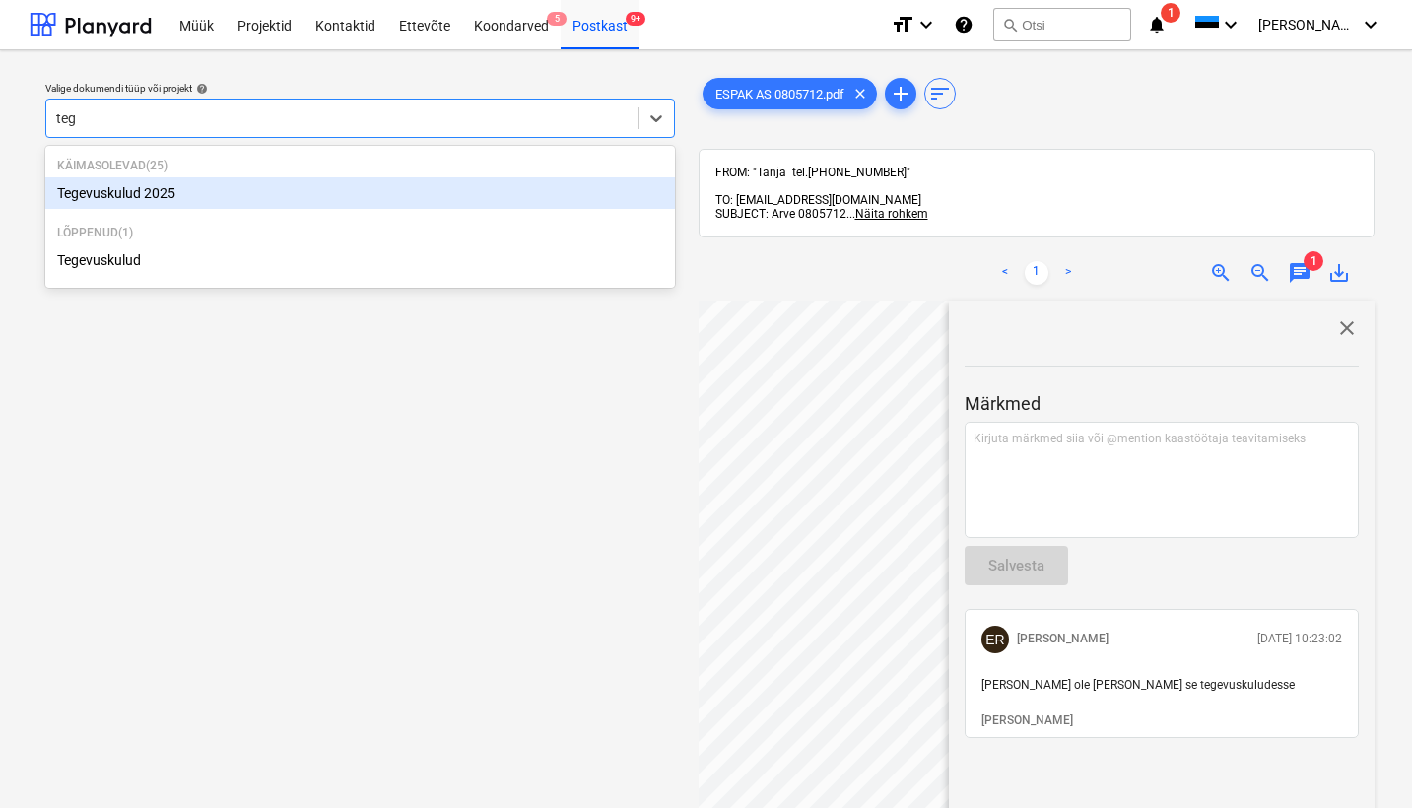
type input "tege"
click at [134, 198] on div "Tegevuskulud 2025" at bounding box center [359, 193] width 629 height 32
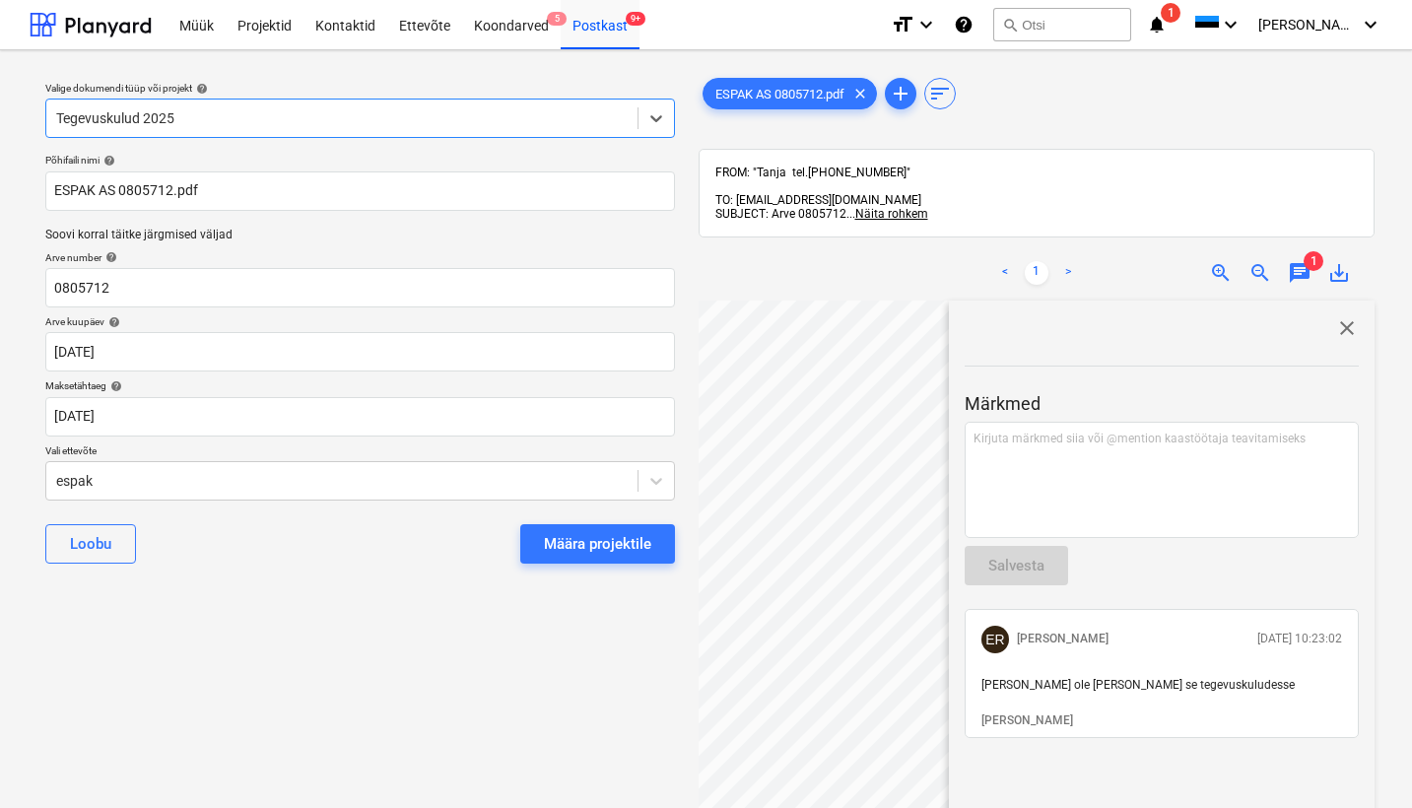
click at [1348, 316] on span "close" at bounding box center [1347, 328] width 24 height 24
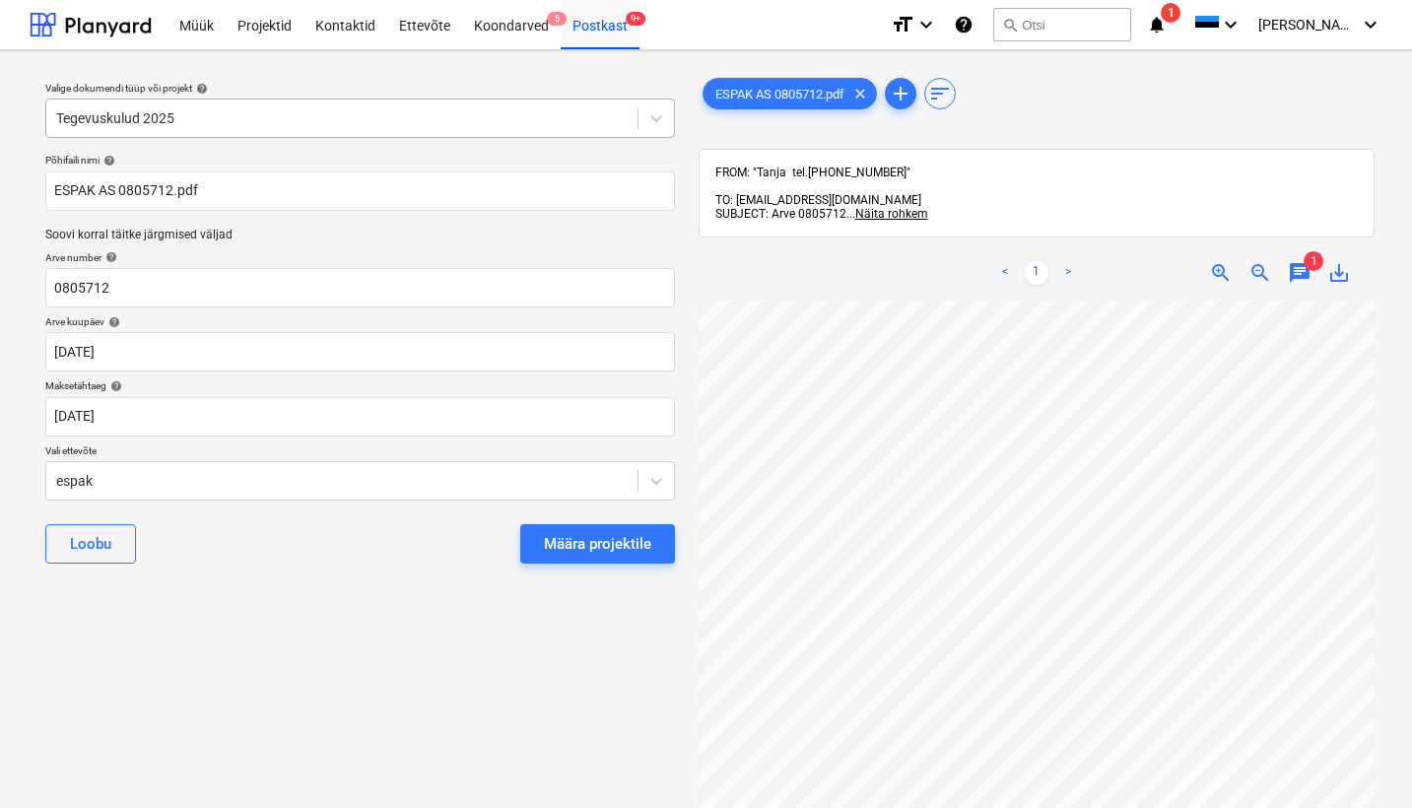
click at [1299, 261] on span "chat" at bounding box center [1300, 273] width 24 height 24
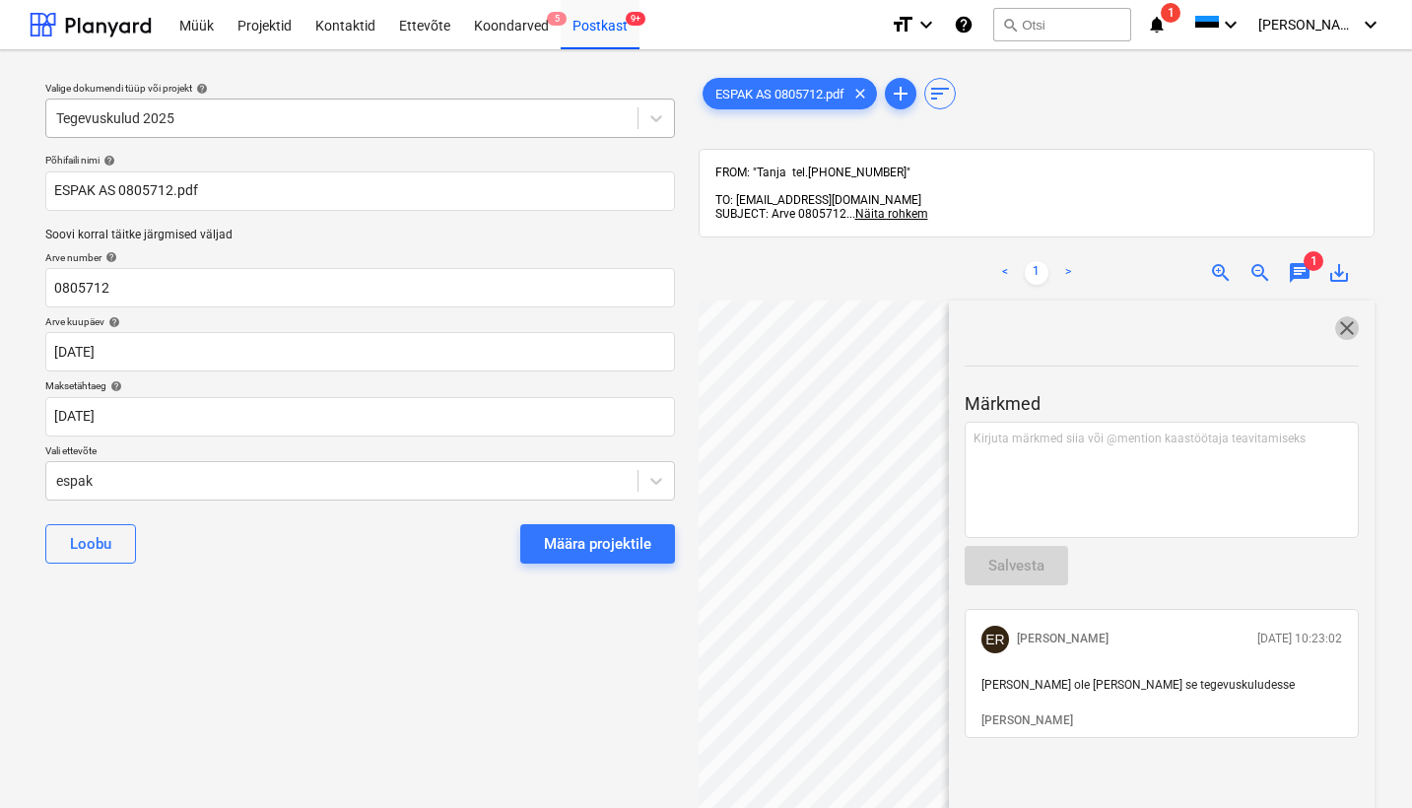
click at [1335, 316] on span "close" at bounding box center [1347, 328] width 24 height 24
